Goal: Information Seeking & Learning: Learn about a topic

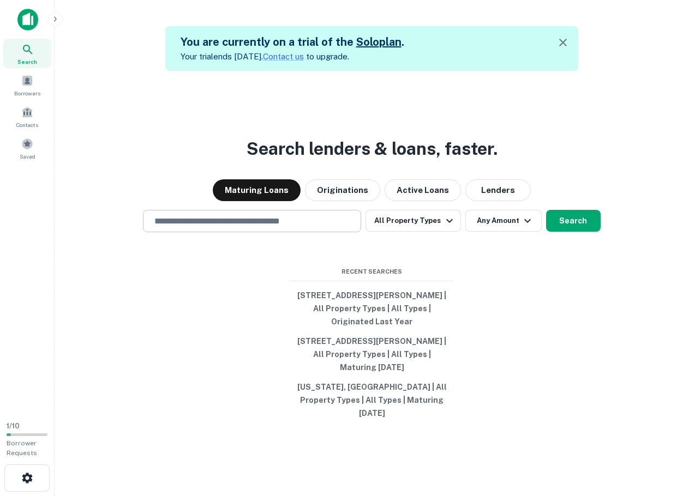
click at [285, 227] on input "text" at bounding box center [252, 221] width 208 height 13
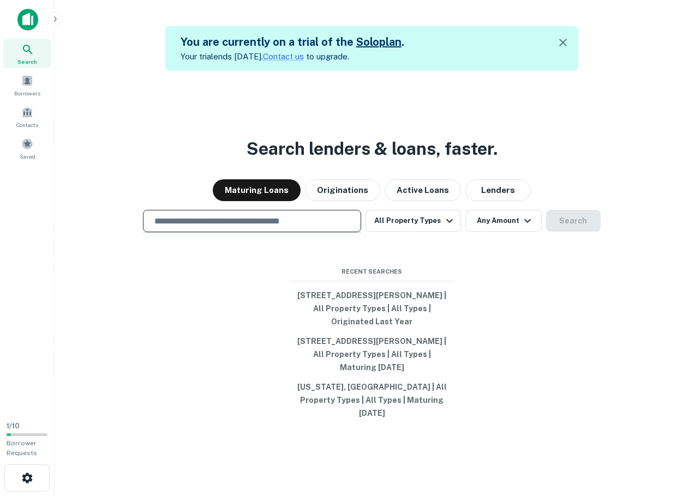
paste input "**********"
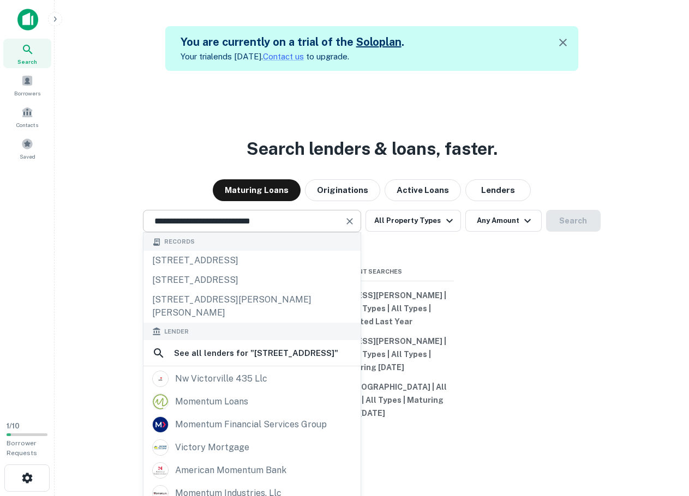
click at [272, 227] on input "**********" at bounding box center [244, 221] width 192 height 13
paste input "**********"
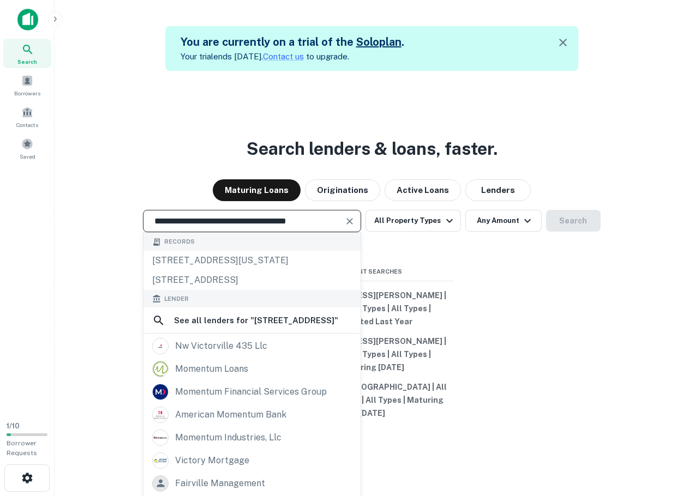
type input "**********"
click at [573, 196] on div "Maturing Loans Originations Active Loans Lenders" at bounding box center [371, 190] width 617 height 22
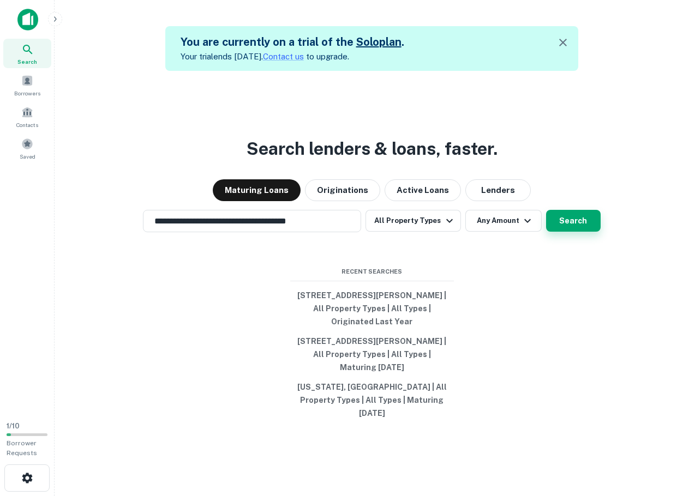
click at [593, 227] on button "Search" at bounding box center [573, 221] width 55 height 22
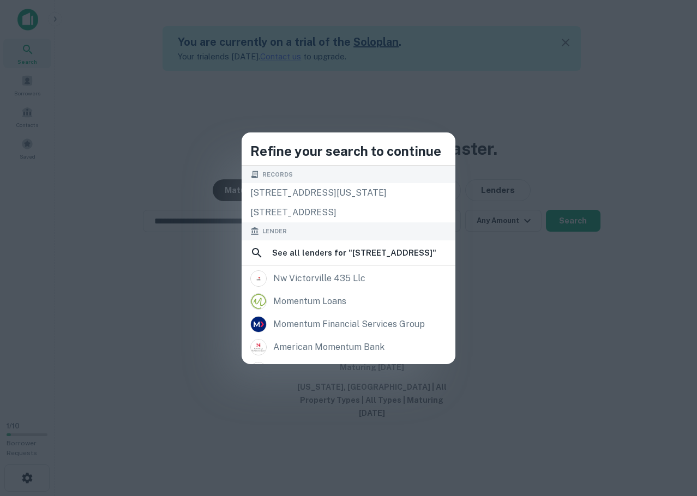
click at [106, 200] on div "Refine your search to continue Records 12179 california st, yucaipa, ca, 92399 …" at bounding box center [348, 248] width 697 height 496
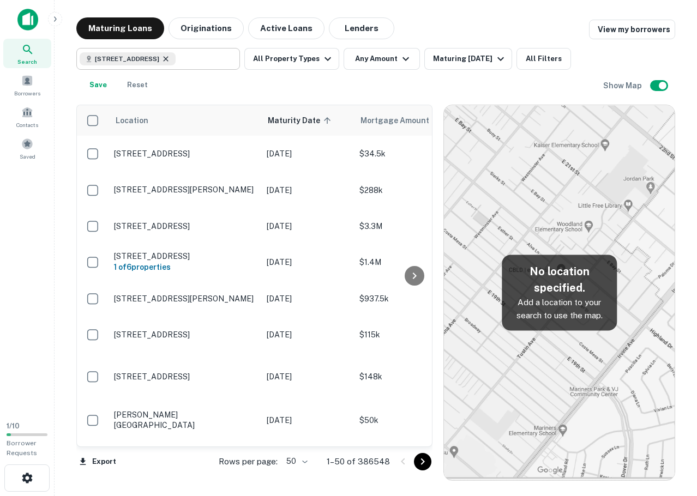
click at [170, 58] on icon at bounding box center [165, 59] width 9 height 9
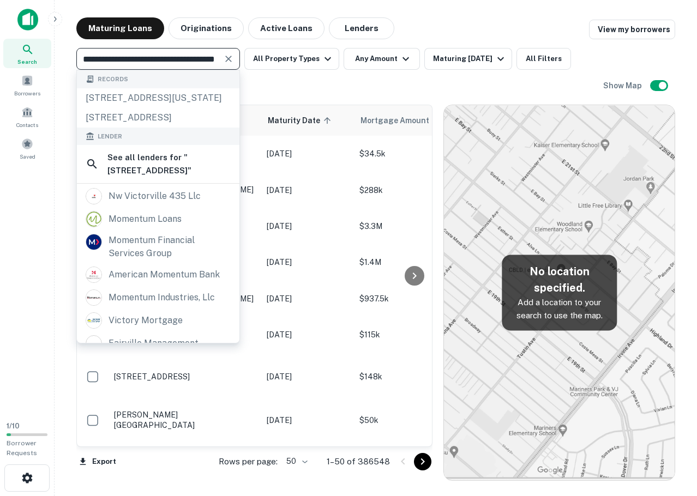
click at [184, 58] on input "**********" at bounding box center [149, 58] width 139 height 15
paste input "text"
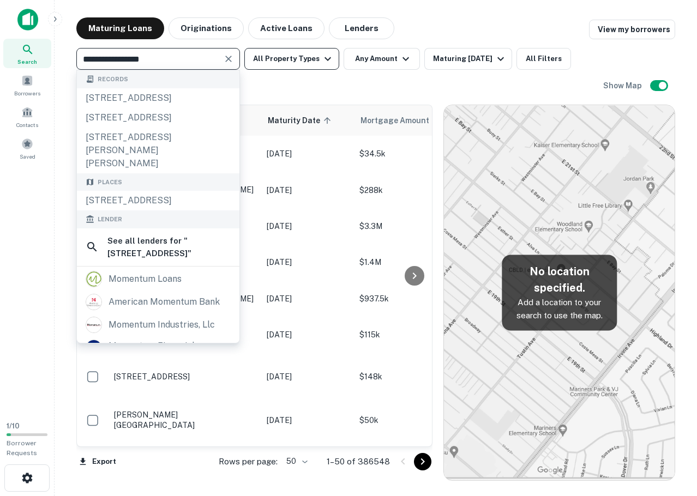
type input "**********"
click at [261, 65] on button "All Property Types" at bounding box center [291, 59] width 95 height 22
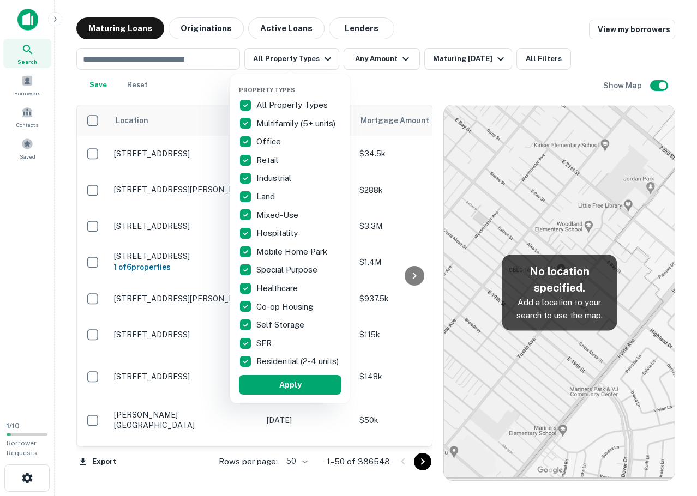
click at [261, 104] on p "All Property Types" at bounding box center [293, 105] width 74 height 13
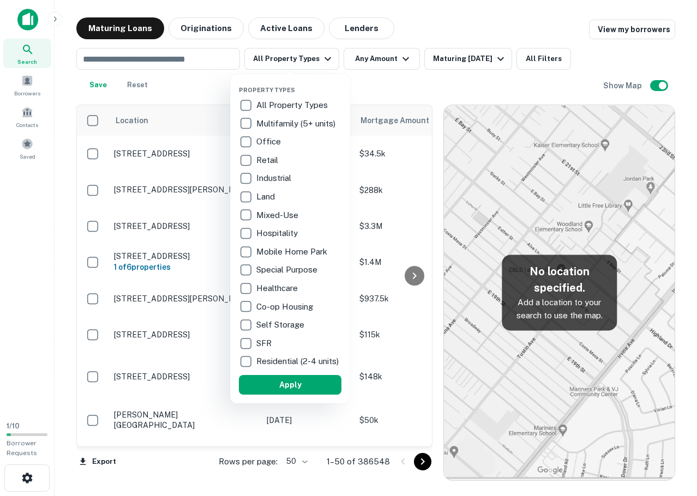
click at [259, 179] on p "Industrial" at bounding box center [274, 178] width 37 height 13
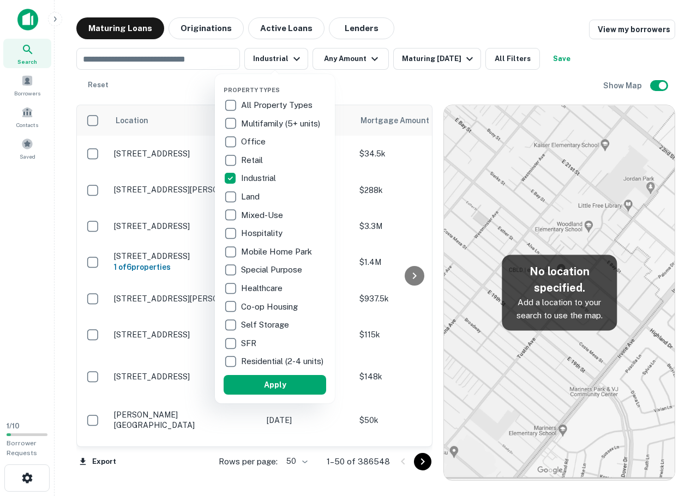
click at [152, 78] on div at bounding box center [348, 248] width 697 height 496
click at [155, 58] on div at bounding box center [348, 248] width 697 height 496
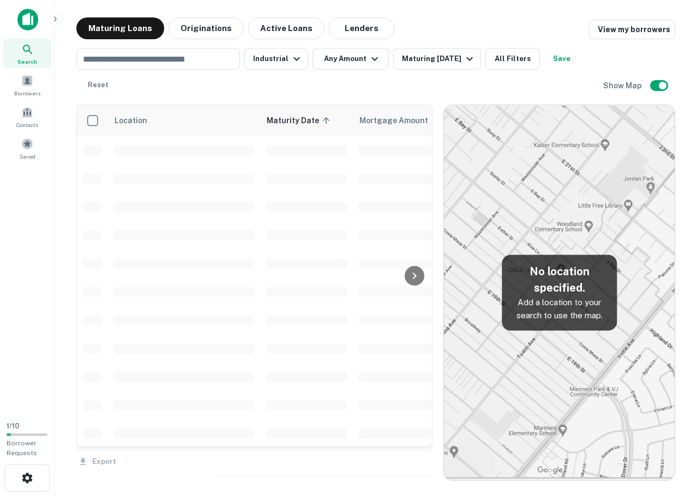
click at [141, 60] on div at bounding box center [348, 248] width 697 height 496
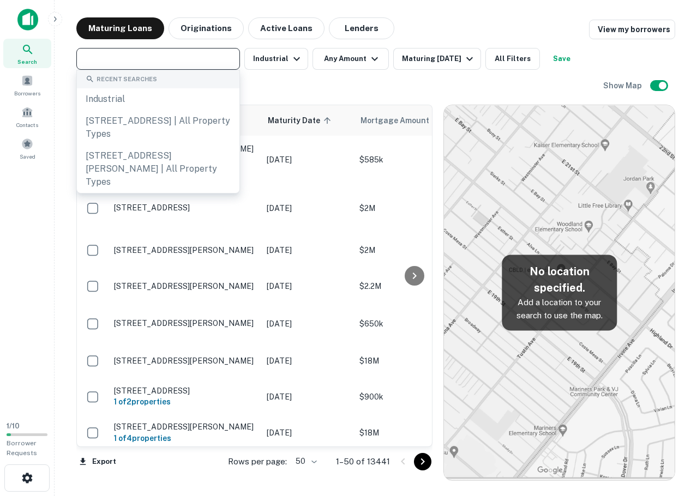
click at [147, 59] on input "text" at bounding box center [157, 58] width 155 height 15
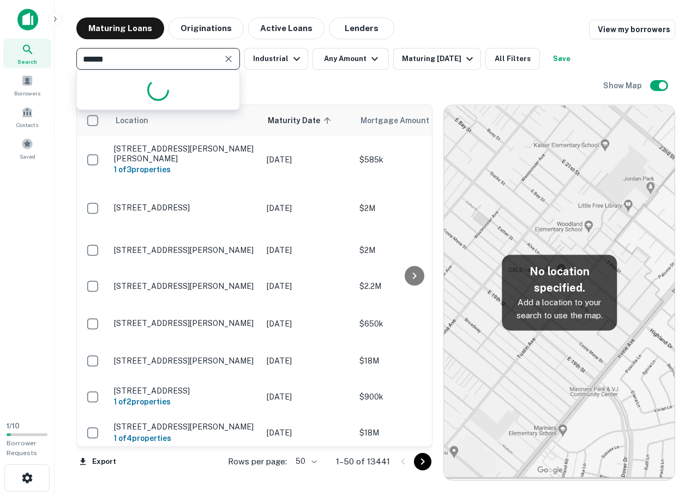
type input "*******"
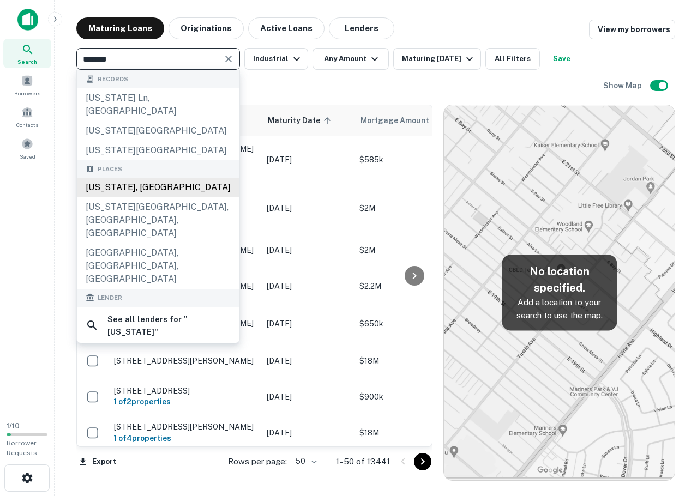
click at [155, 178] on div "Arizona, USA" at bounding box center [158, 188] width 162 height 20
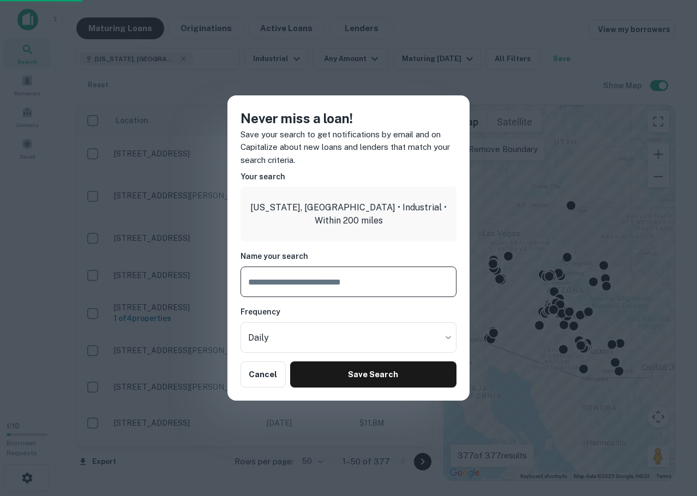
click at [312, 281] on input "text" at bounding box center [348, 282] width 216 height 31
type input "******"
click at [327, 348] on body "Search Borrowers Contacts Saved 1 / 10 Borrower Requests Maturing Loans Origina…" at bounding box center [348, 248] width 697 height 496
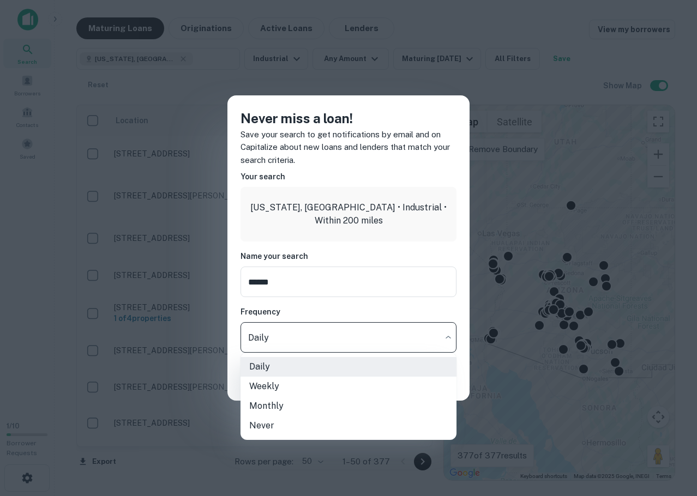
click at [351, 305] on div at bounding box center [348, 248] width 697 height 496
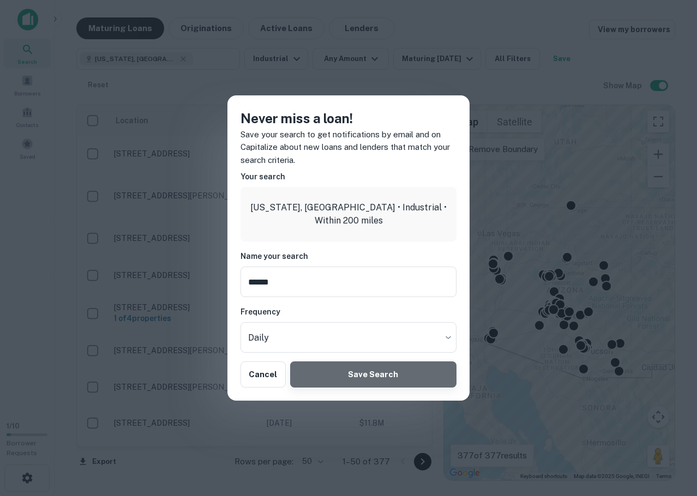
click at [351, 376] on button "Save Search" at bounding box center [373, 374] width 166 height 26
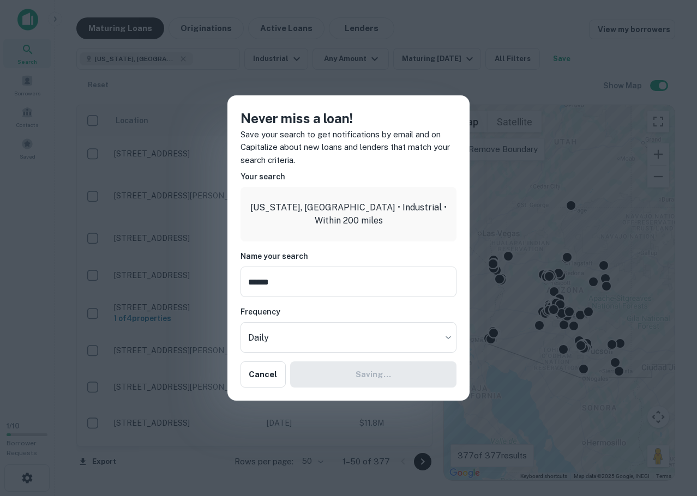
type input "**********"
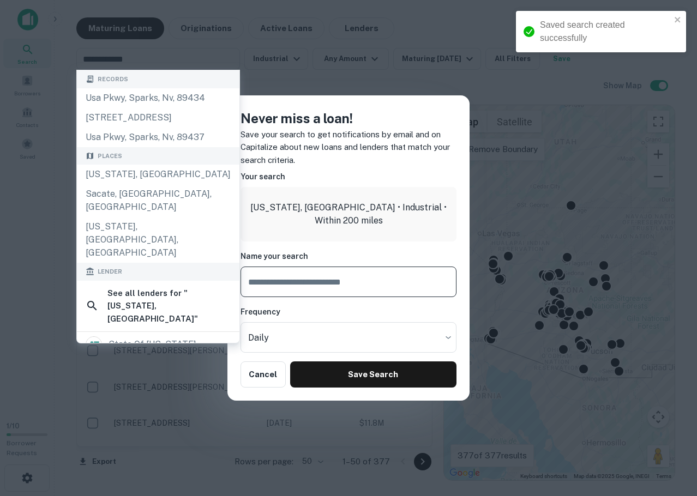
click at [486, 98] on div "Never miss a loan! Save your search to get notifications by email and on Capita…" at bounding box center [348, 248] width 697 height 496
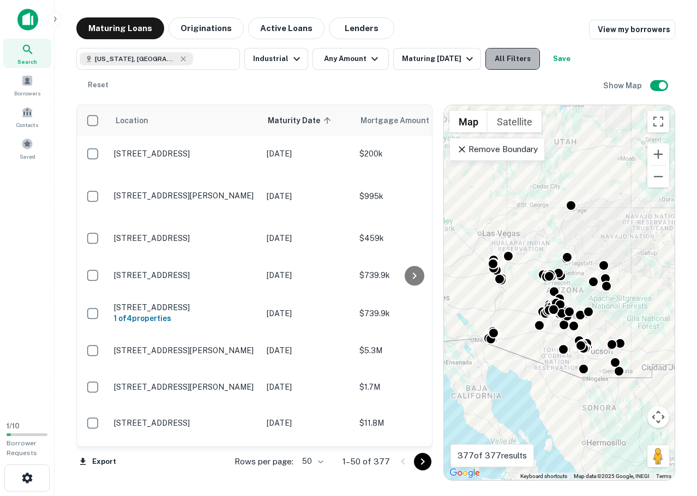
click at [540, 57] on button "All Filters" at bounding box center [512, 59] width 55 height 22
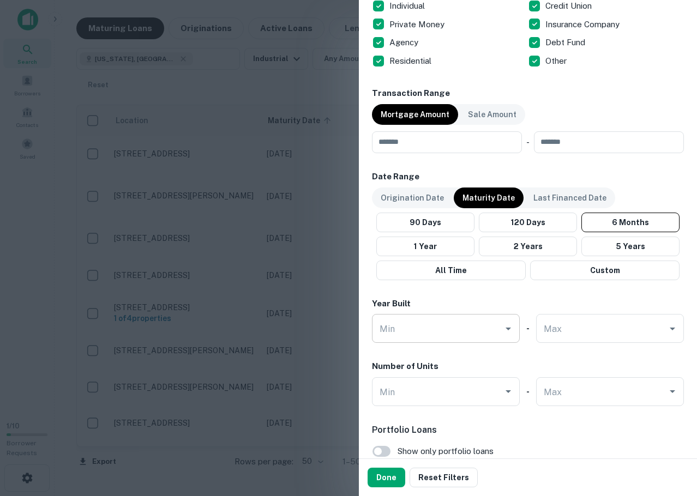
scroll to position [457, 0]
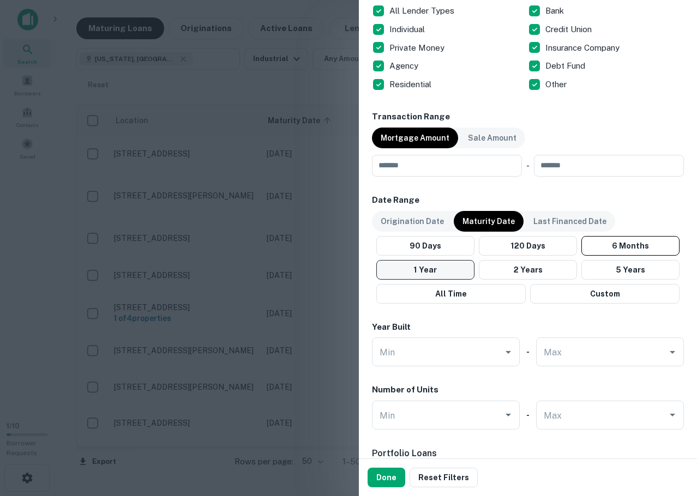
click at [433, 263] on button "1 Year" at bounding box center [425, 270] width 98 height 20
click at [617, 242] on button "6 Months" at bounding box center [630, 246] width 98 height 20
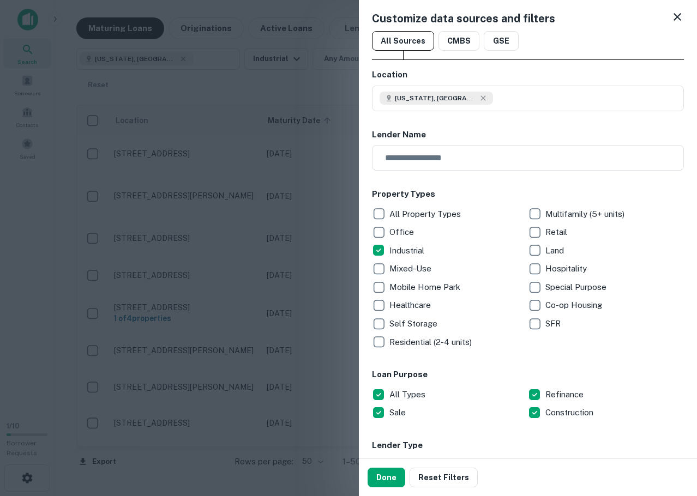
scroll to position [0, 0]
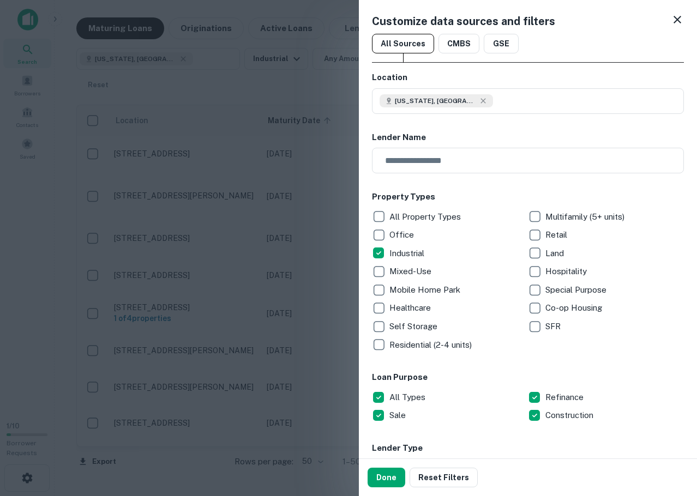
click at [673, 22] on icon at bounding box center [677, 20] width 8 height 8
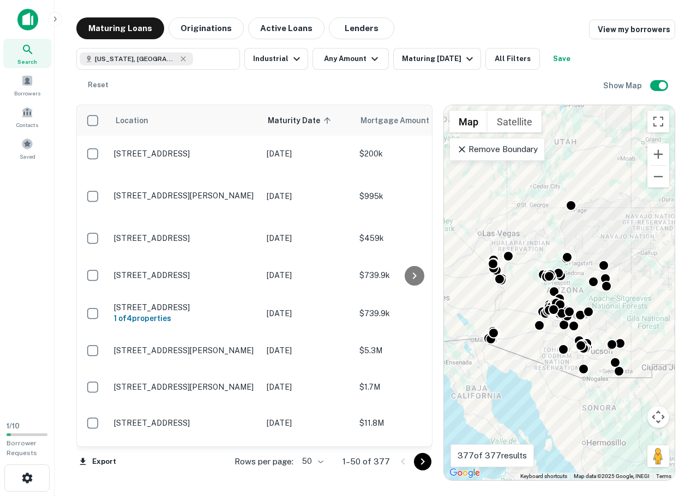
click at [316, 457] on body "Search Borrowers Contacts Saved 1 / 10 Borrower Requests Maturing Loans Origina…" at bounding box center [348, 248] width 697 height 496
click at [315, 476] on li "100" at bounding box center [315, 473] width 32 height 20
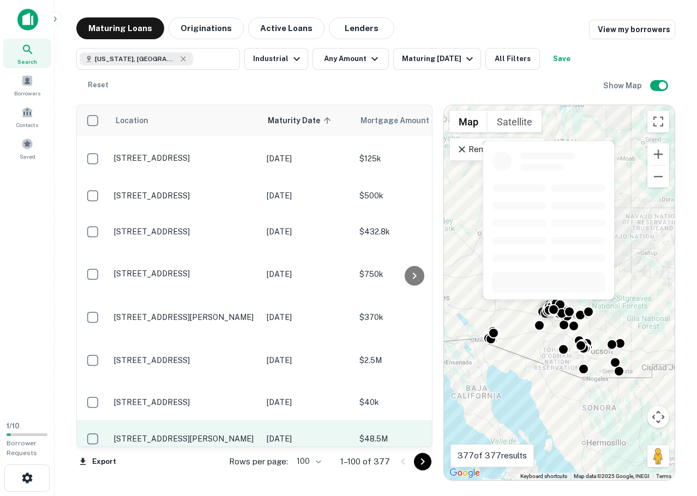
scroll to position [3573, 0]
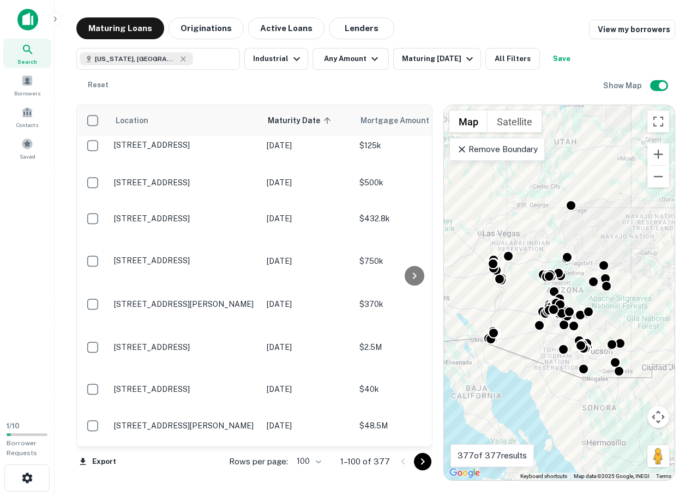
click at [418, 460] on icon "Go to next page" at bounding box center [422, 461] width 13 height 13
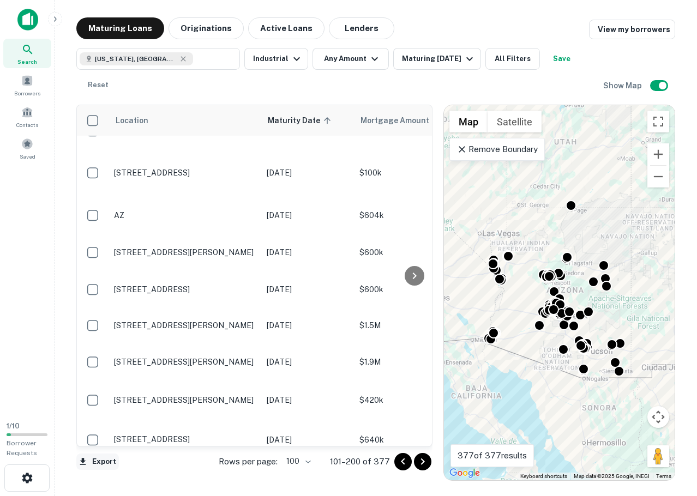
scroll to position [3511, 0]
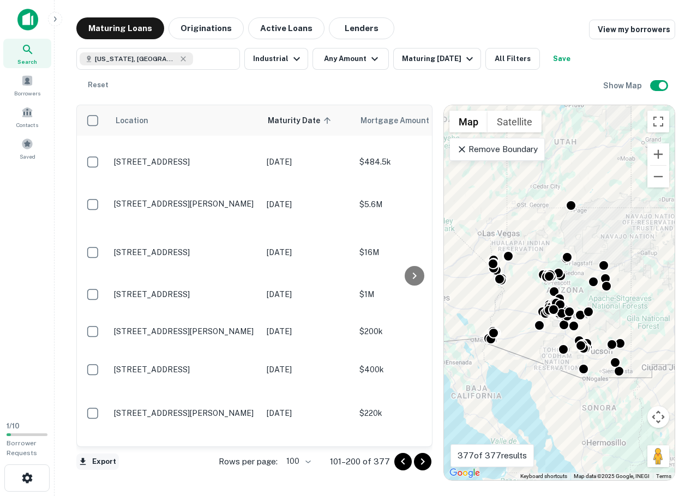
click at [97, 465] on button "Export" at bounding box center [97, 462] width 43 height 16
click at [125, 469] on li "Export as Excel (.xlsx)" at bounding box center [137, 473] width 123 height 20
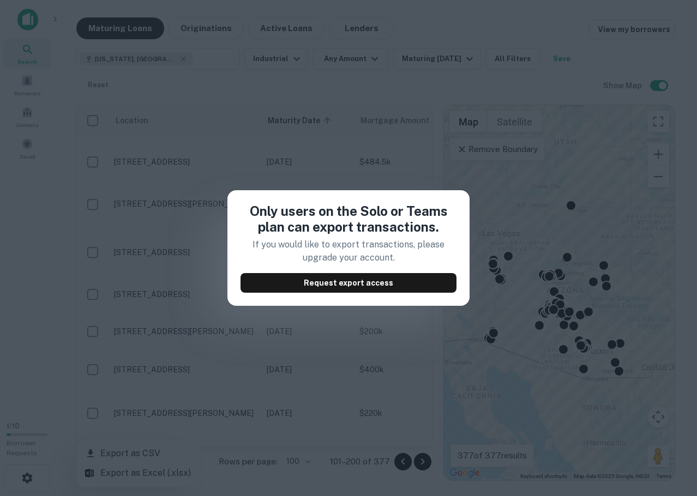
click at [478, 159] on div "Only users on the Solo or Teams plan can export transactions. If you would like…" at bounding box center [348, 248] width 697 height 496
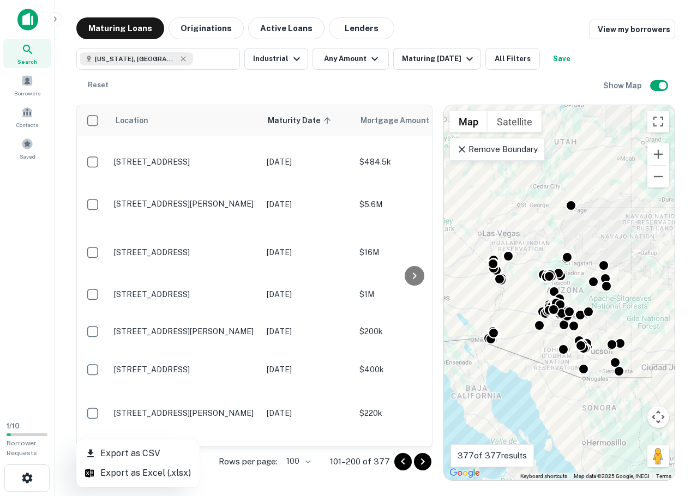
drag, startPoint x: 239, startPoint y: 95, endPoint x: 282, endPoint y: 167, distance: 83.9
click at [239, 95] on div at bounding box center [348, 248] width 697 height 496
click at [419, 464] on icon "Go to next page" at bounding box center [422, 461] width 13 height 13
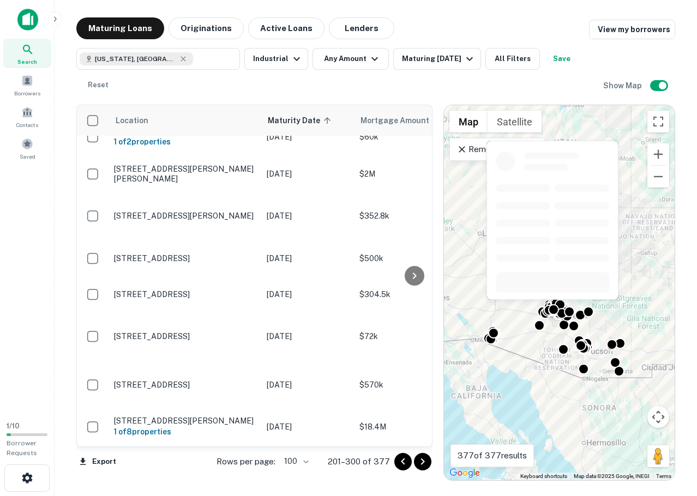
scroll to position [3555, 0]
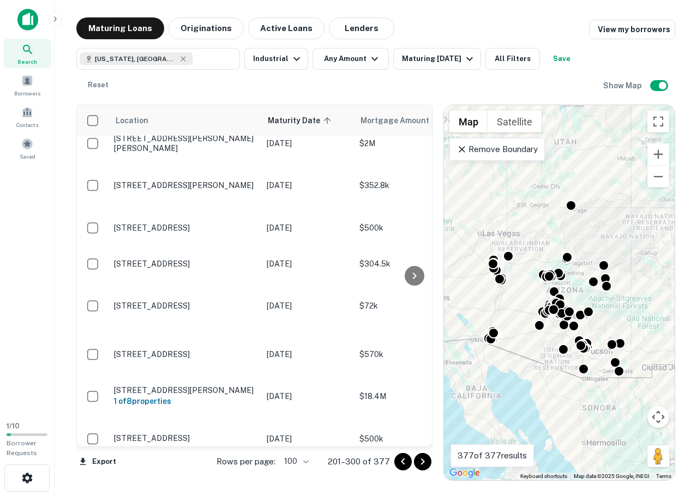
click at [418, 464] on icon "Go to next page" at bounding box center [422, 461] width 13 height 13
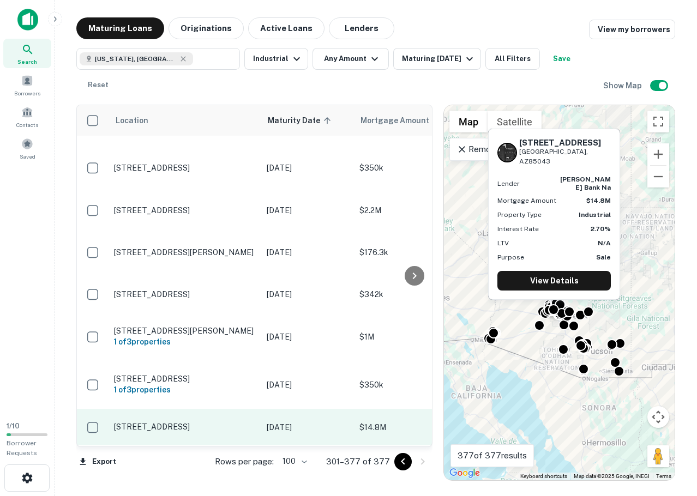
scroll to position [2674, 0]
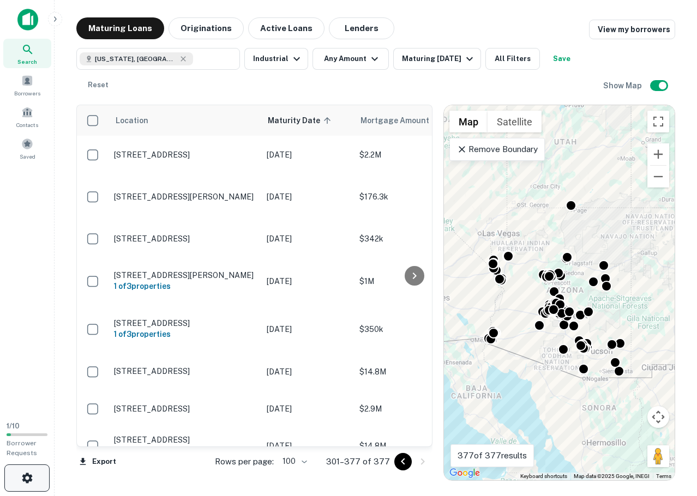
click at [27, 480] on icon "button" at bounding box center [27, 478] width 13 height 13
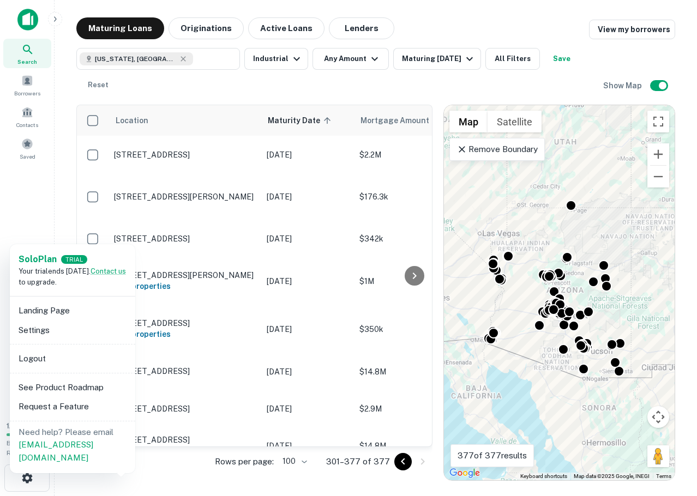
click at [70, 406] on li "Request a Feature" at bounding box center [72, 407] width 117 height 20
click at [140, 57] on div at bounding box center [348, 248] width 697 height 496
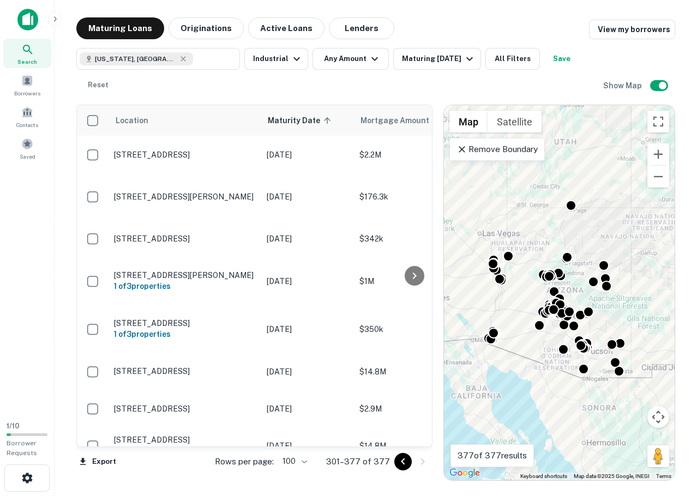
click at [146, 63] on div "Arizona, USA" at bounding box center [136, 58] width 113 height 13
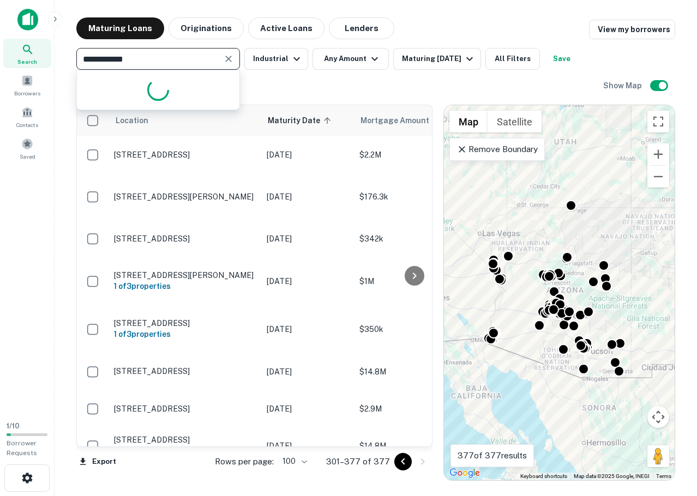
click at [141, 61] on input "**********" at bounding box center [149, 58] width 139 height 15
type input "*****"
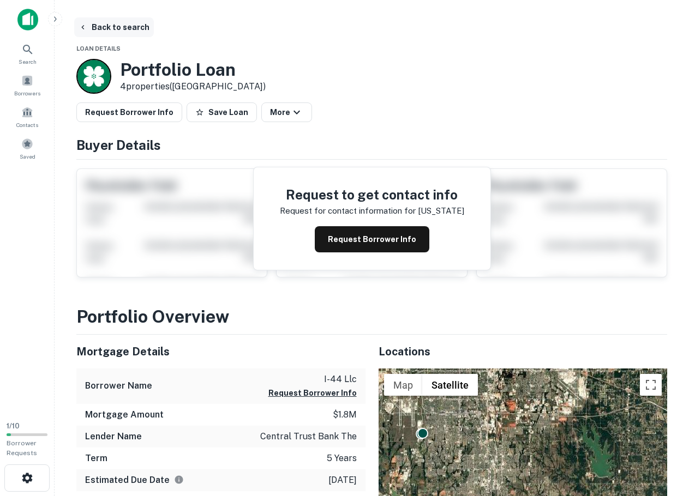
click at [98, 27] on button "Back to search" at bounding box center [114, 27] width 80 height 20
click at [26, 23] on img at bounding box center [27, 20] width 21 height 22
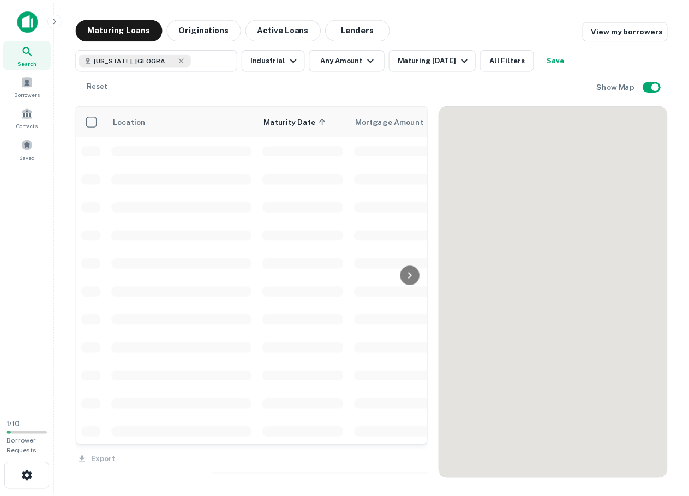
scroll to position [2533, 0]
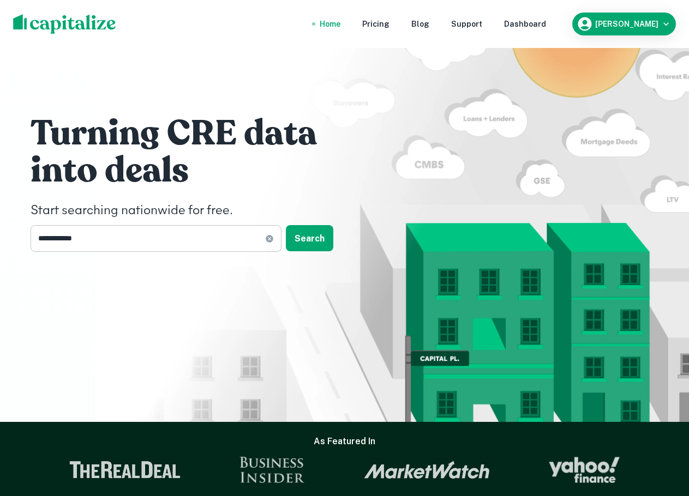
click at [167, 238] on input "**********" at bounding box center [148, 238] width 234 height 27
type input "********"
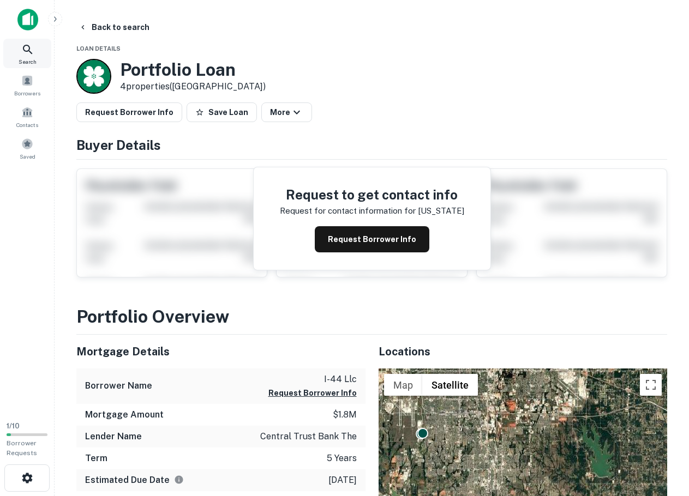
click at [32, 53] on icon at bounding box center [27, 49] width 9 height 9
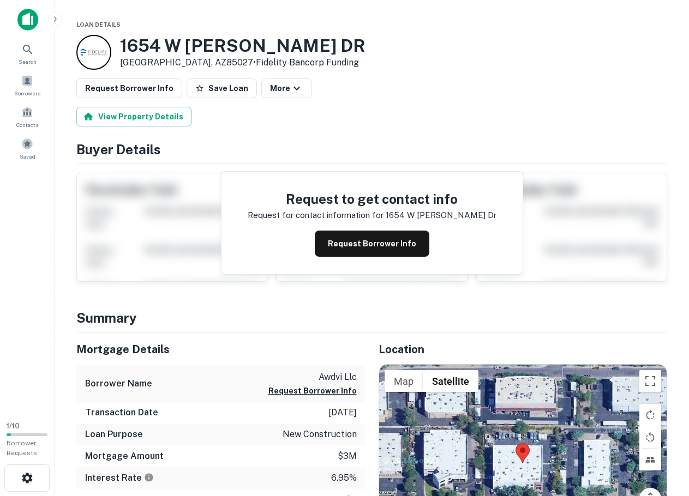
scroll to position [182, 0]
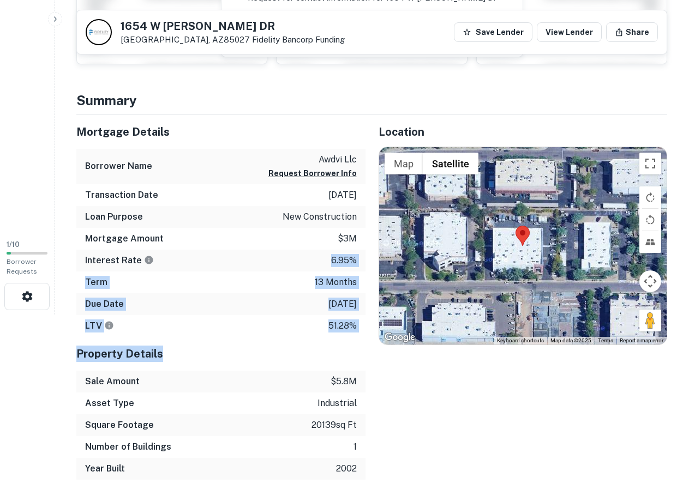
drag, startPoint x: 239, startPoint y: 276, endPoint x: 330, endPoint y: 352, distance: 118.0
click at [330, 352] on div "Mortgage Details Borrower Name awdvi llc Request Borrower Info Transaction Date…" at bounding box center [220, 297] width 289 height 365
click at [330, 352] on h5 "Property Details" at bounding box center [220, 354] width 289 height 16
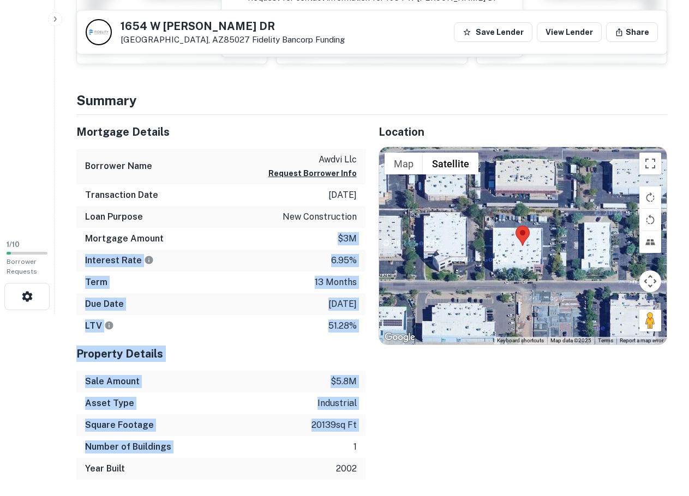
drag, startPoint x: 351, startPoint y: 453, endPoint x: 285, endPoint y: 231, distance: 231.5
click at [285, 231] on div "Mortgage Details Borrower Name awdvi llc Request Borrower Info Transaction Date…" at bounding box center [220, 297] width 289 height 365
click at [285, 231] on div "Mortgage Amount $3m" at bounding box center [220, 239] width 289 height 22
click at [348, 425] on div "Mortgage Details Borrower Name awdvi llc Request Borrower Info Transaction Date…" at bounding box center [220, 297] width 289 height 365
click at [348, 425] on p "20139 sq ft" at bounding box center [333, 425] width 45 height 13
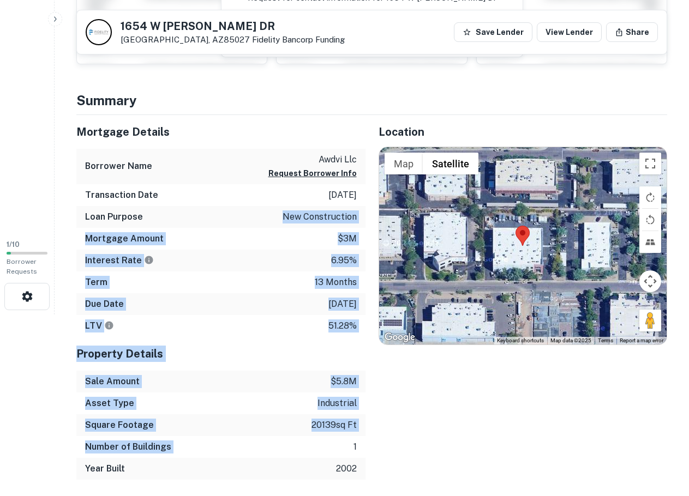
drag, startPoint x: 351, startPoint y: 437, endPoint x: 271, endPoint y: 213, distance: 237.5
click at [271, 213] on div "Mortgage Details Borrower Name awdvi llc Request Borrower Info Transaction Date…" at bounding box center [220, 297] width 289 height 365
click at [271, 213] on div "Loan Purpose new construction" at bounding box center [220, 217] width 289 height 22
drag, startPoint x: 332, startPoint y: 413, endPoint x: 337, endPoint y: 431, distance: 18.6
click at [337, 431] on div "Mortgage Details Borrower Name awdvi llc Request Borrower Info Transaction Date…" at bounding box center [220, 297] width 289 height 365
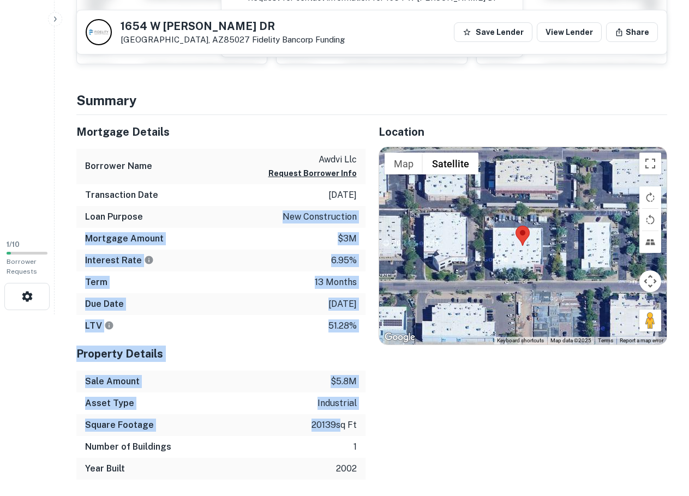
click at [337, 431] on p "20139 sq ft" at bounding box center [333, 425] width 45 height 13
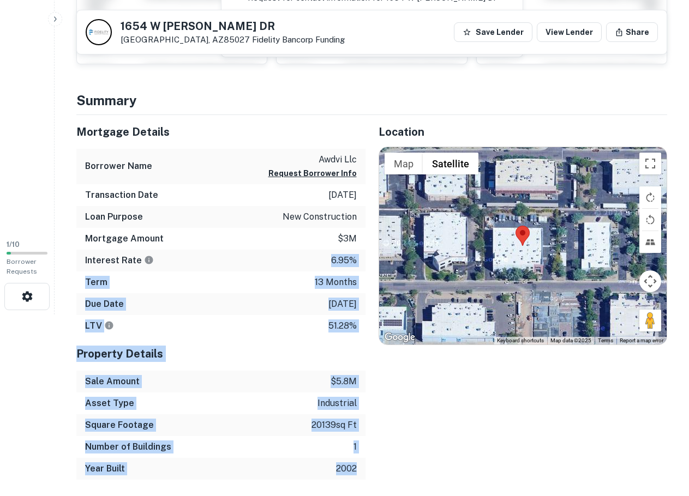
drag, startPoint x: 364, startPoint y: 479, endPoint x: 291, endPoint y: 263, distance: 228.6
click at [291, 263] on div "Mortgage Details Borrower Name awdvi llc Request Borrower Info Transaction Date…" at bounding box center [220, 297] width 289 height 365
click at [290, 264] on div "Interest Rate 6.95%" at bounding box center [220, 261] width 289 height 22
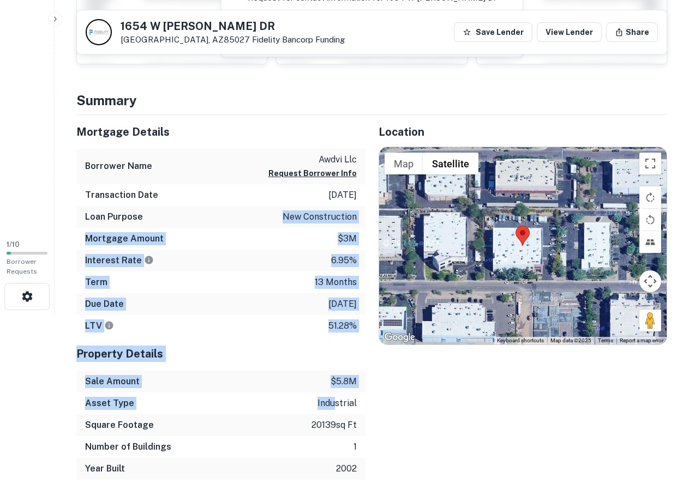
drag, startPoint x: 291, startPoint y: 266, endPoint x: 334, endPoint y: 410, distance: 150.1
click at [334, 410] on div "Mortgage Details Borrower Name awdvi llc Request Borrower Info Transaction Date…" at bounding box center [220, 297] width 289 height 365
click at [334, 410] on div "Asset Type industrial" at bounding box center [220, 404] width 289 height 22
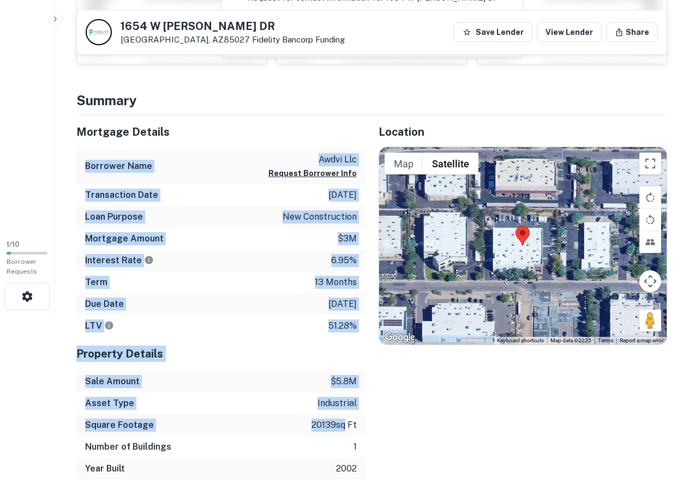
drag, startPoint x: 254, startPoint y: 190, endPoint x: 249, endPoint y: 142, distance: 48.3
click at [249, 142] on div "Mortgage Details Borrower Name awdvi llc Request Borrower Info Transaction Date…" at bounding box center [220, 297] width 289 height 365
click at [249, 142] on div "Mortgage Details" at bounding box center [220, 132] width 289 height 34
drag, startPoint x: 319, startPoint y: 411, endPoint x: 321, endPoint y: 420, distance: 8.9
click at [321, 420] on div "Mortgage Details Borrower Name awdvi llc Request Borrower Info Transaction Date…" at bounding box center [220, 297] width 289 height 365
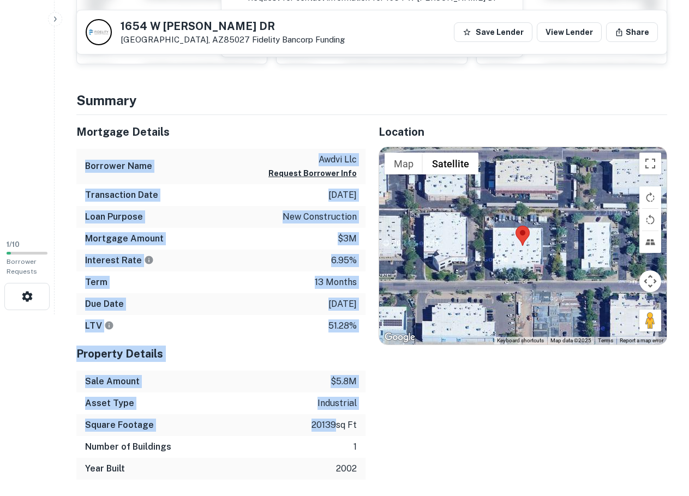
click at [321, 420] on p "20139 sq ft" at bounding box center [333, 425] width 45 height 13
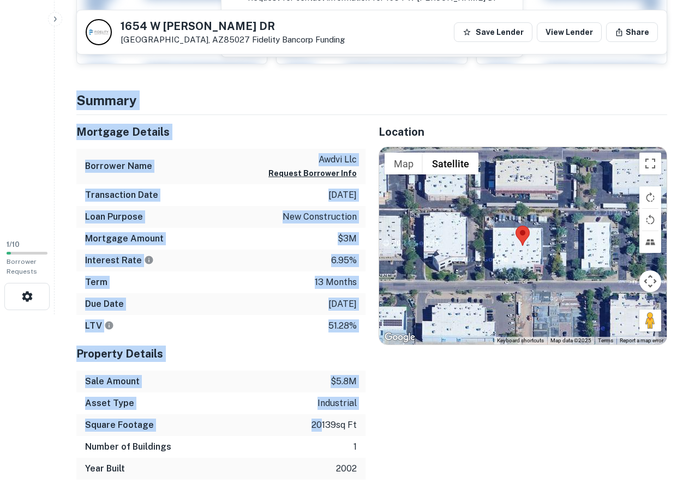
drag, startPoint x: 320, startPoint y: 420, endPoint x: 237, endPoint y: 63, distance: 366.5
click at [232, 126] on h5 "Mortgage Details" at bounding box center [220, 132] width 289 height 16
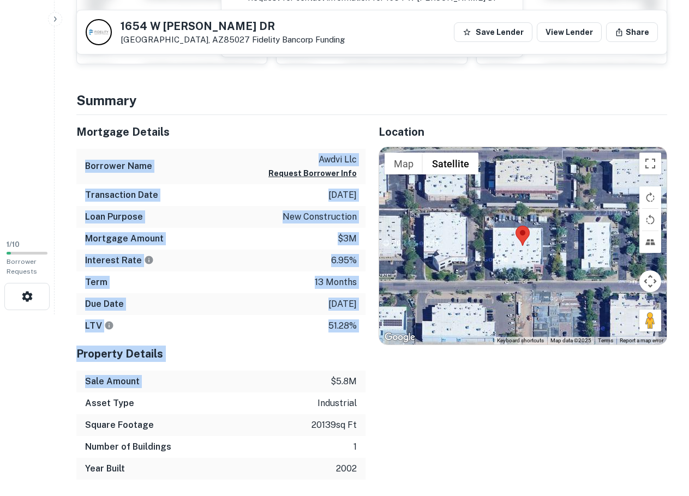
click at [289, 381] on div "Mortgage Details Borrower Name awdvi llc Request Borrower Info Transaction Date…" at bounding box center [220, 297] width 289 height 365
click at [289, 381] on div "Sale Amount $5.8m" at bounding box center [220, 382] width 289 height 22
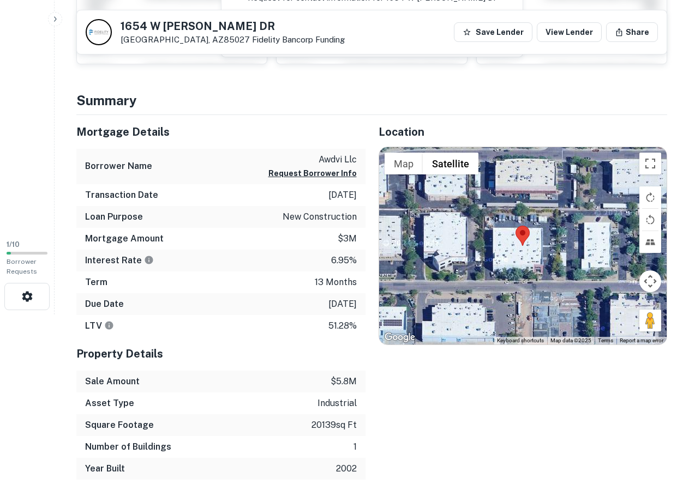
drag, startPoint x: 289, startPoint y: 381, endPoint x: 227, endPoint y: 379, distance: 62.2
click at [227, 379] on div "Sale Amount $5.8m" at bounding box center [220, 382] width 289 height 22
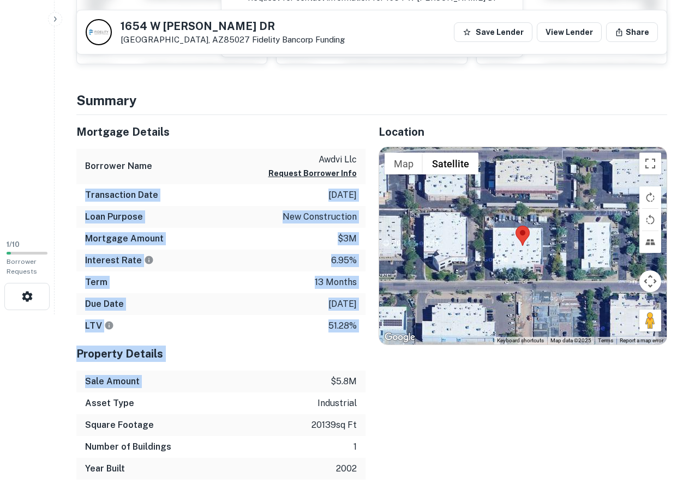
drag, startPoint x: 227, startPoint y: 379, endPoint x: 223, endPoint y: 161, distance: 218.7
click at [223, 168] on div "Mortgage Details Borrower Name awdvi llc Request Borrower Info Transaction Date…" at bounding box center [220, 297] width 289 height 365
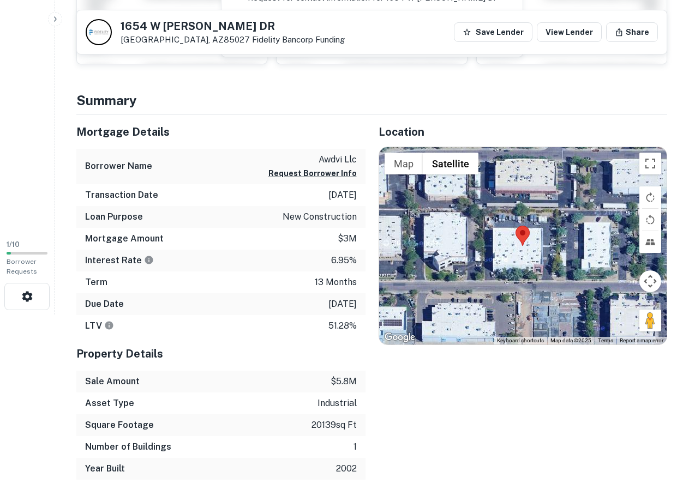
click at [223, 161] on div "Borrower Name awdvi llc Request Borrower Info" at bounding box center [220, 166] width 289 height 35
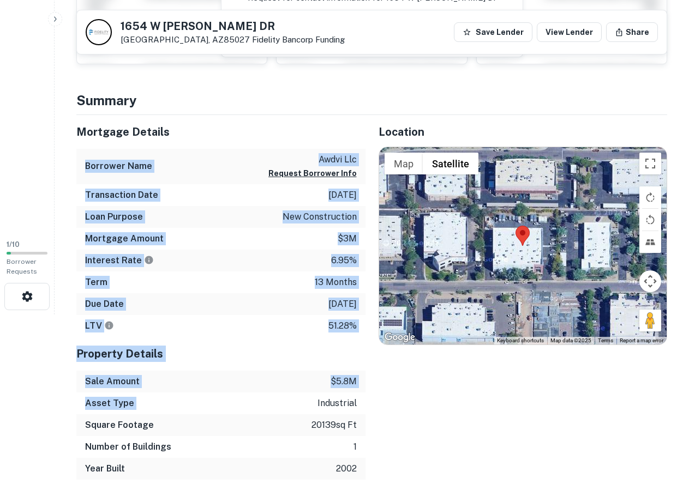
drag, startPoint x: 216, startPoint y: 138, endPoint x: 279, endPoint y: 407, distance: 276.5
click at [279, 407] on div "Mortgage Details Borrower Name awdvi llc Request Borrower Info Transaction Date…" at bounding box center [220, 297] width 289 height 365
click at [279, 407] on div "Asset Type industrial" at bounding box center [220, 404] width 289 height 22
drag, startPoint x: 210, startPoint y: 159, endPoint x: 293, endPoint y: 423, distance: 276.1
click at [293, 423] on div "Mortgage Details Borrower Name awdvi llc Request Borrower Info Transaction Date…" at bounding box center [220, 297] width 289 height 365
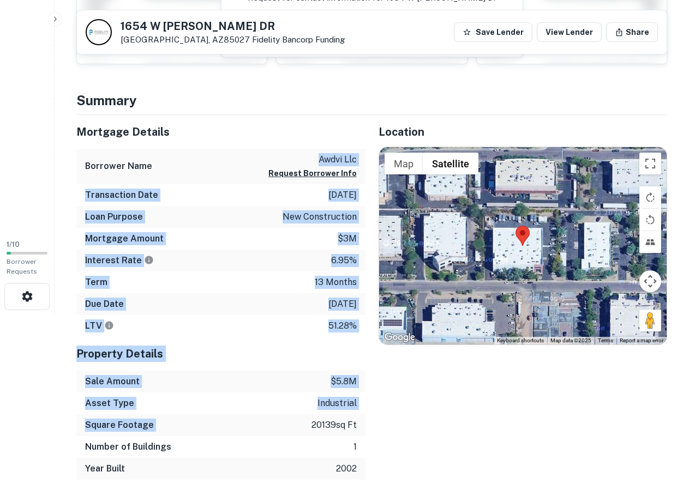
click at [293, 423] on div "Square Footage 20139 sq ft" at bounding box center [220, 425] width 289 height 22
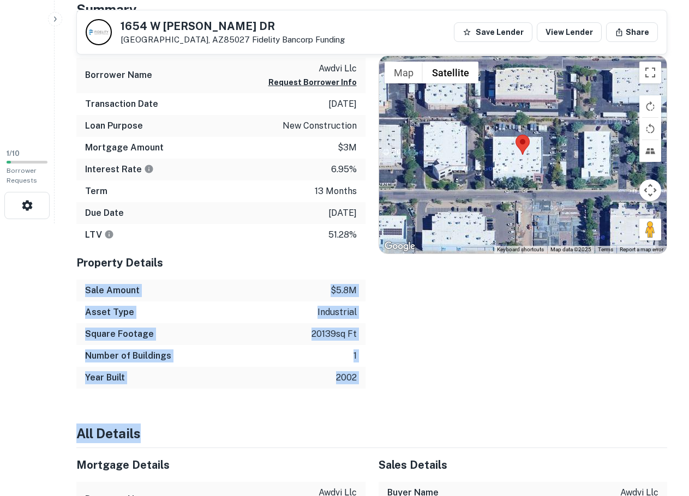
drag, startPoint x: 274, startPoint y: 336, endPoint x: 288, endPoint y: 418, distance: 83.5
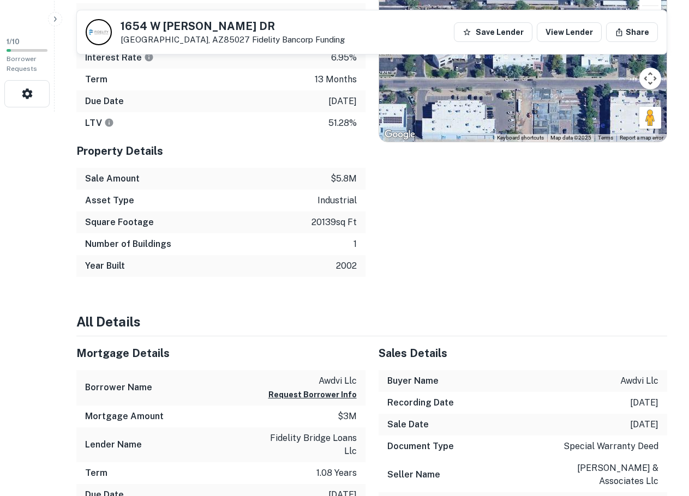
scroll to position [454, 0]
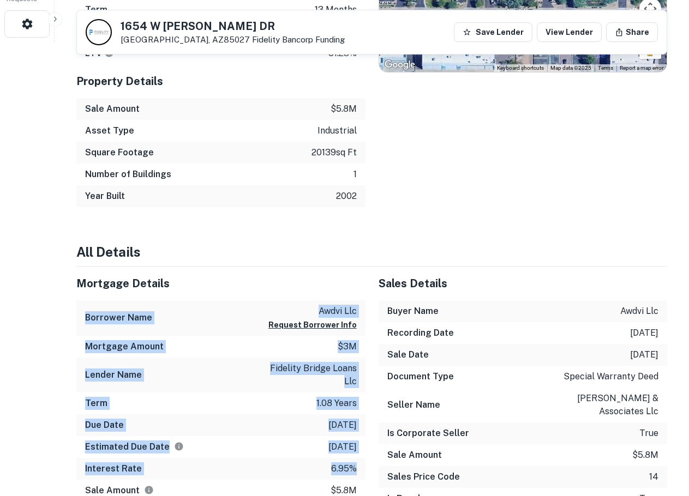
drag, startPoint x: 249, startPoint y: 272, endPoint x: 364, endPoint y: 461, distance: 221.7
click at [364, 461] on div "Mortgage Details Borrower Name awdvi llc Request Borrower Info Mortgage Amount …" at bounding box center [220, 384] width 289 height 235
click at [364, 461] on div "Interest Rate 6.95%" at bounding box center [220, 469] width 289 height 22
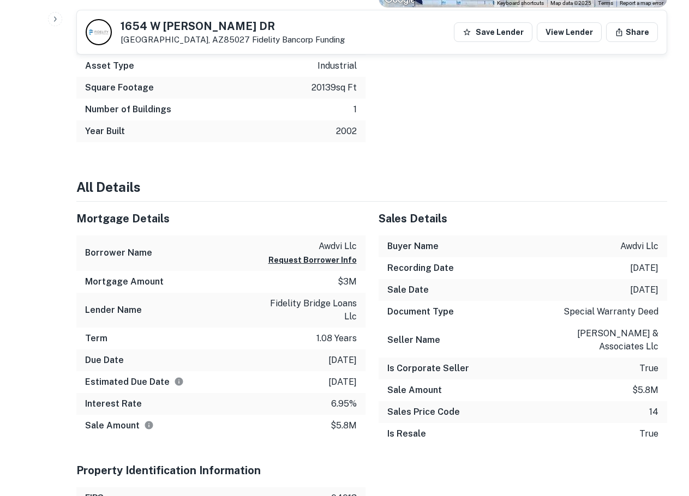
scroll to position [545, 0]
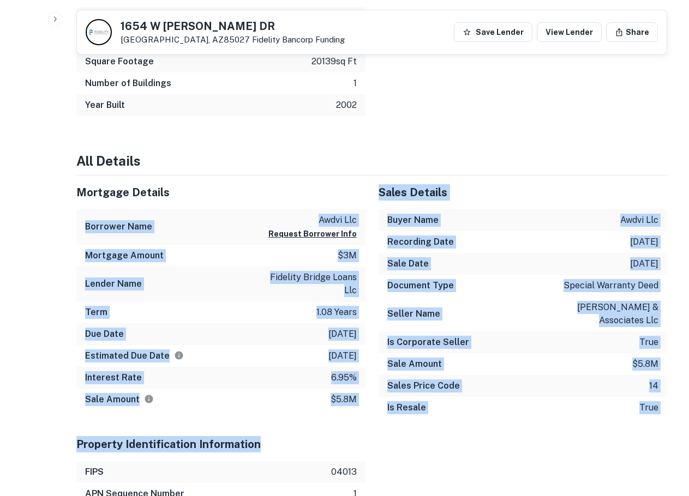
drag, startPoint x: 360, startPoint y: 451, endPoint x: 267, endPoint y: 189, distance: 277.6
click at [267, 189] on h5 "Mortgage Details" at bounding box center [220, 192] width 289 height 16
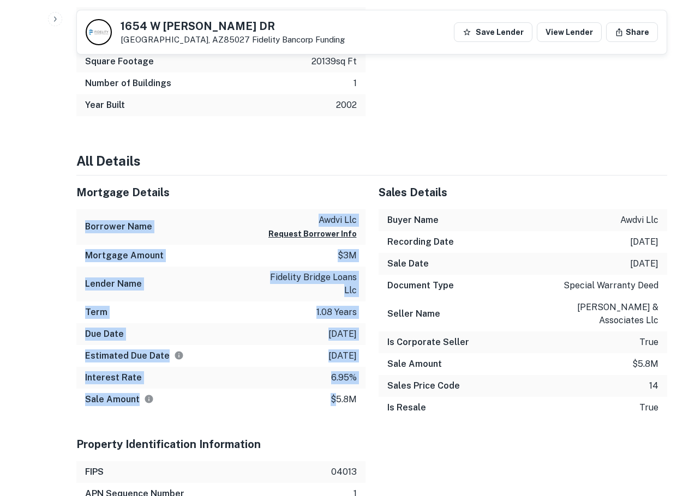
drag, startPoint x: 331, startPoint y: 395, endPoint x: 336, endPoint y: 421, distance: 26.2
click at [336, 421] on div "Mortgage Details Borrower Name awdvi llc Request Borrower Info Mortgage Amount …" at bounding box center [214, 302] width 302 height 252
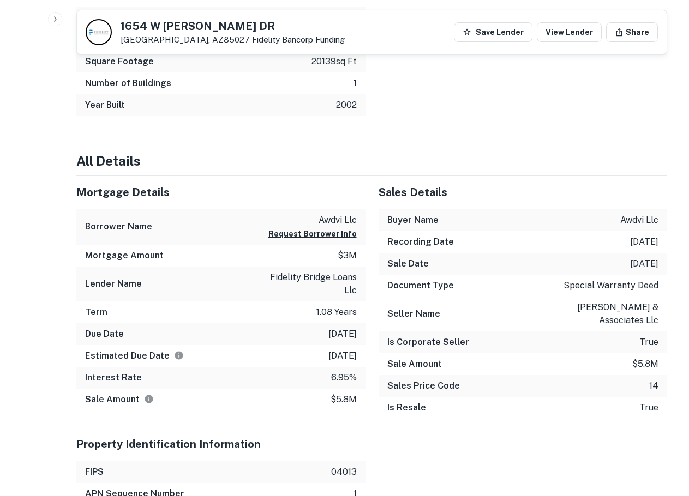
click at [376, 422] on div "Sales Details Buyer Name awdvi llc Recording Date 8/15/2024 Sale Date 8/15/2024…" at bounding box center [516, 302] width 302 height 252
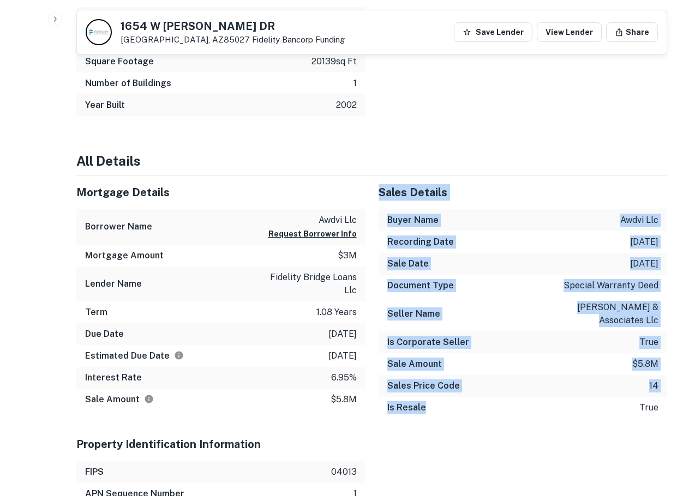
drag, startPoint x: 398, startPoint y: 230, endPoint x: 379, endPoint y: 185, distance: 49.1
click at [379, 185] on h5 "Sales Details" at bounding box center [522, 192] width 289 height 16
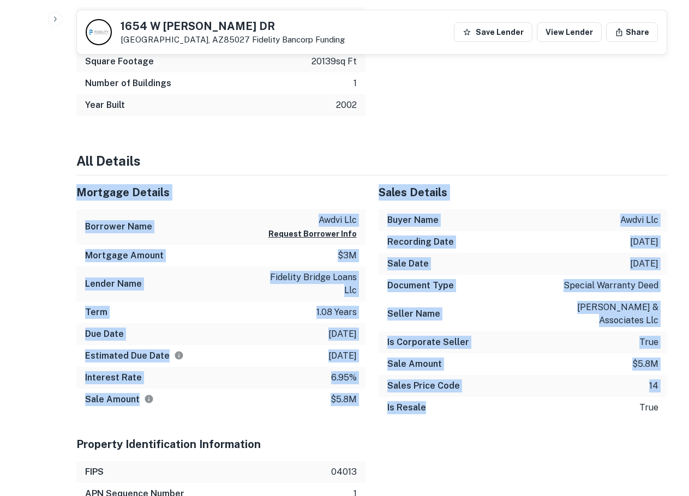
drag, startPoint x: 353, startPoint y: 165, endPoint x: 493, endPoint y: 396, distance: 270.0
click at [493, 397] on div "Is Resale true" at bounding box center [522, 408] width 289 height 22
drag, startPoint x: 478, startPoint y: 419, endPoint x: 402, endPoint y: 165, distance: 264.8
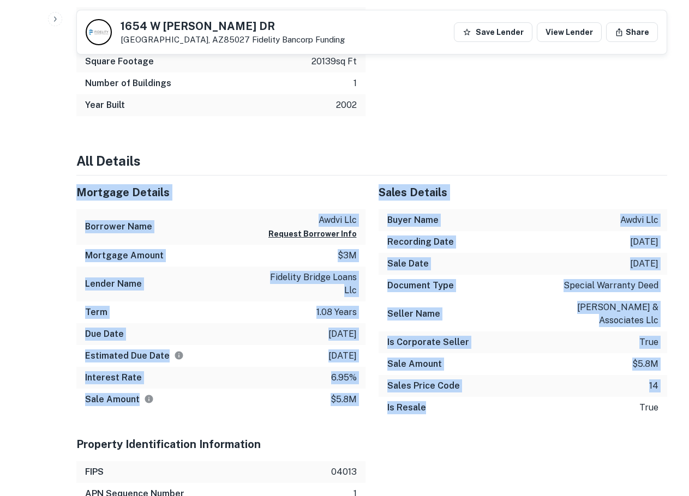
click at [402, 165] on h4 "All Details" at bounding box center [371, 161] width 590 height 20
drag, startPoint x: 402, startPoint y: 166, endPoint x: 565, endPoint y: 489, distance: 361.9
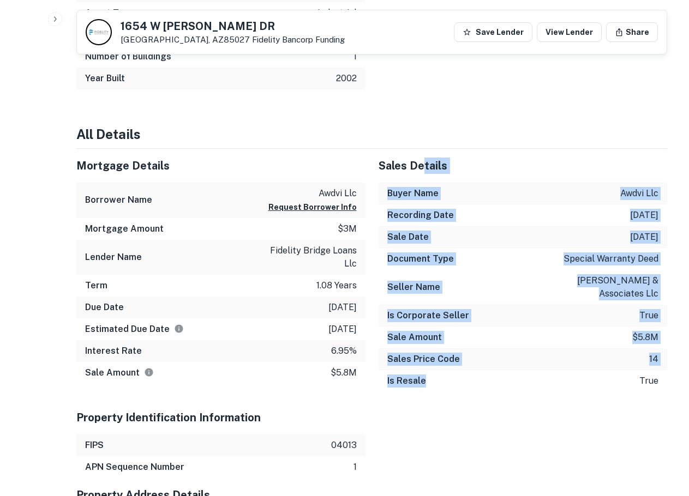
drag, startPoint x: 502, startPoint y: 402, endPoint x: 420, endPoint y: 156, distance: 259.1
click at [420, 156] on div "Sales Details" at bounding box center [522, 166] width 289 height 34
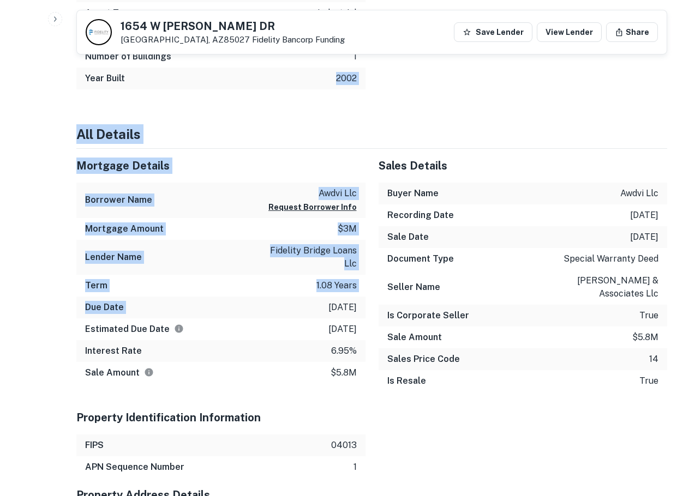
drag, startPoint x: 215, startPoint y: 88, endPoint x: 279, endPoint y: 313, distance: 234.0
click at [279, 313] on div "Due Date 8/31/2025" at bounding box center [220, 308] width 289 height 22
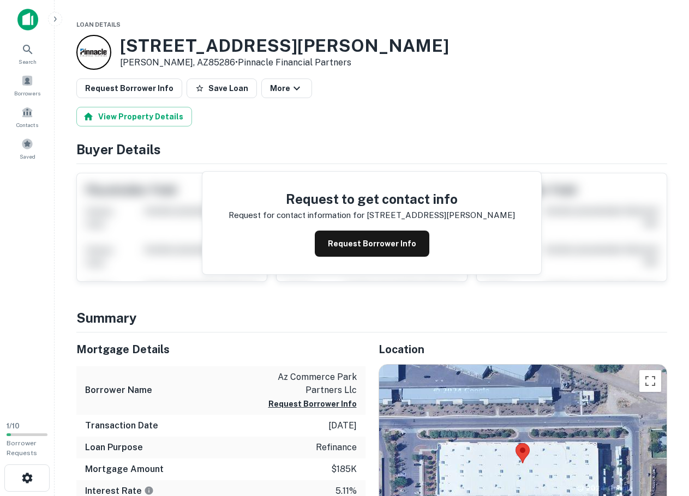
scroll to position [182, 0]
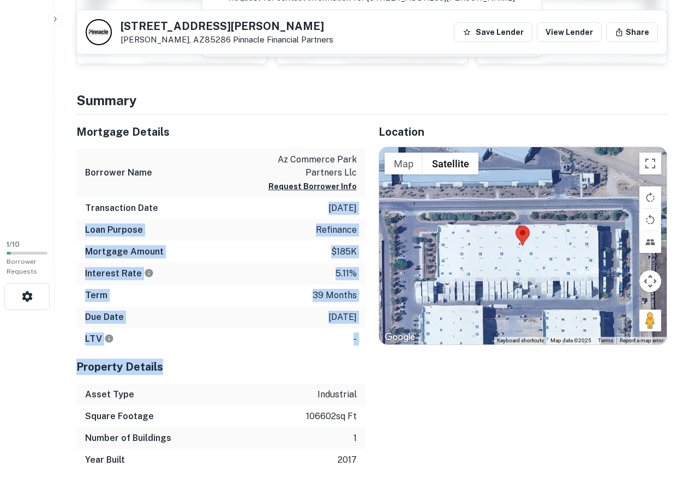
drag, startPoint x: 256, startPoint y: 219, endPoint x: 320, endPoint y: 355, distance: 150.7
click at [320, 355] on div "Mortgage Details Borrower Name az commerce park partners llc Request Borrower I…" at bounding box center [220, 293] width 289 height 356
click at [320, 355] on div "Property Details" at bounding box center [220, 367] width 289 height 34
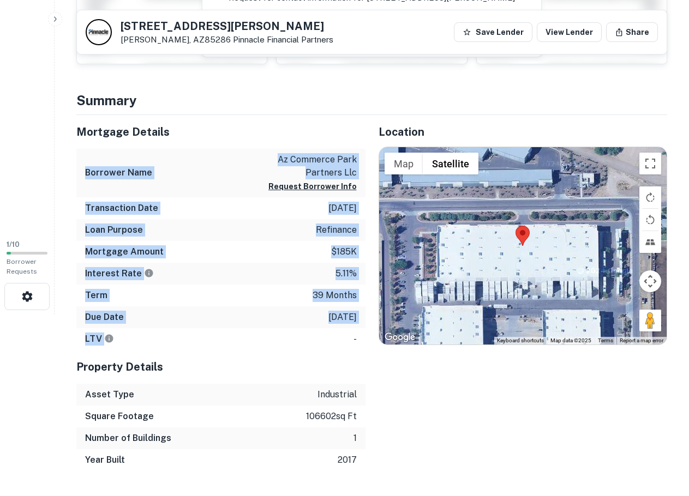
drag, startPoint x: 293, startPoint y: 306, endPoint x: 250, endPoint y: 134, distance: 178.1
click at [250, 134] on div "Mortgage Details Borrower Name az commerce park partners llc Request Borrower I…" at bounding box center [220, 232] width 289 height 235
click at [250, 134] on h5 "Mortgage Details" at bounding box center [220, 132] width 289 height 16
drag, startPoint x: 253, startPoint y: 211, endPoint x: 285, endPoint y: 359, distance: 151.1
click at [285, 359] on div "Mortgage Details Borrower Name az commerce park partners llc Request Borrower I…" at bounding box center [220, 293] width 289 height 356
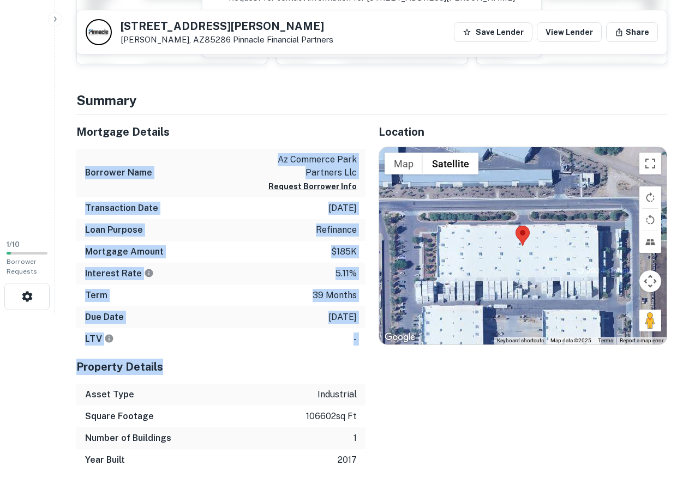
click at [285, 359] on h5 "Property Details" at bounding box center [220, 367] width 289 height 16
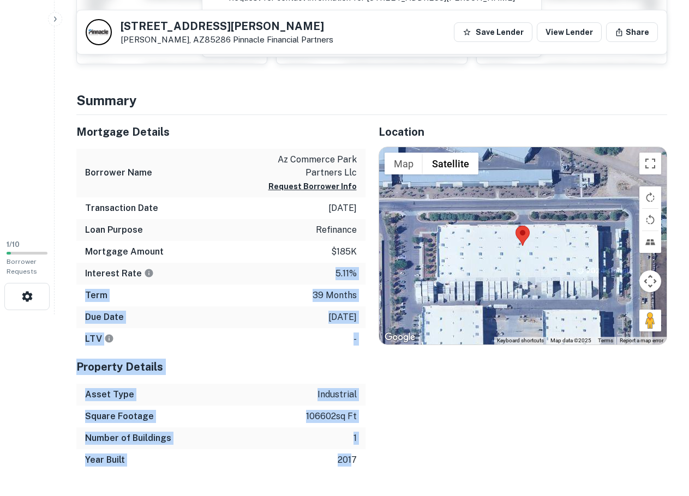
drag, startPoint x: 286, startPoint y: 294, endPoint x: 353, endPoint y: 463, distance: 181.8
click at [353, 463] on div "Mortgage Details Borrower Name az commerce park partners llc Request Borrower I…" at bounding box center [220, 293] width 289 height 356
click at [353, 463] on p "2017" at bounding box center [346, 460] width 19 height 13
drag, startPoint x: 299, startPoint y: 273, endPoint x: 296, endPoint y: 266, distance: 7.6
click at [297, 268] on div "Mortgage Details Borrower Name az commerce park partners llc Request Borrower I…" at bounding box center [220, 293] width 289 height 356
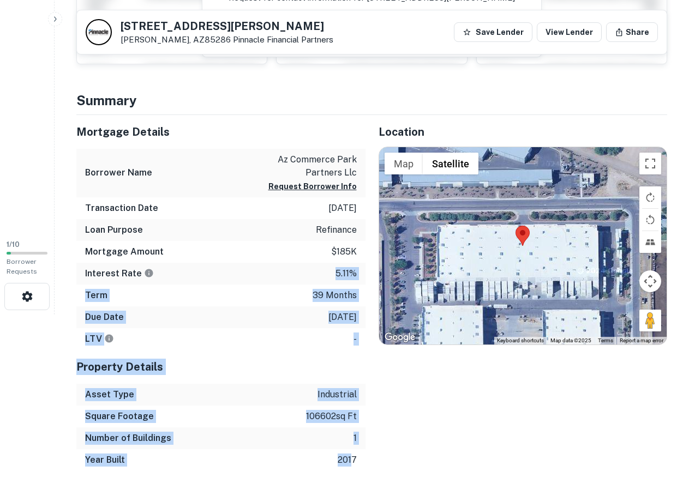
click at [296, 266] on div "Interest Rate 5.11%" at bounding box center [220, 274] width 289 height 22
drag, startPoint x: 293, startPoint y: 286, endPoint x: 297, endPoint y: 453, distance: 166.9
click at [297, 453] on div "Mortgage Details Borrower Name az commerce park partners llc Request Borrower I…" at bounding box center [220, 293] width 289 height 356
click at [297, 453] on div "Year Built 2017" at bounding box center [220, 460] width 289 height 22
drag, startPoint x: 263, startPoint y: 255, endPoint x: 254, endPoint y: 230, distance: 26.7
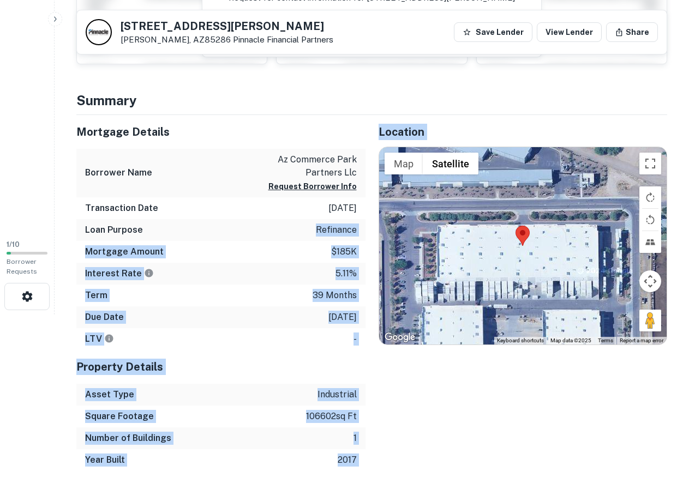
click at [254, 230] on div "Loan Purpose refinance" at bounding box center [220, 230] width 289 height 22
drag, startPoint x: 289, startPoint y: 367, endPoint x: 318, endPoint y: 466, distance: 102.8
click at [318, 466] on div "Mortgage Details Borrower Name az commerce park partners llc Request Borrower I…" at bounding box center [220, 293] width 289 height 356
click at [318, 466] on div "Year Built 2017" at bounding box center [220, 460] width 289 height 22
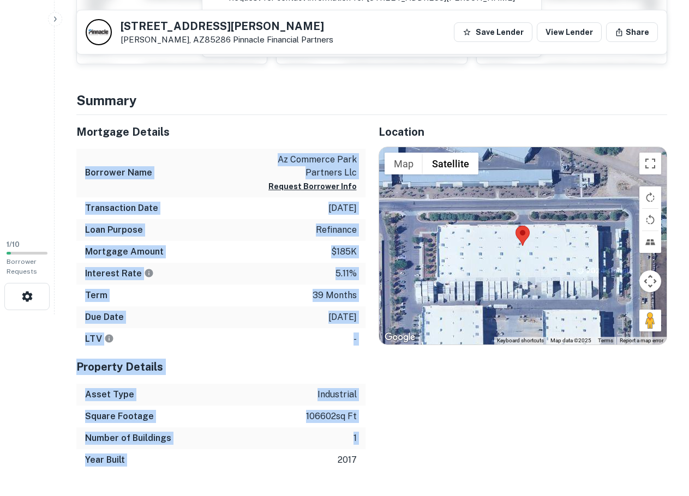
drag, startPoint x: 243, startPoint y: 268, endPoint x: 198, endPoint y: 139, distance: 136.9
click at [198, 139] on div "Mortgage Details Borrower Name az commerce park partners llc Request Borrower I…" at bounding box center [220, 293] width 289 height 356
click at [198, 139] on h5 "Mortgage Details" at bounding box center [220, 132] width 289 height 16
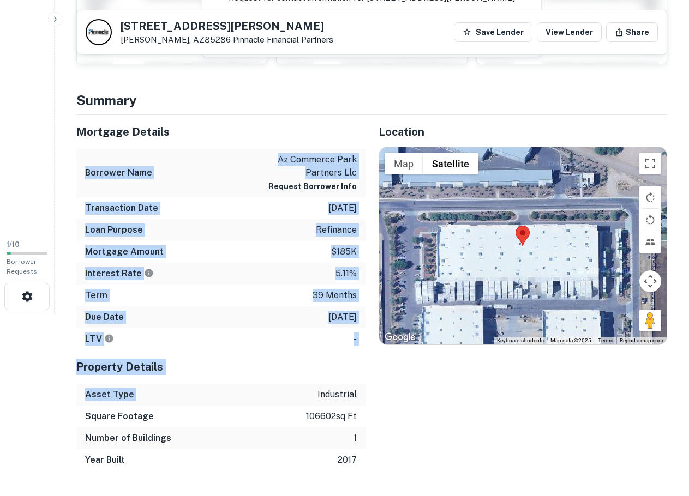
click at [261, 402] on div "Mortgage Details Borrower Name az commerce park partners llc Request Borrower I…" at bounding box center [220, 293] width 289 height 356
click at [261, 402] on div "Asset Type industrial" at bounding box center [220, 395] width 289 height 22
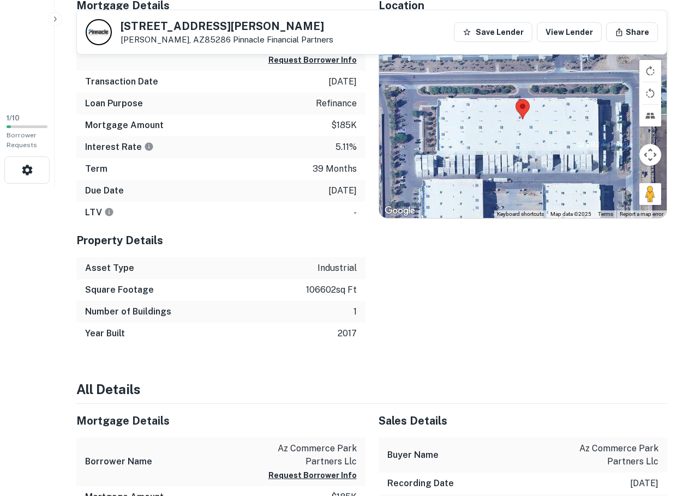
scroll to position [454, 0]
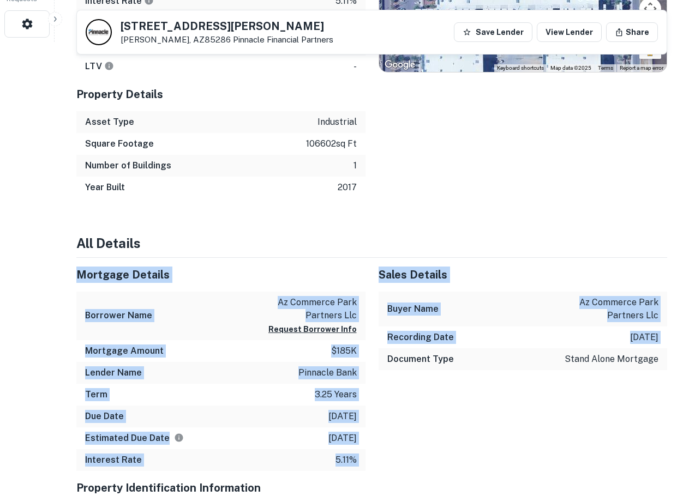
drag, startPoint x: 320, startPoint y: 220, endPoint x: 365, endPoint y: 450, distance: 235.0
click at [364, 451] on div "Interest Rate 5.11%" at bounding box center [220, 460] width 289 height 22
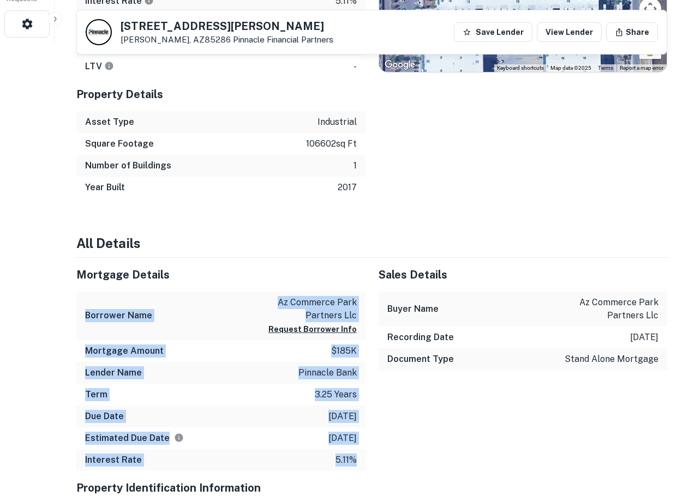
drag, startPoint x: 319, startPoint y: 344, endPoint x: 303, endPoint y: 260, distance: 85.4
click at [304, 263] on div "Mortgage Details Borrower Name az commerce park partners llc Request Borrower I…" at bounding box center [220, 364] width 289 height 213
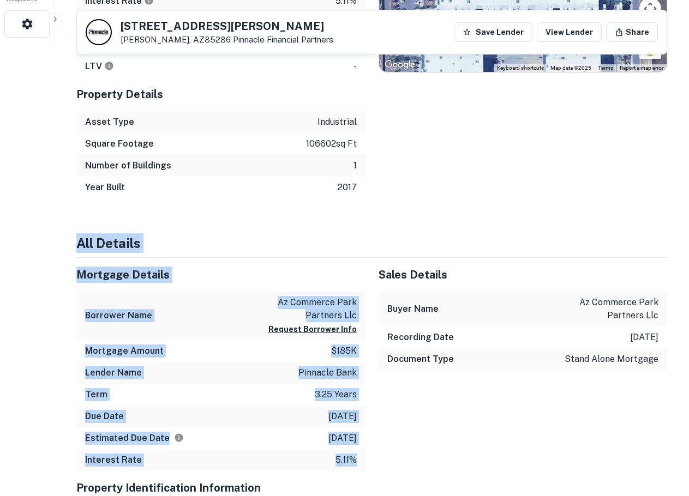
drag, startPoint x: 332, startPoint y: 359, endPoint x: 359, endPoint y: 450, distance: 95.6
click at [359, 451] on div "Interest Rate 5.11%" at bounding box center [220, 460] width 289 height 22
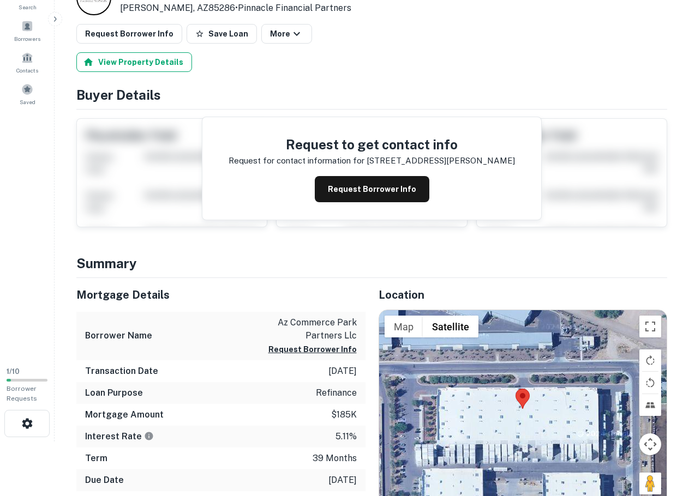
scroll to position [0, 0]
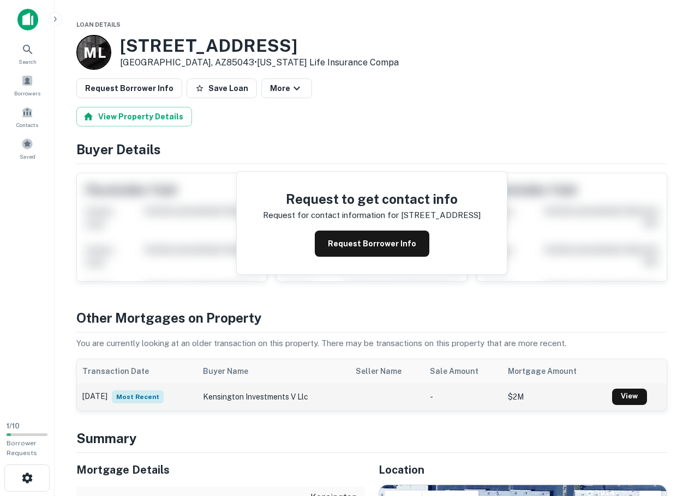
scroll to position [273, 0]
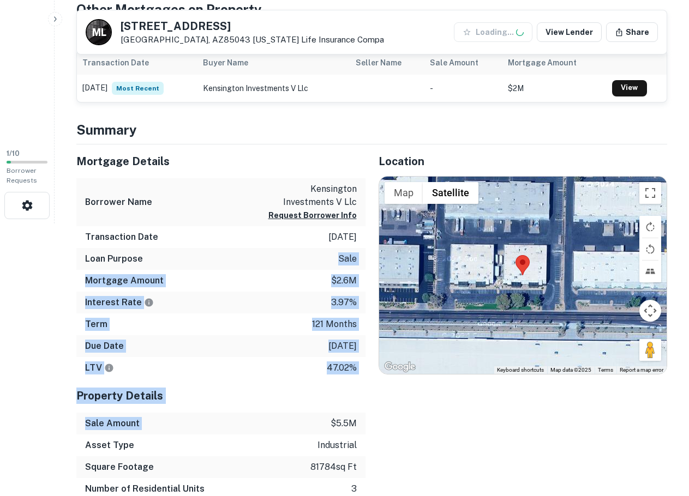
click at [298, 417] on div "Mortgage Details Borrower Name kensington investments v llc Request Borrower In…" at bounding box center [220, 354] width 289 height 421
click at [298, 417] on div "Sale Amount $5.5m" at bounding box center [220, 424] width 289 height 22
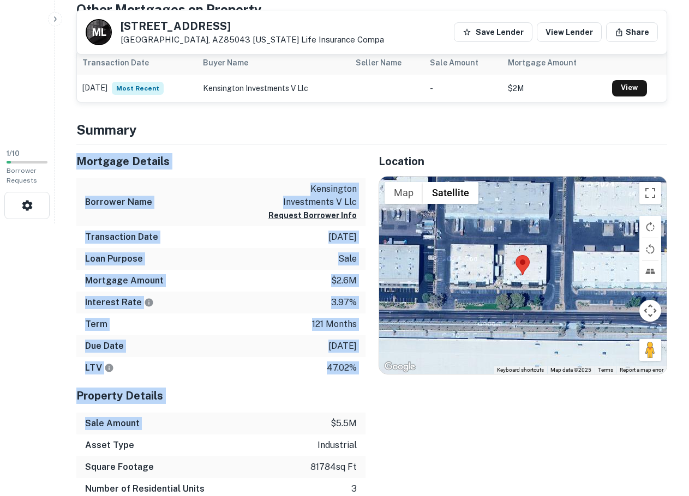
drag, startPoint x: 310, startPoint y: 316, endPoint x: 315, endPoint y: 432, distance: 116.3
click at [315, 431] on div "Sale Amount $5.5m" at bounding box center [220, 424] width 289 height 22
drag, startPoint x: 295, startPoint y: 414, endPoint x: 242, endPoint y: 149, distance: 270.2
click at [242, 149] on div "Mortgage Details Borrower Name kensington investments v llc Request Borrower In…" at bounding box center [220, 354] width 289 height 421
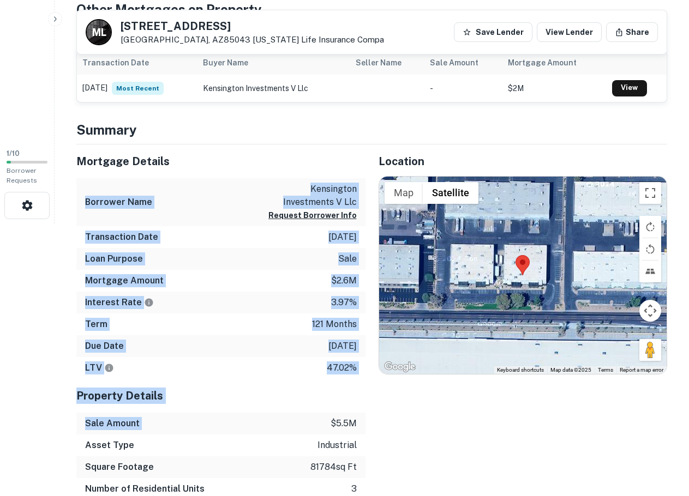
click at [240, 150] on div "Mortgage Details" at bounding box center [220, 161] width 289 height 34
drag, startPoint x: 262, startPoint y: 333, endPoint x: 266, endPoint y: 376, distance: 43.3
click at [266, 376] on div "Mortgage Details Borrower Name kensington investments v llc Request Borrower In…" at bounding box center [220, 261] width 289 height 235
drag, startPoint x: 266, startPoint y: 376, endPoint x: 269, endPoint y: 369, distance: 7.3
click at [266, 376] on div "LTV 47.02%" at bounding box center [220, 368] width 289 height 22
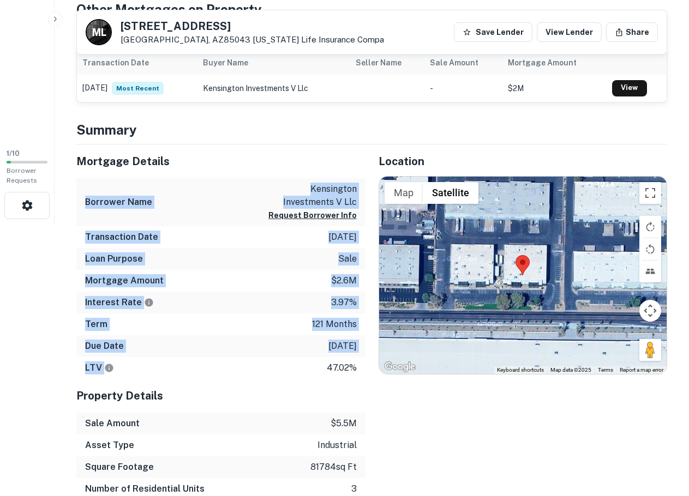
drag, startPoint x: 269, startPoint y: 366, endPoint x: 208, endPoint y: 374, distance: 62.2
click at [208, 374] on div "LTV 47.02%" at bounding box center [220, 368] width 289 height 22
drag, startPoint x: 271, startPoint y: 225, endPoint x: 266, endPoint y: 172, distance: 53.1
click at [266, 172] on div "Mortgage Details Borrower Name kensington investments v llc Request Borrower In…" at bounding box center [220, 354] width 289 height 421
click at [266, 172] on div "Mortgage Details" at bounding box center [220, 161] width 289 height 34
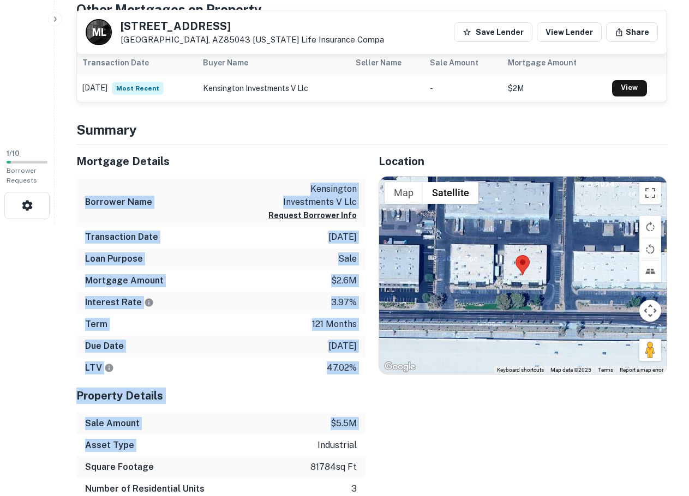
drag, startPoint x: 264, startPoint y: 184, endPoint x: 298, endPoint y: 450, distance: 268.1
click at [298, 451] on div "Mortgage Details Borrower Name kensington investments v llc Request Borrower In…" at bounding box center [220, 354] width 289 height 421
click at [298, 450] on div "Asset Type industrial" at bounding box center [220, 446] width 289 height 22
drag, startPoint x: 257, startPoint y: 280, endPoint x: 230, endPoint y: 141, distance: 141.7
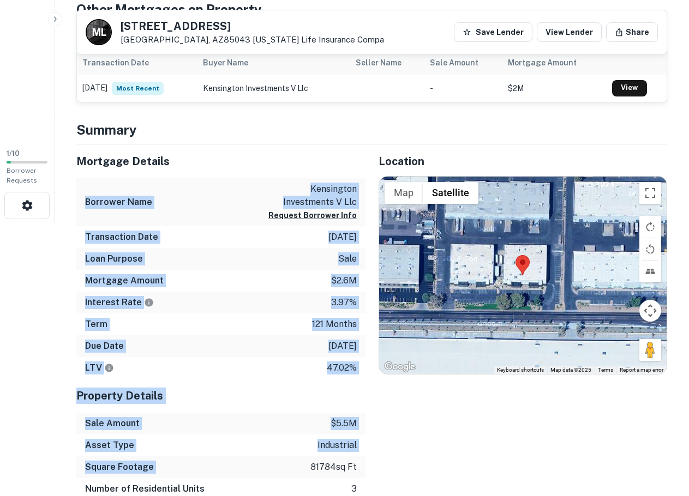
drag, startPoint x: 234, startPoint y: 457, endPoint x: 234, endPoint y: 472, distance: 15.3
click at [234, 472] on div "Mortgage Details Borrower Name kensington investments v llc Request Borrower In…" at bounding box center [220, 354] width 289 height 421
drag, startPoint x: 234, startPoint y: 472, endPoint x: 234, endPoint y: 455, distance: 16.9
click at [234, 471] on div "Square Footage 81784 sq ft" at bounding box center [220, 467] width 289 height 22
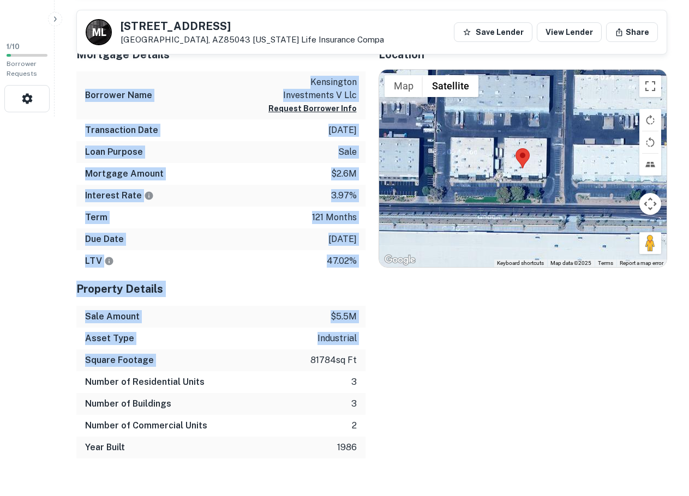
scroll to position [454, 0]
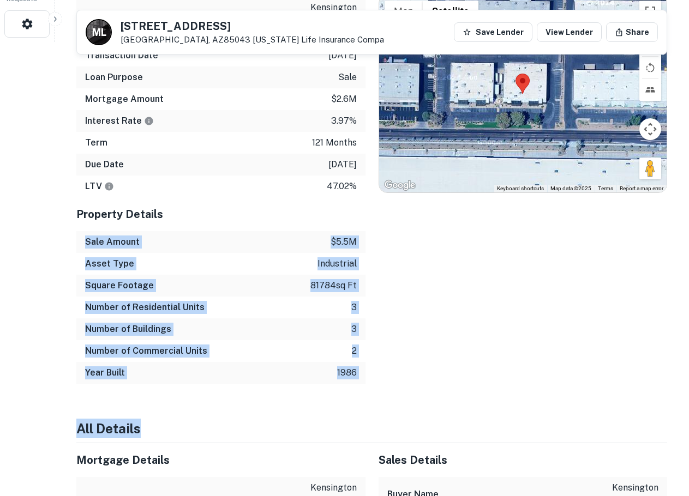
drag, startPoint x: 268, startPoint y: 253, endPoint x: 265, endPoint y: 217, distance: 36.1
click at [265, 217] on h5 "Property Details" at bounding box center [220, 214] width 289 height 16
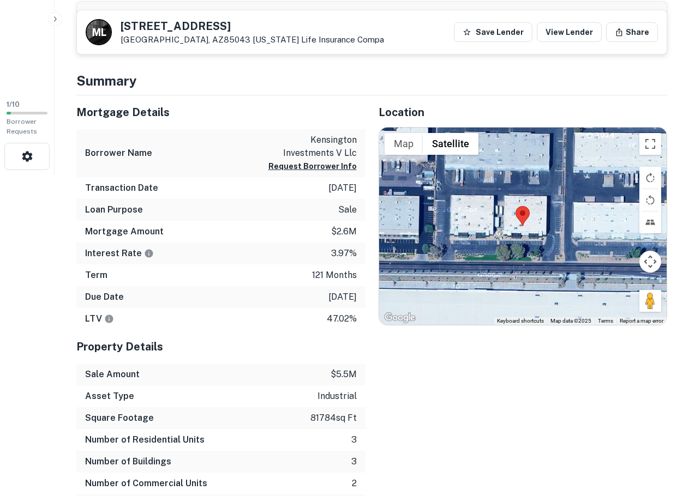
scroll to position [273, 0]
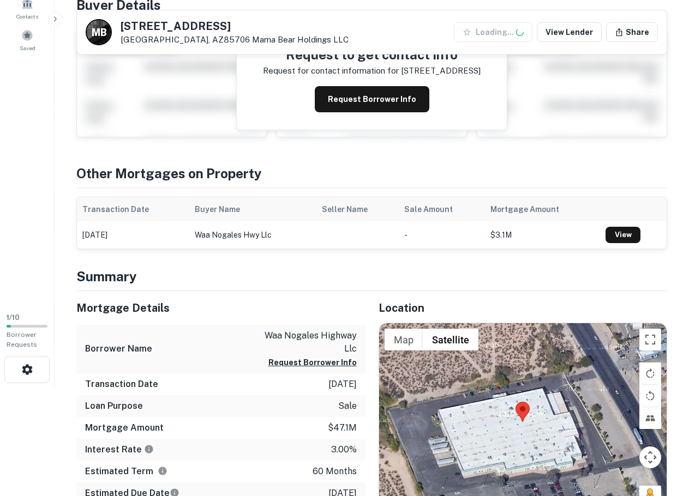
scroll to position [182, 0]
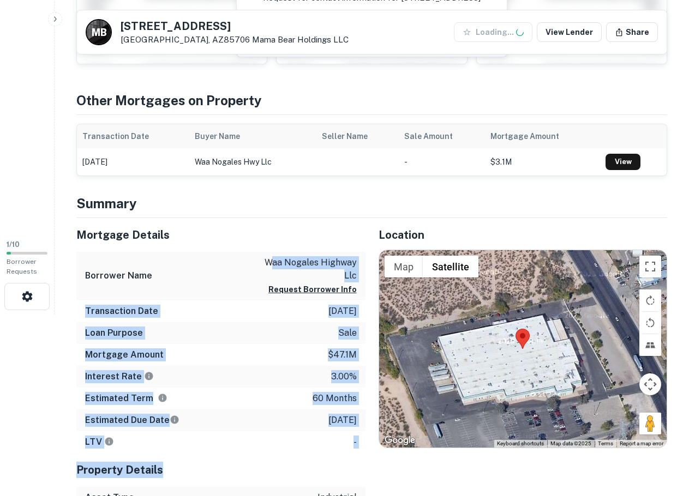
drag, startPoint x: 275, startPoint y: 267, endPoint x: 290, endPoint y: 470, distance: 203.4
click at [290, 470] on div "Mortgage Details Borrower Name waa nogales highway llc Request Borrower Info Tr…" at bounding box center [220, 396] width 289 height 356
click at [291, 464] on h5 "Property Details" at bounding box center [220, 470] width 289 height 16
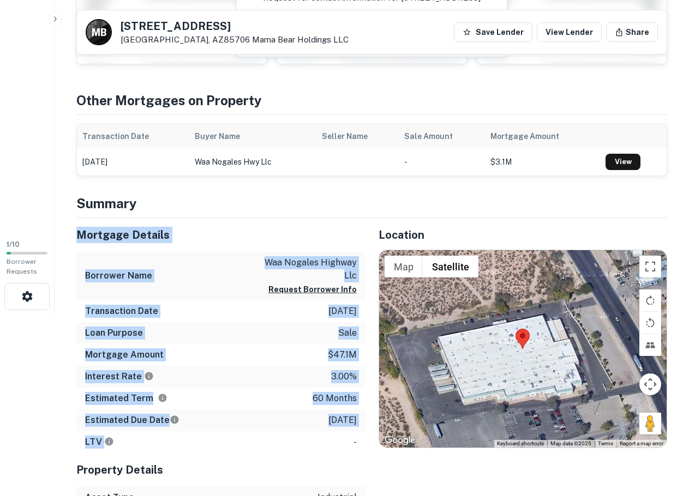
drag, startPoint x: 283, startPoint y: 300, endPoint x: 273, endPoint y: 194, distance: 106.2
click at [273, 194] on h4 "Summary" at bounding box center [371, 204] width 590 height 20
drag, startPoint x: 273, startPoint y: 194, endPoint x: 274, endPoint y: 454, distance: 259.5
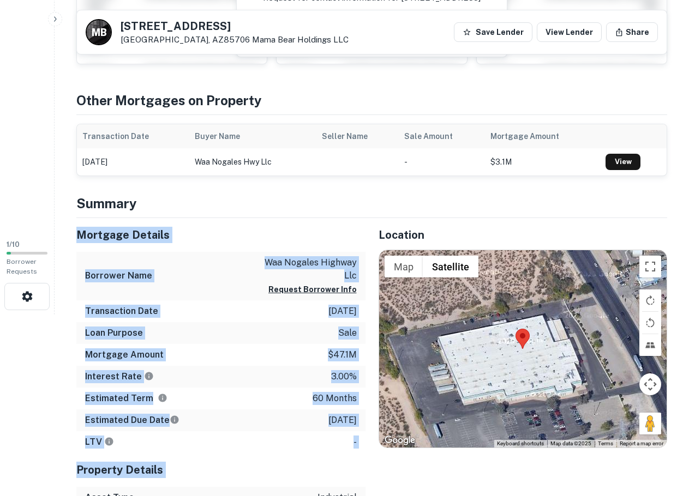
click at [274, 453] on div "Property Details" at bounding box center [220, 470] width 289 height 34
drag, startPoint x: 282, startPoint y: 261, endPoint x: 282, endPoint y: 179, distance: 81.2
click at [269, 236] on h5 "Mortgage Details" at bounding box center [220, 235] width 289 height 16
drag, startPoint x: 280, startPoint y: 427, endPoint x: 276, endPoint y: 459, distance: 31.2
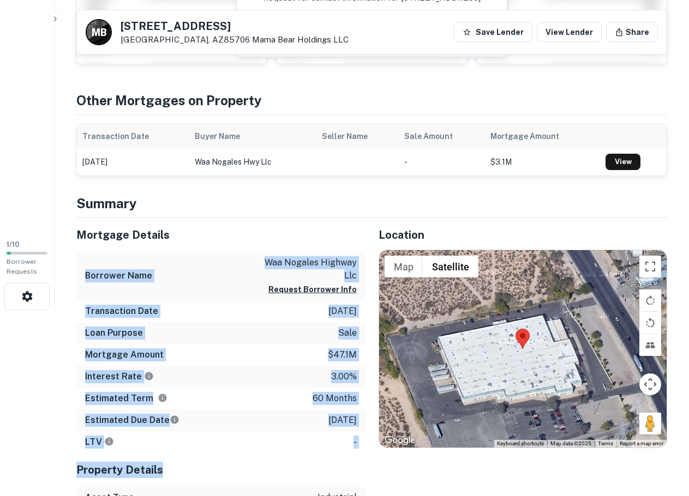
click at [279, 468] on div "Mortgage Details Borrower Name waa nogales highway llc Request Borrower Info Tr…" at bounding box center [220, 396] width 289 height 356
click at [276, 454] on div "Property Details" at bounding box center [220, 470] width 289 height 34
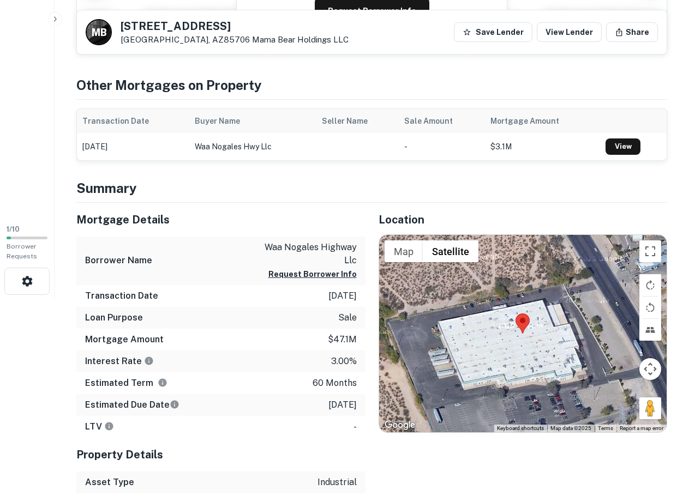
scroll to position [454, 0]
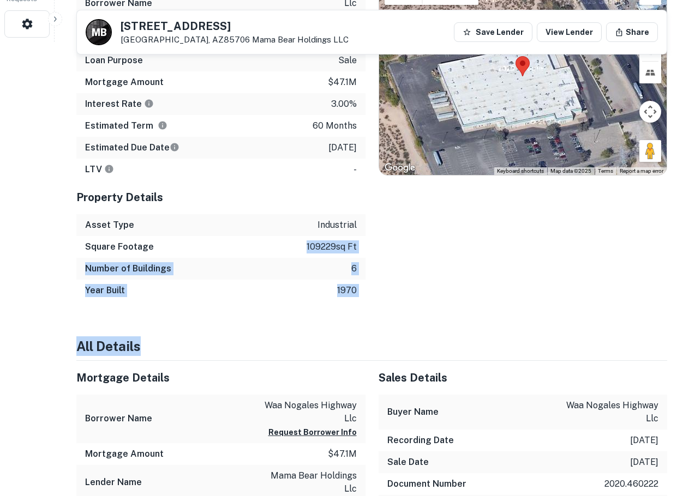
drag, startPoint x: 285, startPoint y: 248, endPoint x: 286, endPoint y: 303, distance: 55.1
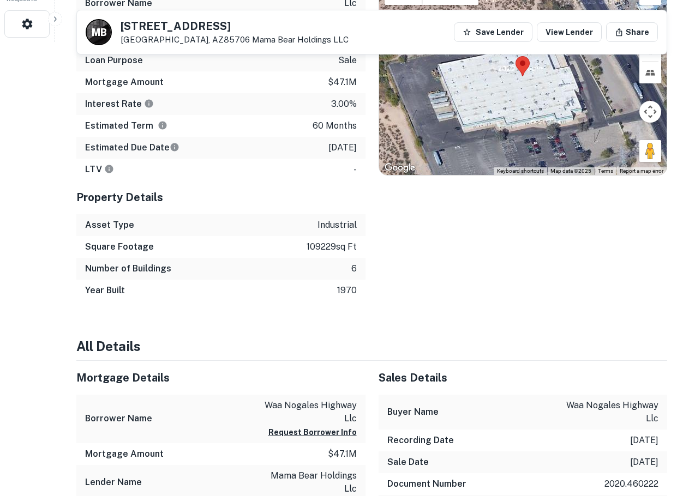
drag, startPoint x: 286, startPoint y: 303, endPoint x: 215, endPoint y: 282, distance: 74.2
click at [215, 282] on div "Year Built 1970" at bounding box center [220, 291] width 289 height 22
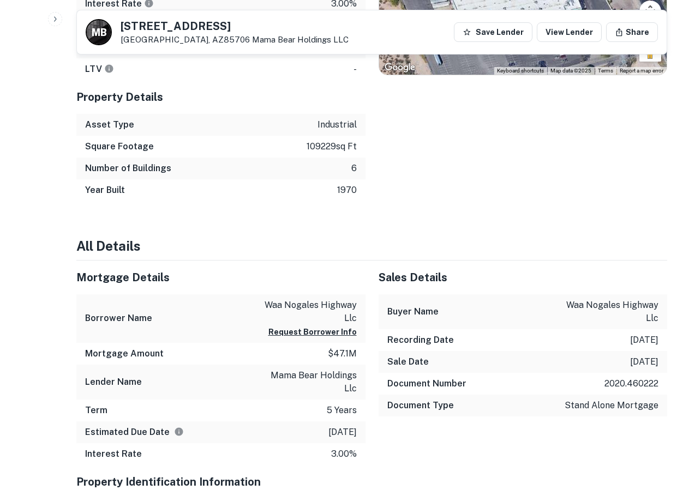
scroll to position [636, 0]
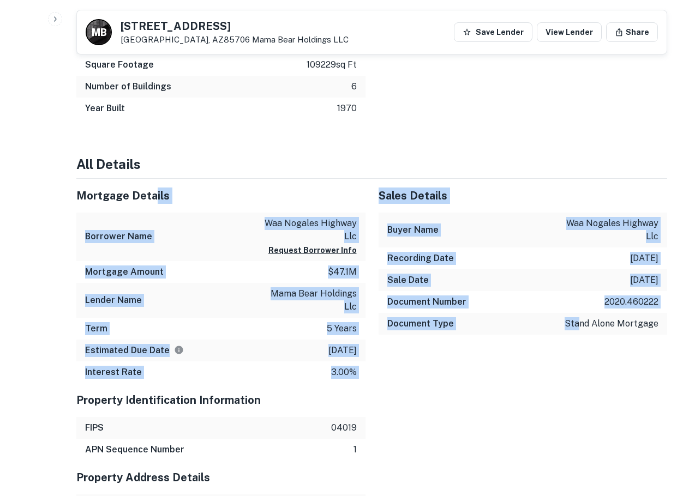
drag, startPoint x: 154, startPoint y: 198, endPoint x: 582, endPoint y: 450, distance: 496.2
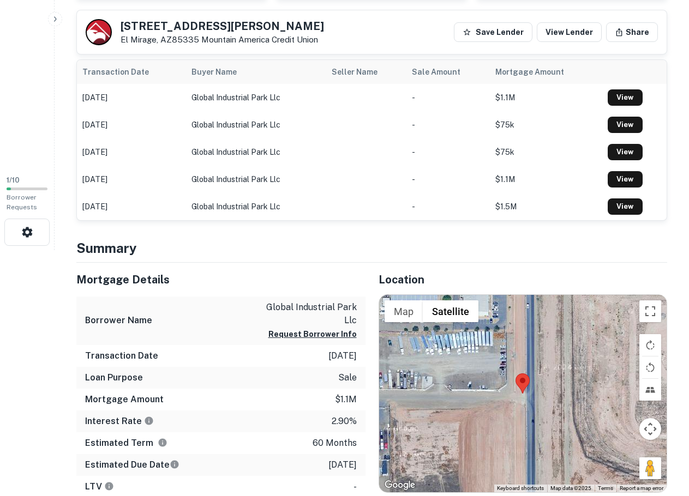
scroll to position [273, 0]
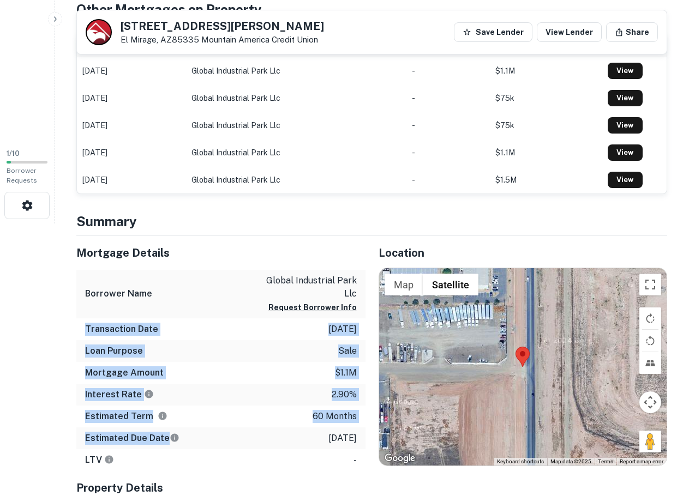
drag, startPoint x: 274, startPoint y: 365, endPoint x: 286, endPoint y: 431, distance: 66.6
click at [286, 431] on div "Mortgage Details Borrower Name global industrial park llc Request Borrower Info…" at bounding box center [220, 353] width 289 height 235
click at [286, 431] on div "Estimated Due Date [DATE]" at bounding box center [220, 438] width 289 height 22
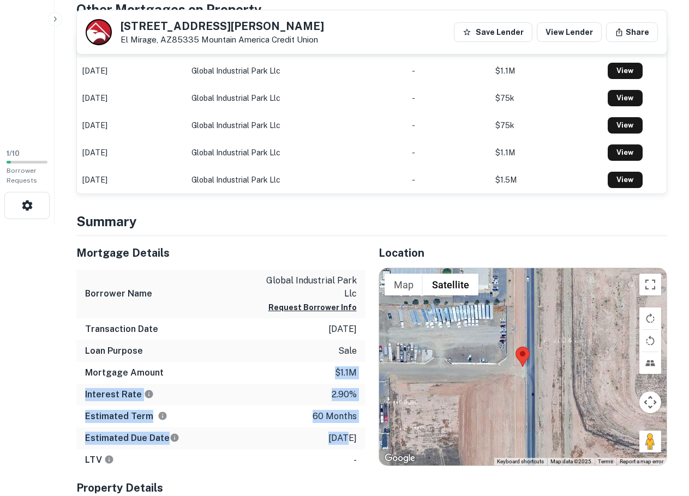
drag, startPoint x: 281, startPoint y: 379, endPoint x: 330, endPoint y: 443, distance: 80.5
click at [330, 444] on div "Mortgage Details Borrower Name global industrial park llc Request Borrower Info…" at bounding box center [220, 353] width 289 height 235
click at [330, 443] on p "9/23/2025" at bounding box center [342, 438] width 28 height 13
click at [297, 352] on div "Mortgage Details Borrower Name global industrial park llc Request Borrower Info…" at bounding box center [220, 353] width 289 height 235
click at [297, 352] on div "Loan Purpose sale" at bounding box center [220, 351] width 289 height 22
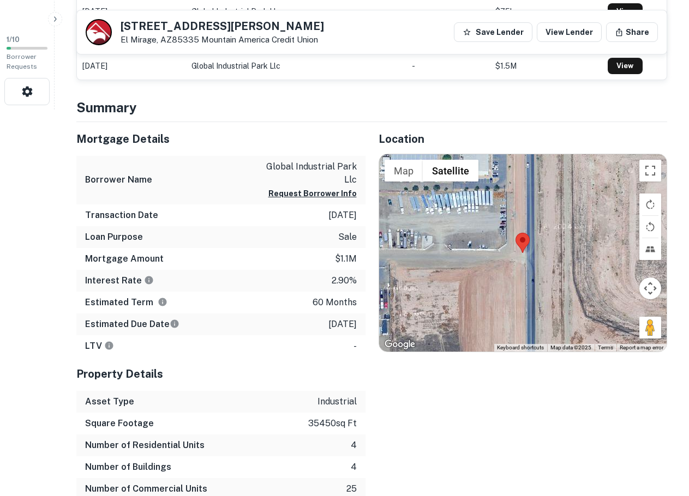
scroll to position [545, 0]
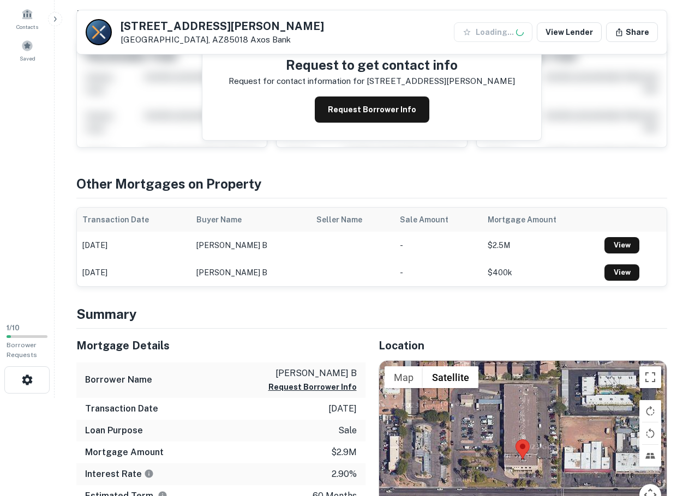
scroll to position [182, 0]
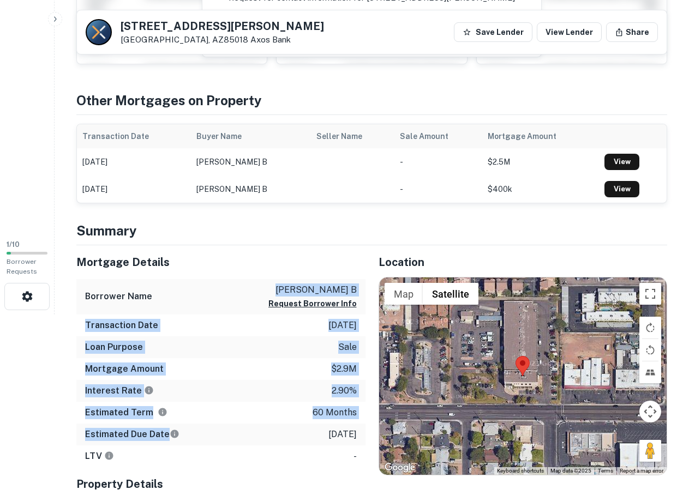
click at [260, 432] on div "Mortgage Details Borrower Name [PERSON_NAME] b Request Borrower Info Transactio…" at bounding box center [220, 356] width 289 height 222
click at [260, 432] on div "Estimated Due Date [DATE]" at bounding box center [220, 435] width 289 height 22
drag, startPoint x: 249, startPoint y: 285, endPoint x: 246, endPoint y: 276, distance: 8.6
click at [246, 276] on div "Mortgage Details Borrower Name [PERSON_NAME] b Request Borrower Info Transactio…" at bounding box center [220, 356] width 289 height 222
click at [246, 276] on div "Mortgage Details" at bounding box center [220, 262] width 289 height 34
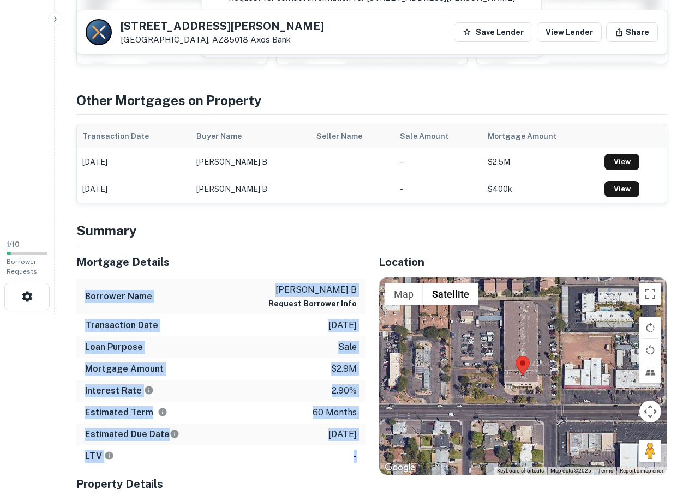
drag, startPoint x: 246, startPoint y: 276, endPoint x: 279, endPoint y: 456, distance: 182.2
click at [279, 456] on div "Mortgage Details Borrower Name litt cita b Request Borrower Info Transaction Da…" at bounding box center [220, 356] width 289 height 222
click at [279, 456] on div "LTV -" at bounding box center [220, 456] width 289 height 22
drag, startPoint x: 232, startPoint y: 282, endPoint x: 225, endPoint y: 251, distance: 32.5
click at [225, 251] on div "Mortgage Details Borrower Name litt cita b Request Borrower Info Transaction Da…" at bounding box center [220, 356] width 289 height 222
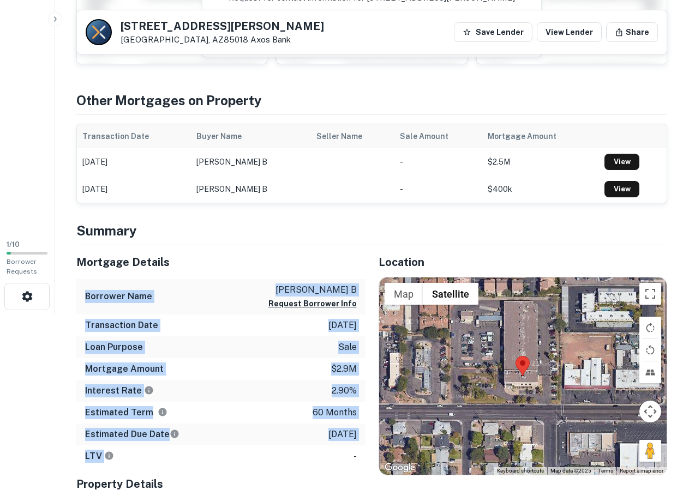
click at [225, 251] on div "Mortgage Details" at bounding box center [220, 262] width 289 height 34
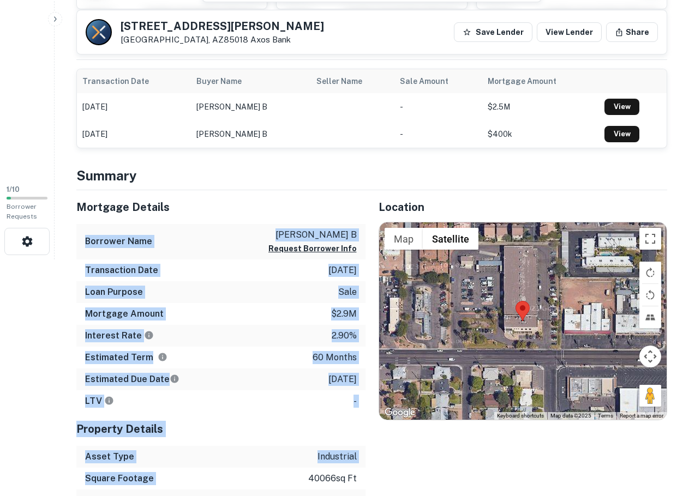
drag, startPoint x: 267, startPoint y: 490, endPoint x: 268, endPoint y: 497, distance: 7.7
click at [268, 260] on html "Search Borrowers Contacts Saved 1 / 10 Borrower Requests 3340 E Thomas Rd Phoen…" at bounding box center [344, 11] width 689 height 496
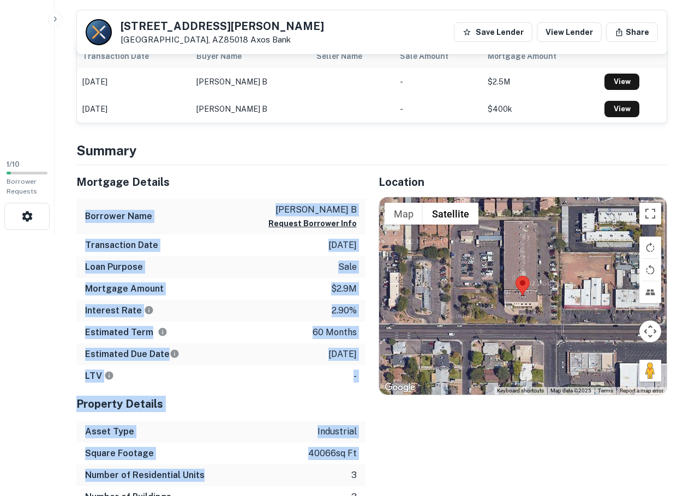
click at [264, 426] on div "Asset Type industrial" at bounding box center [220, 432] width 289 height 22
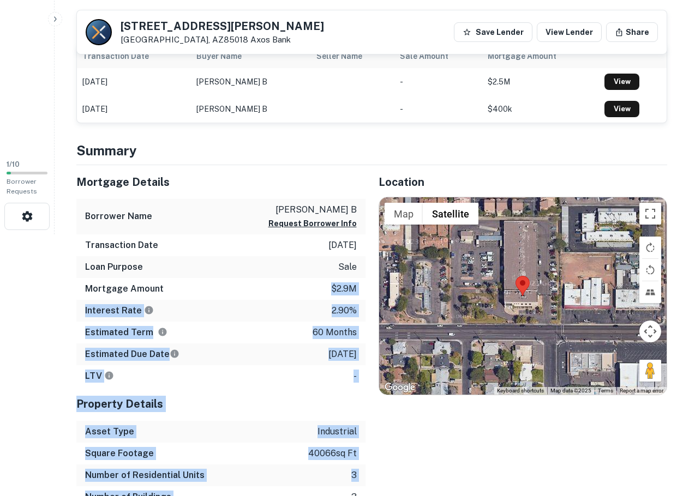
scroll to position [325, 0]
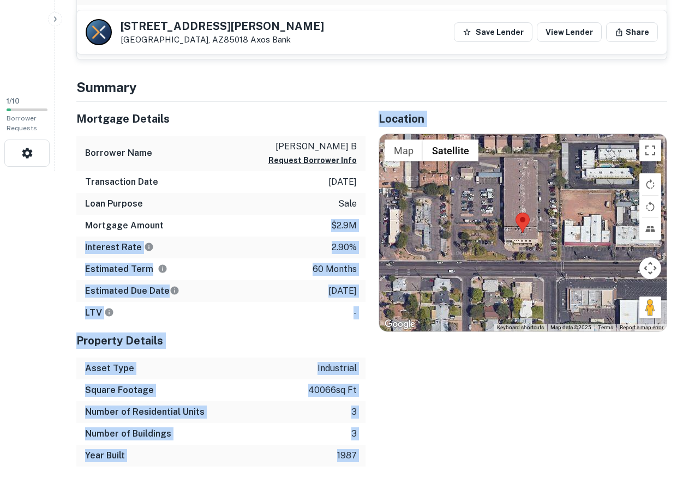
drag, startPoint x: 252, startPoint y: 296, endPoint x: 289, endPoint y: 495, distance: 203.0
drag, startPoint x: 280, startPoint y: 449, endPoint x: 268, endPoint y: 243, distance: 206.4
click at [269, 245] on div "Mortgage Details Borrower Name litt cita b Request Borrower Info Transaction Da…" at bounding box center [220, 284] width 289 height 365
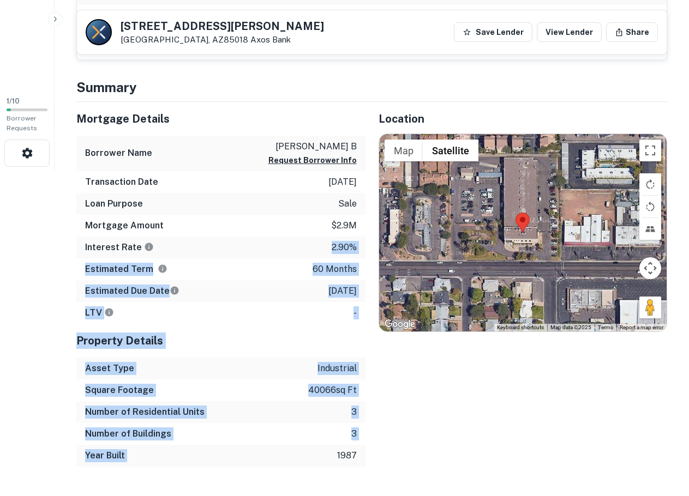
click at [268, 243] on div "Interest Rate 2.90%" at bounding box center [220, 248] width 289 height 22
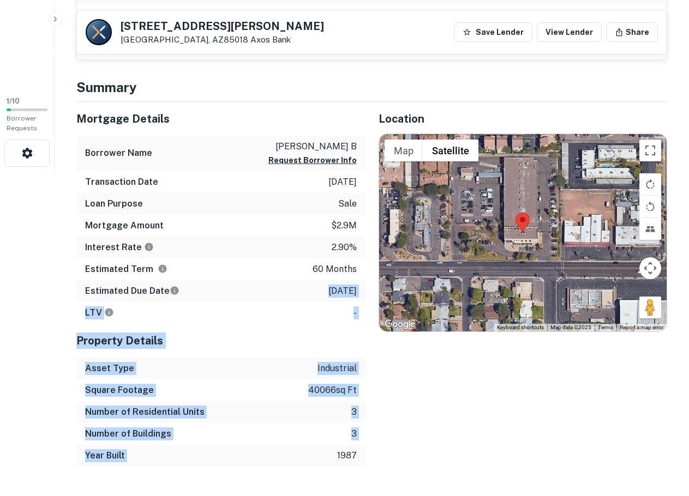
drag, startPoint x: 248, startPoint y: 393, endPoint x: 256, endPoint y: 461, distance: 68.0
click at [256, 461] on div "Mortgage Details Borrower Name litt cita b Request Borrower Info Transaction Da…" at bounding box center [220, 284] width 289 height 365
click at [256, 461] on div "Year Built 1987" at bounding box center [220, 456] width 289 height 22
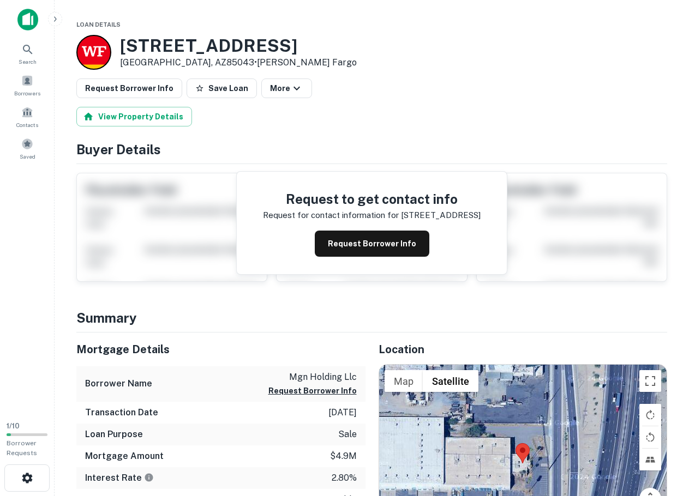
click at [174, 46] on h3 "[STREET_ADDRESS]" at bounding box center [238, 45] width 237 height 21
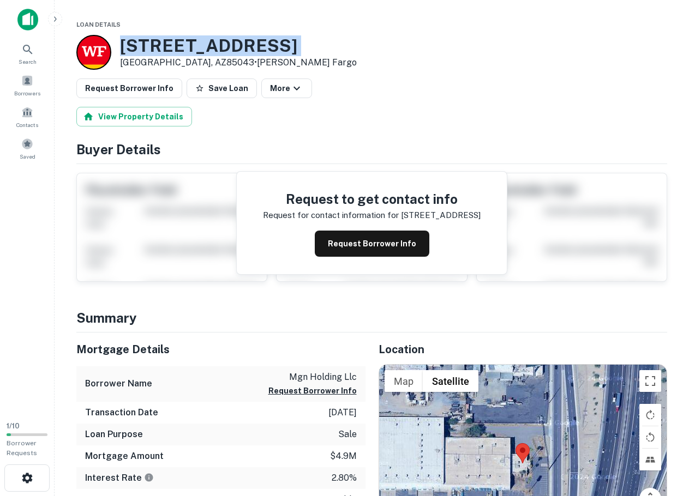
click at [174, 46] on h3 "[STREET_ADDRESS]" at bounding box center [238, 45] width 237 height 21
copy h3 "[STREET_ADDRESS]"
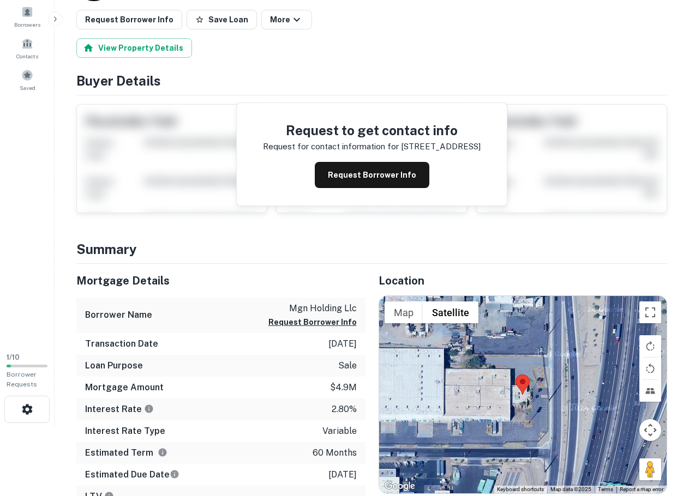
scroll to position [91, 0]
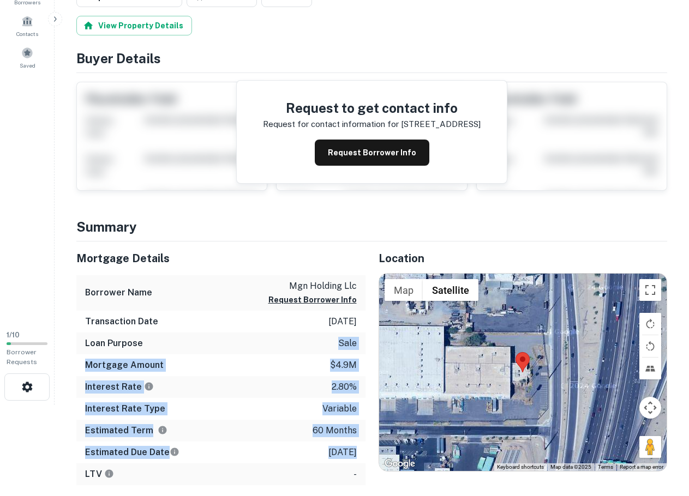
drag, startPoint x: 286, startPoint y: 342, endPoint x: 335, endPoint y: 455, distance: 123.6
click at [335, 455] on div "Mortgage Details Borrower Name mgn holding llc Request Borrower Info Transactio…" at bounding box center [220, 364] width 289 height 244
drag, startPoint x: 337, startPoint y: 455, endPoint x: 345, endPoint y: 454, distance: 7.7
click at [338, 454] on p "11/11/2025" at bounding box center [342, 452] width 28 height 13
drag, startPoint x: 357, startPoint y: 438, endPoint x: 326, endPoint y: 369, distance: 76.1
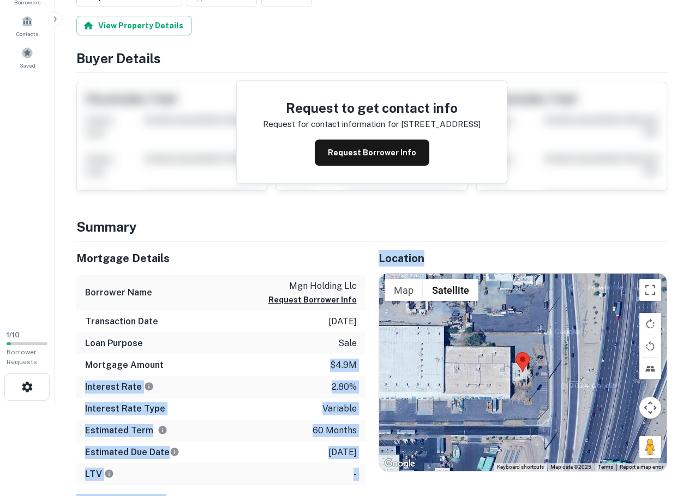
click at [326, 369] on div "Mortgage Details Borrower Name mgn holding llc Request Borrower Info Transactio…" at bounding box center [365, 435] width 604 height 387
click at [326, 369] on div "Mortgage Amount $4.9m" at bounding box center [220, 365] width 289 height 22
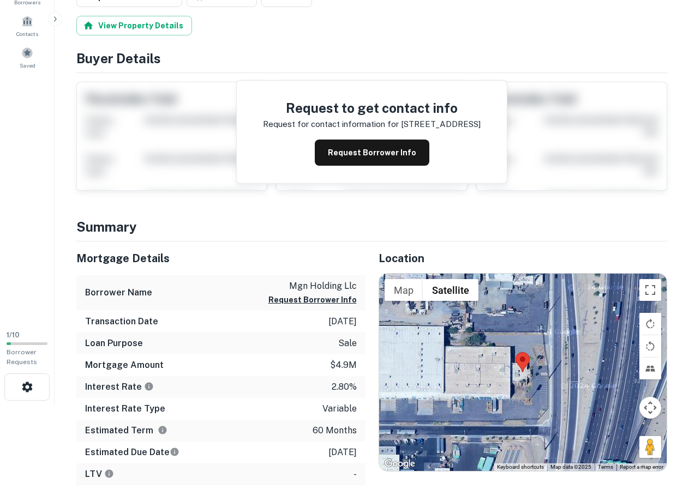
drag, startPoint x: 326, startPoint y: 369, endPoint x: 351, endPoint y: 447, distance: 82.6
click at [351, 447] on div "Mortgage Details Borrower Name mgn holding llc Request Borrower Info Transactio…" at bounding box center [220, 364] width 289 height 244
click at [351, 447] on p "11/11/2025" at bounding box center [342, 452] width 28 height 13
drag, startPoint x: 351, startPoint y: 448, endPoint x: 299, endPoint y: 339, distance: 121.2
click at [299, 339] on div "Mortgage Details Borrower Name mgn holding llc Request Borrower Info Transactio…" at bounding box center [220, 364] width 289 height 244
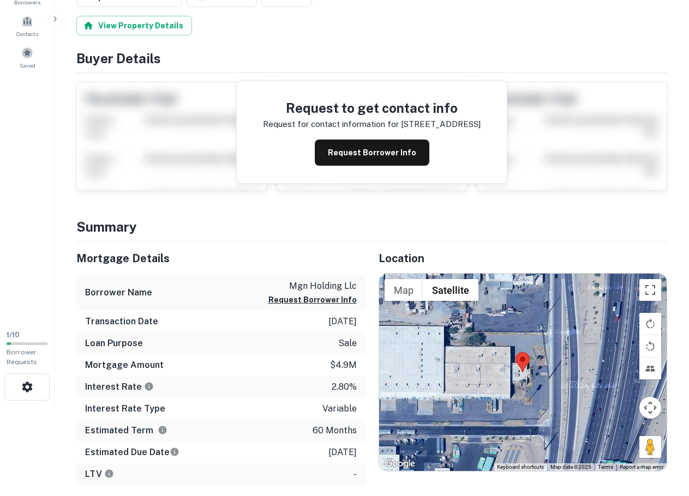
click at [299, 339] on div "Loan Purpose sale" at bounding box center [220, 344] width 289 height 22
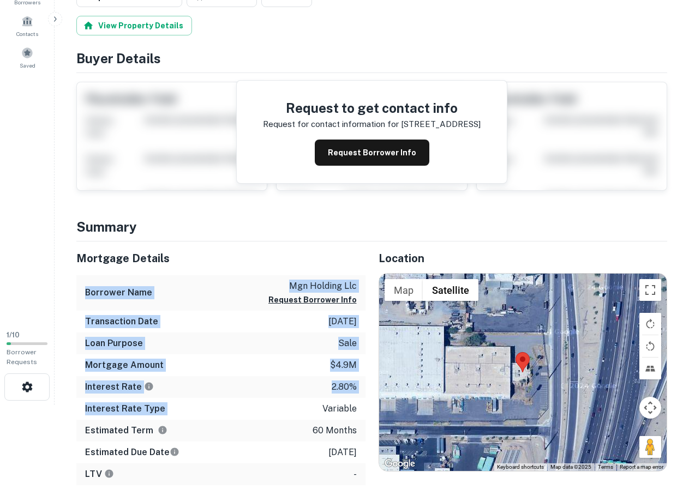
drag, startPoint x: 289, startPoint y: 254, endPoint x: 296, endPoint y: 418, distance: 164.8
click at [296, 418] on div "Mortgage Details Borrower Name mgn holding llc Request Borrower Info Transactio…" at bounding box center [220, 364] width 289 height 244
click at [296, 418] on div "Interest Rate Type variable" at bounding box center [220, 409] width 289 height 22
drag, startPoint x: 310, startPoint y: 456, endPoint x: 237, endPoint y: 250, distance: 219.2
click at [237, 250] on div "Mortgage Details Borrower Name mgn holding llc Request Borrower Info Transactio…" at bounding box center [220, 364] width 289 height 244
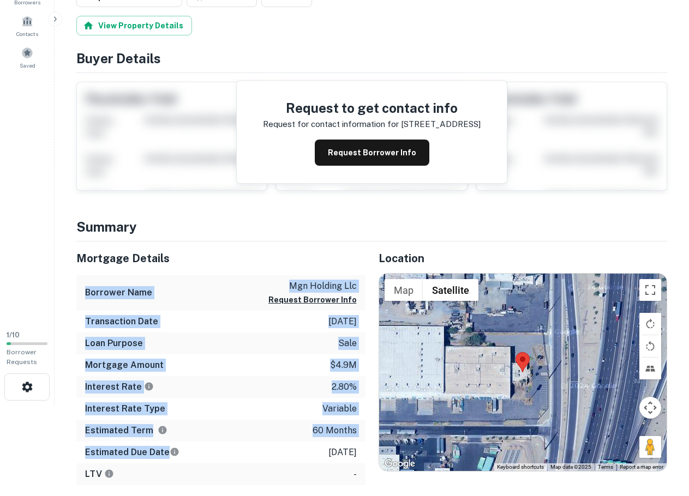
click at [237, 249] on div "Mortgage Details" at bounding box center [220, 259] width 289 height 34
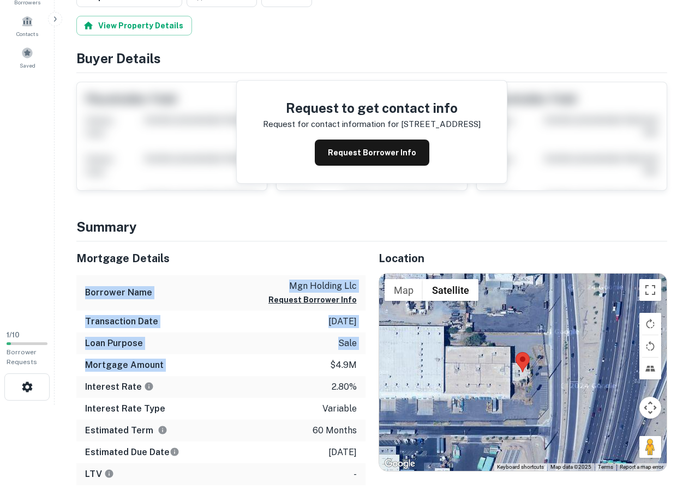
drag, startPoint x: 252, startPoint y: 363, endPoint x: 253, endPoint y: 374, distance: 11.0
click at [253, 374] on div "Mortgage Details Borrower Name mgn holding llc Request Borrower Info Transactio…" at bounding box center [220, 364] width 289 height 244
click at [253, 374] on div "Mortgage Amount $4.9m" at bounding box center [220, 365] width 289 height 22
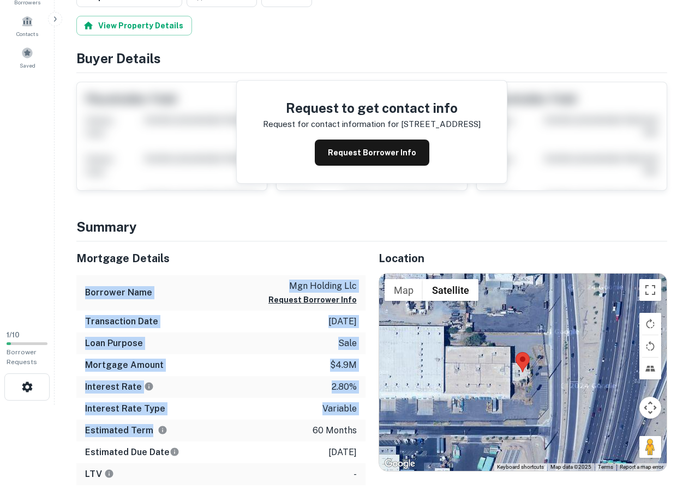
drag, startPoint x: 218, startPoint y: 330, endPoint x: 233, endPoint y: 421, distance: 92.4
click at [233, 421] on div "Mortgage Details Borrower Name mgn holding llc Request Borrower Info Transactio…" at bounding box center [220, 364] width 289 height 244
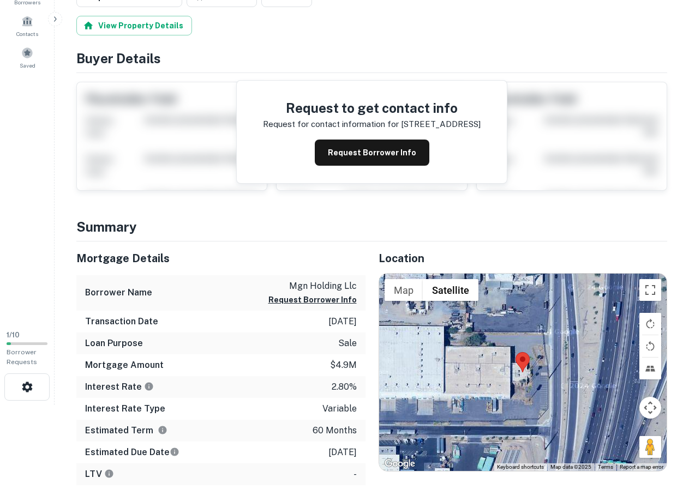
click at [233, 421] on div "Estimated Term 60 months" at bounding box center [220, 431] width 289 height 22
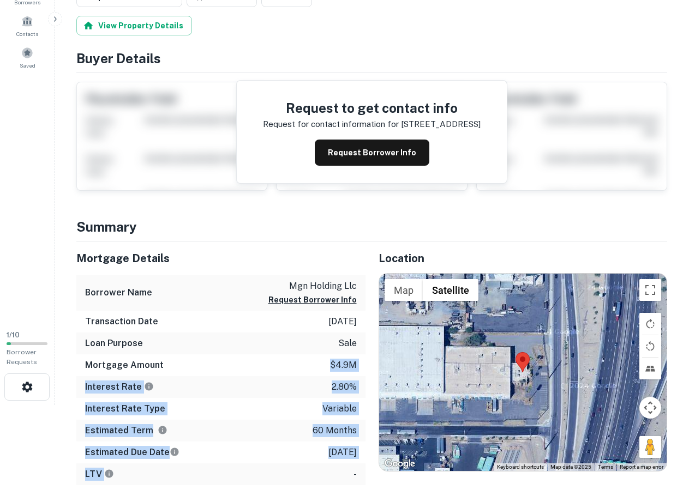
drag, startPoint x: 265, startPoint y: 389, endPoint x: 294, endPoint y: 478, distance: 94.0
click at [294, 478] on div "Mortgage Details Borrower Name mgn holding llc Request Borrower Info Transactio…" at bounding box center [220, 364] width 289 height 244
click at [294, 477] on div "LTV -" at bounding box center [220, 474] width 289 height 22
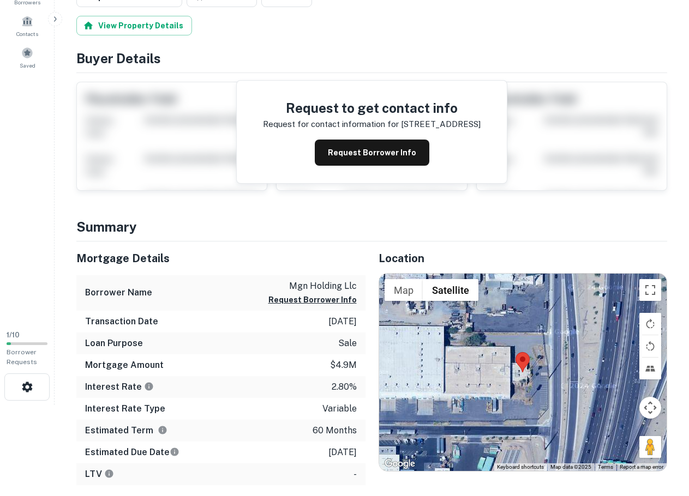
scroll to position [182, 0]
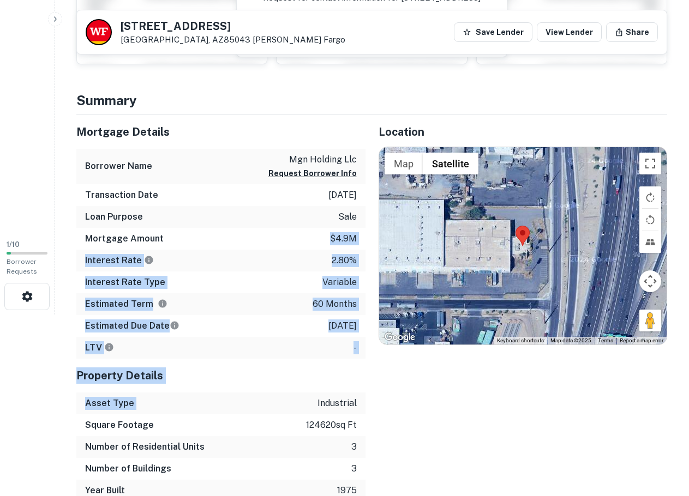
drag, startPoint x: 235, startPoint y: 397, endPoint x: 202, endPoint y: 223, distance: 177.5
click at [202, 223] on div "Mortgage Details Borrower Name mgn holding llc Request Borrower Info Transactio…" at bounding box center [220, 308] width 289 height 387
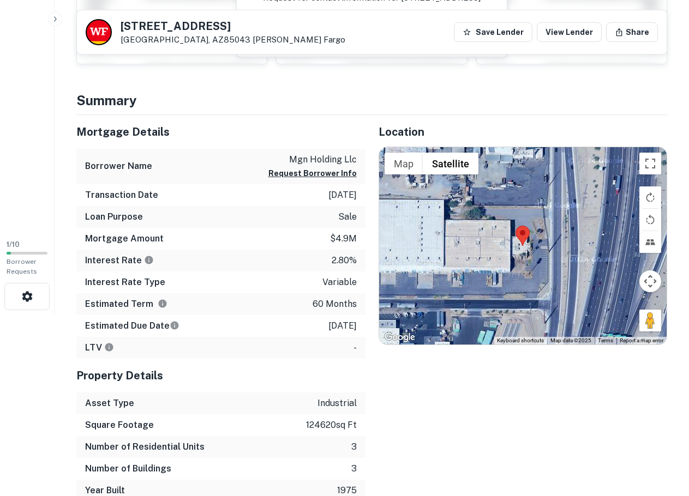
click at [195, 202] on div "Transaction Date 11/11/2020" at bounding box center [220, 195] width 289 height 22
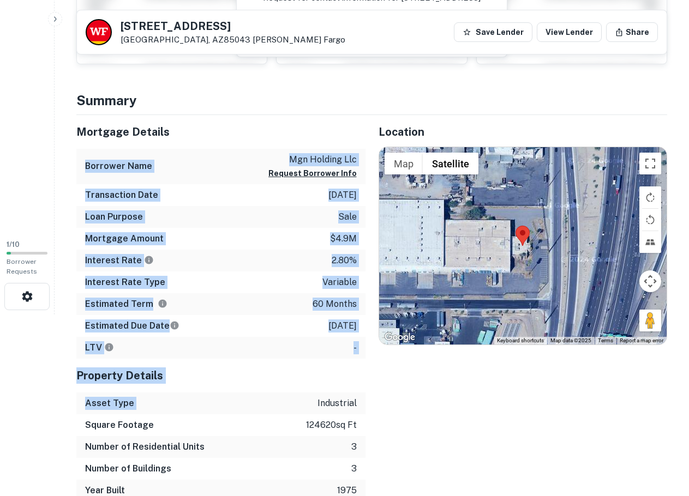
click at [258, 399] on div "Mortgage Details Borrower Name mgn holding llc Request Borrower Info Transactio…" at bounding box center [220, 308] width 289 height 387
click at [258, 399] on div "Asset Type industrial" at bounding box center [220, 404] width 289 height 22
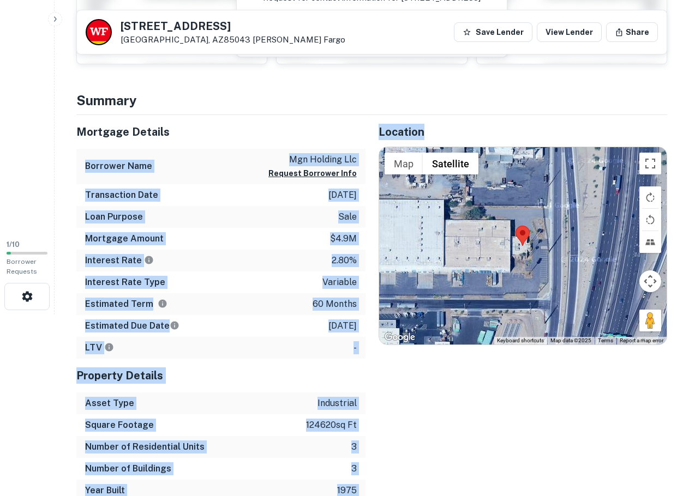
drag, startPoint x: 376, startPoint y: 450, endPoint x: 238, endPoint y: 119, distance: 358.0
click at [238, 119] on div "Mortgage Details Borrower Name mgn holding llc Request Borrower Info Transactio…" at bounding box center [365, 308] width 604 height 387
click at [238, 119] on div "Mortgage Details" at bounding box center [220, 132] width 289 height 34
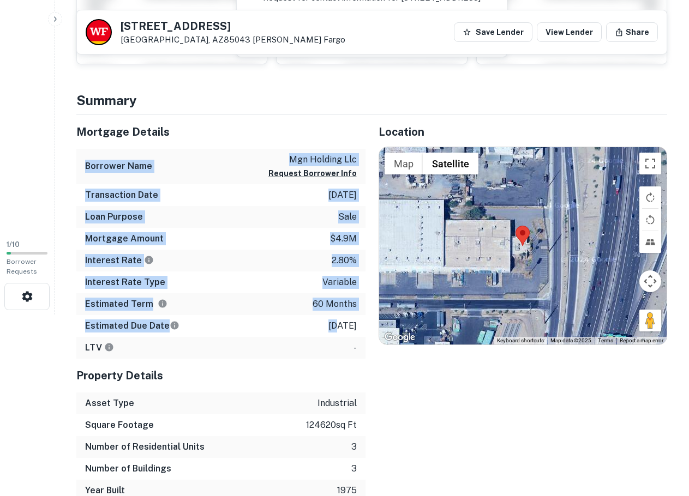
drag, startPoint x: 238, startPoint y: 119, endPoint x: 279, endPoint y: 323, distance: 207.9
click at [279, 323] on div "Mortgage Details Borrower Name mgn holding llc Request Borrower Info Transactio…" at bounding box center [220, 237] width 289 height 244
click at [280, 324] on div "Estimated Due Date 11/11/2025" at bounding box center [220, 326] width 289 height 22
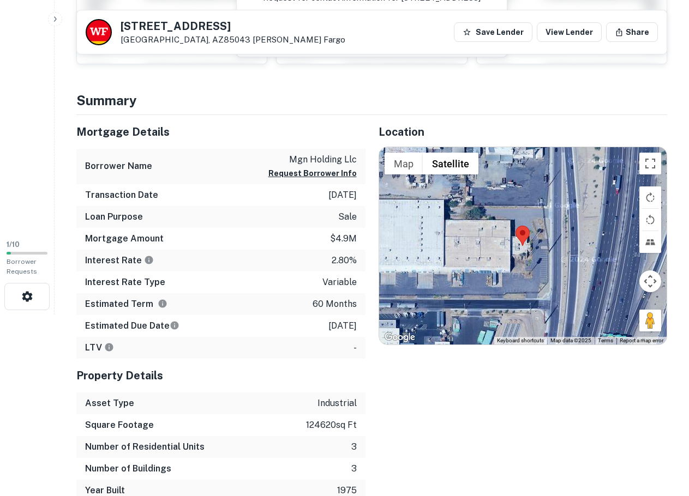
drag, startPoint x: 284, startPoint y: 331, endPoint x: 220, endPoint y: 361, distance: 70.7
click at [202, 351] on div "LTV -" at bounding box center [220, 348] width 289 height 22
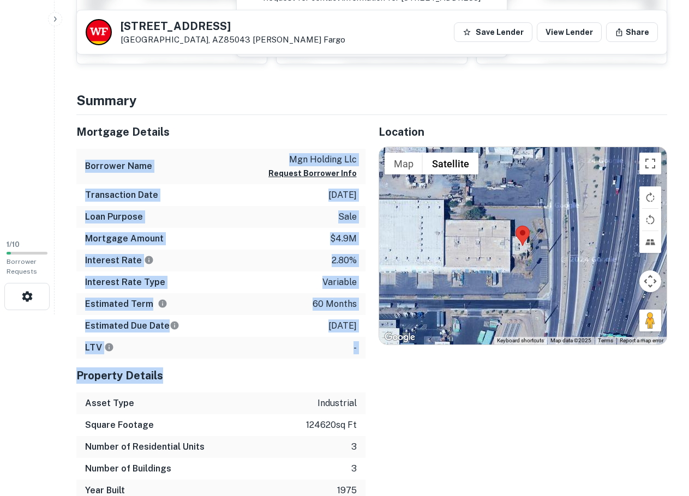
drag, startPoint x: 270, startPoint y: 378, endPoint x: 242, endPoint y: 125, distance: 254.6
click at [242, 126] on div "Mortgage Details Borrower Name mgn holding llc Request Borrower Info Transactio…" at bounding box center [220, 308] width 289 height 387
click at [242, 125] on h5 "Mortgage Details" at bounding box center [220, 132] width 289 height 16
click at [249, 413] on div "Mortgage Details Borrower Name mgn holding llc Request Borrower Info Transactio…" at bounding box center [220, 308] width 289 height 387
click at [249, 413] on div "Asset Type industrial" at bounding box center [220, 404] width 289 height 22
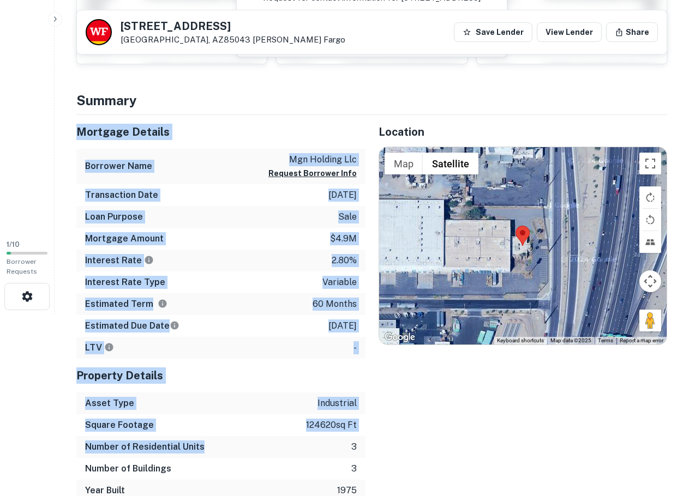
drag, startPoint x: 274, startPoint y: 451, endPoint x: 242, endPoint y: 90, distance: 362.9
click at [241, 91] on h4 "Summary" at bounding box center [371, 101] width 590 height 20
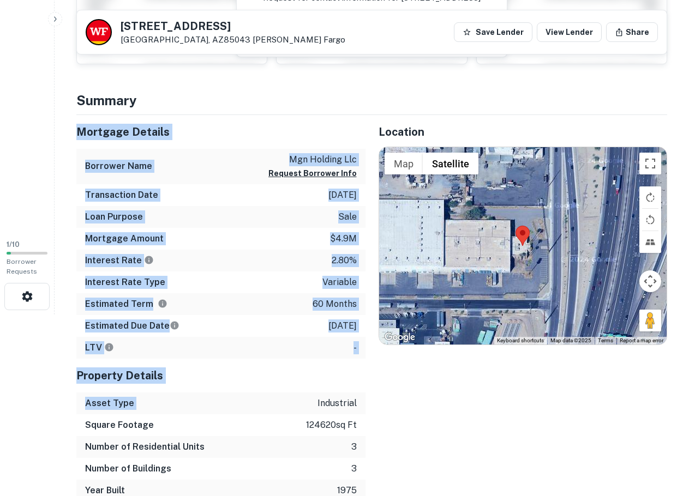
drag, startPoint x: 240, startPoint y: 129, endPoint x: 264, endPoint y: 401, distance: 272.6
click at [264, 401] on div "Asset Type industrial" at bounding box center [220, 404] width 289 height 22
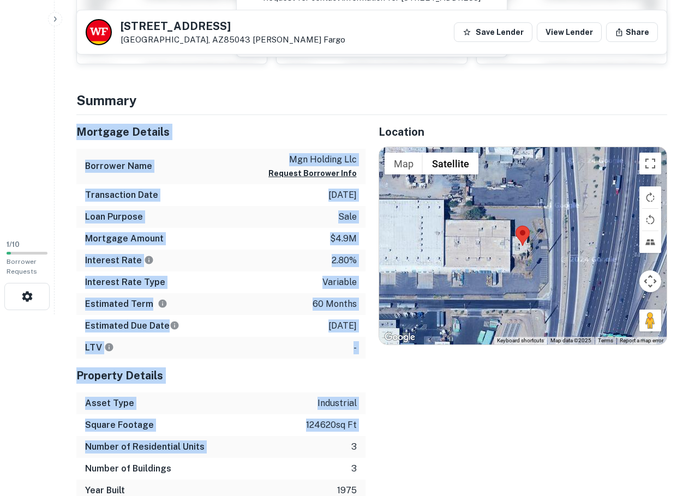
drag, startPoint x: 291, startPoint y: 409, endPoint x: 191, endPoint y: 89, distance: 335.1
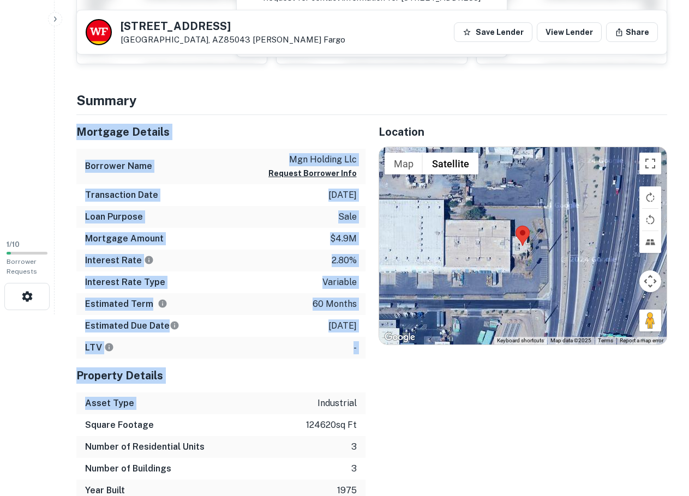
drag, startPoint x: 215, startPoint y: 198, endPoint x: 226, endPoint y: 400, distance: 202.1
click at [226, 400] on div "Asset Type industrial" at bounding box center [220, 404] width 289 height 22
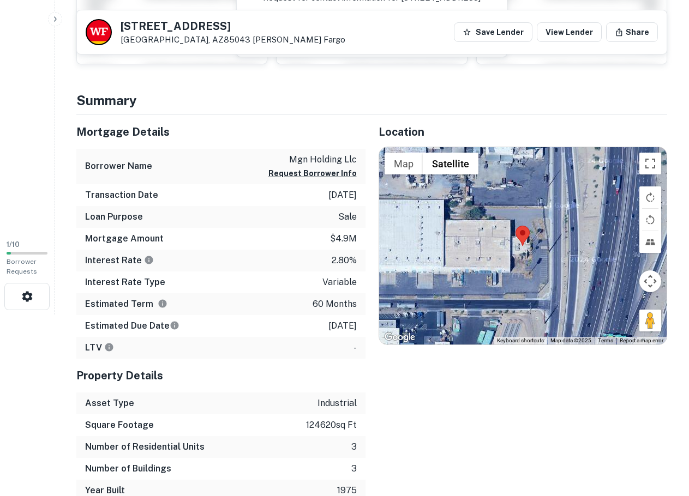
drag, startPoint x: 210, startPoint y: 341, endPoint x: 244, endPoint y: 176, distance: 168.6
click at [206, 339] on div "LTV -" at bounding box center [220, 348] width 289 height 22
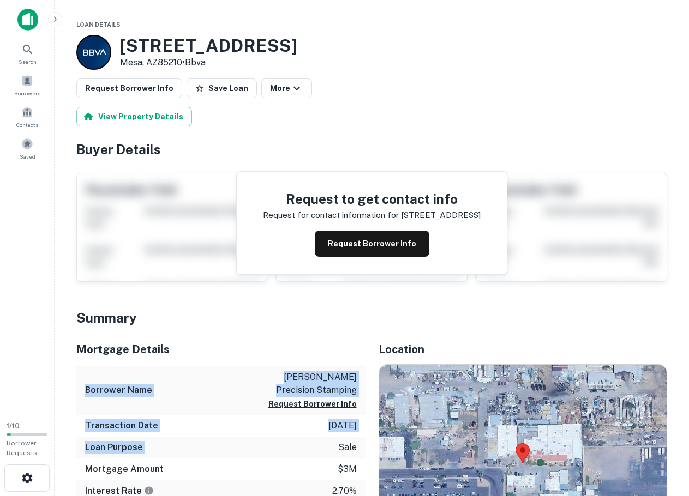
click at [307, 439] on div "Mortgage Details Borrower Name [PERSON_NAME] precision stamping Request Borrowe…" at bounding box center [220, 461] width 289 height 257
click at [307, 439] on div "Loan Purpose sale" at bounding box center [220, 448] width 289 height 22
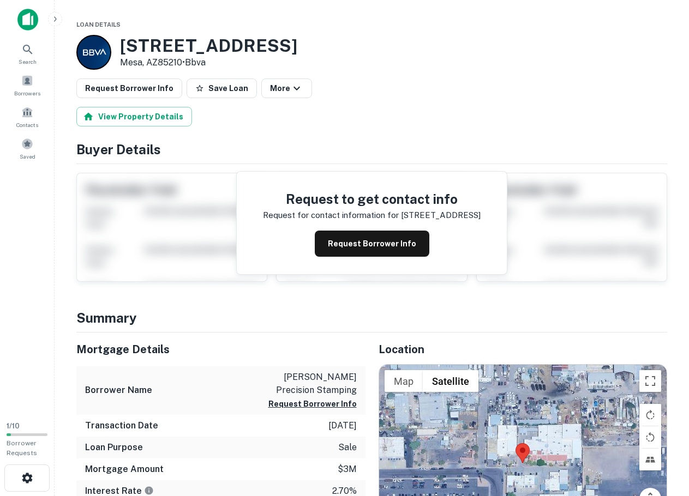
scroll to position [91, 0]
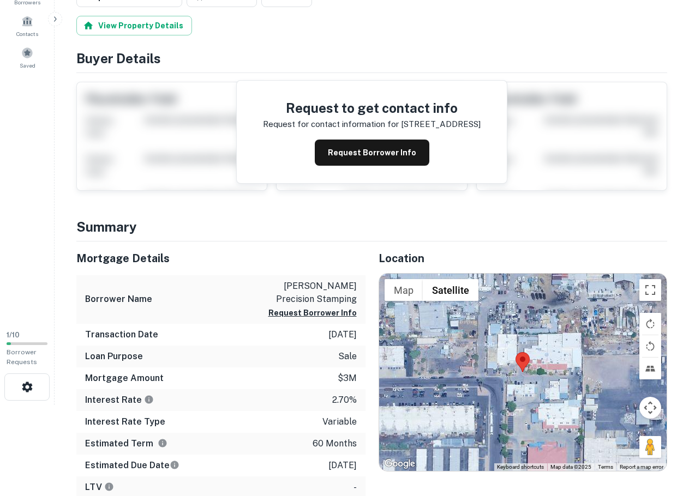
drag, startPoint x: 345, startPoint y: 442, endPoint x: 352, endPoint y: 465, distance: 24.3
click at [352, 465] on div "Mortgage Details Borrower Name [PERSON_NAME] precision stamping Request Borrowe…" at bounding box center [220, 370] width 289 height 257
click at [352, 465] on p "[DATE]" at bounding box center [342, 465] width 28 height 13
drag, startPoint x: 334, startPoint y: 417, endPoint x: 267, endPoint y: 257, distance: 173.3
click at [267, 257] on div "Mortgage Details Borrower Name [PERSON_NAME] precision stamping Request Borrowe…" at bounding box center [220, 370] width 289 height 257
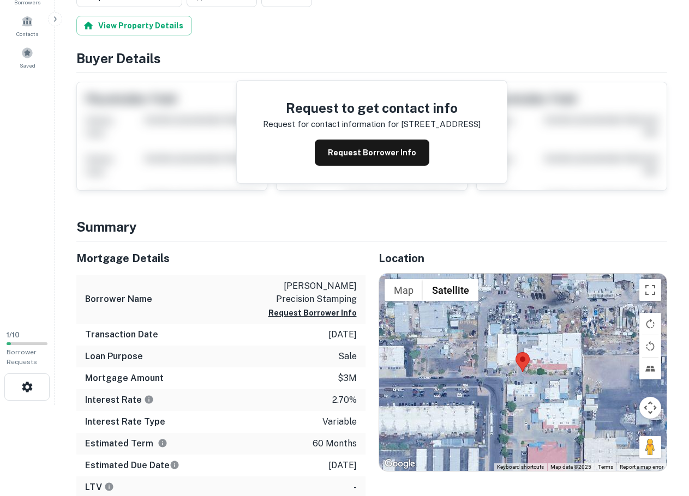
click at [250, 234] on h4 "Summary" at bounding box center [371, 227] width 590 height 20
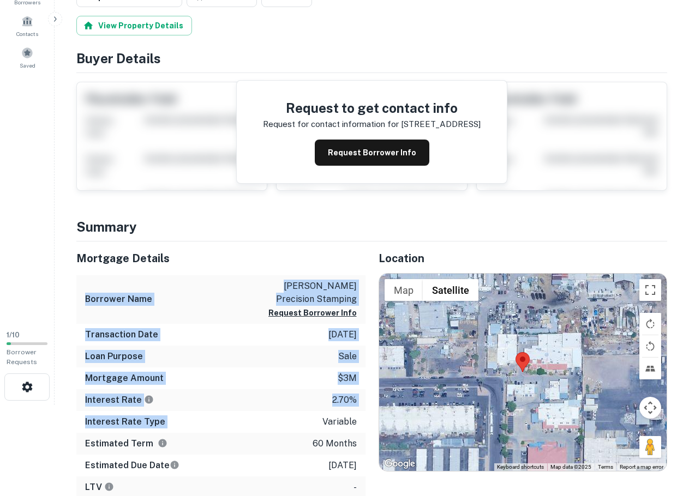
drag, startPoint x: 295, startPoint y: 381, endPoint x: 296, endPoint y: 417, distance: 36.5
click at [296, 417] on div "Mortgage Details Borrower Name [PERSON_NAME] precision stamping Request Borrowe…" at bounding box center [220, 370] width 289 height 257
click at [296, 416] on div "Interest Rate Type variable" at bounding box center [220, 422] width 289 height 22
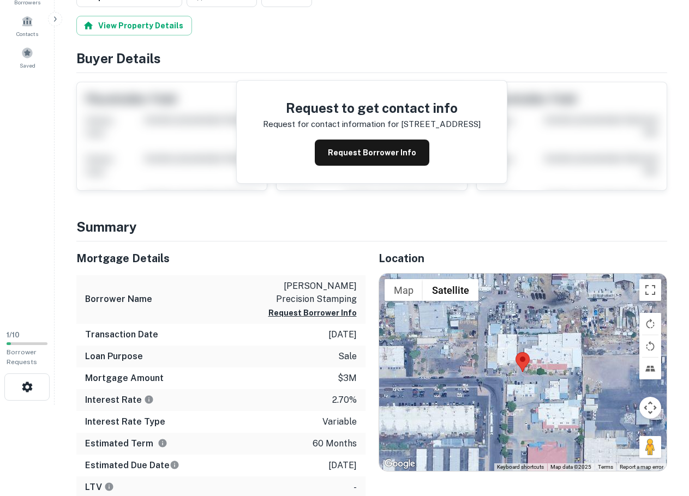
scroll to position [273, 0]
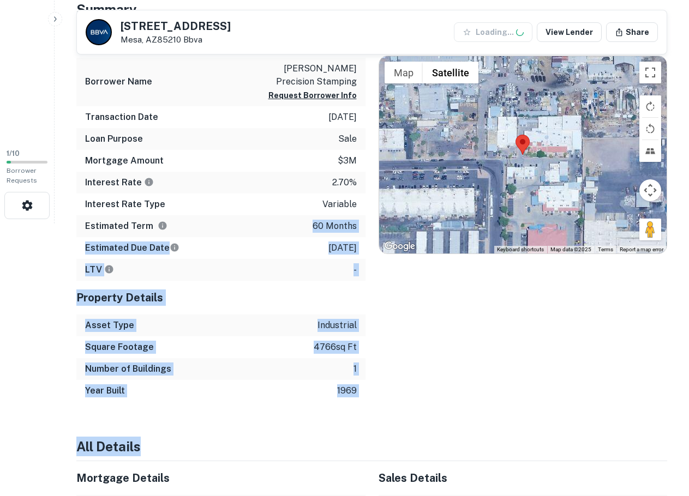
drag, startPoint x: 272, startPoint y: 224, endPoint x: 318, endPoint y: 433, distance: 214.3
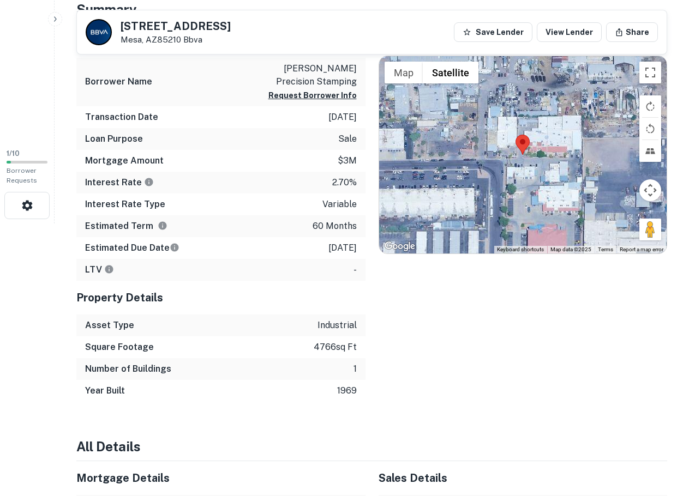
scroll to position [545, 0]
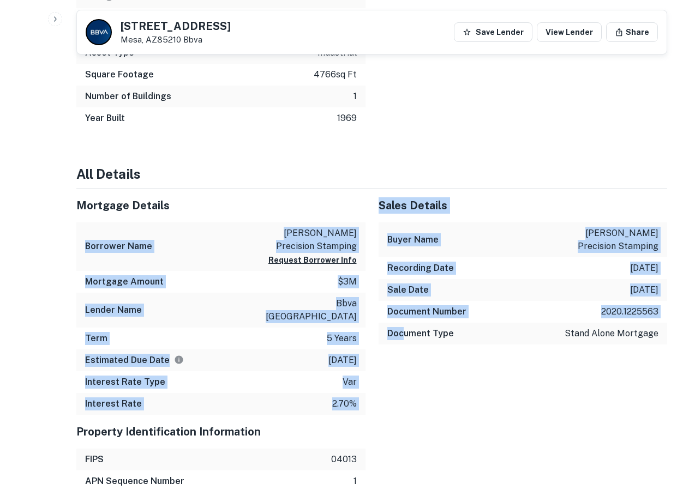
drag, startPoint x: 301, startPoint y: 241, endPoint x: 403, endPoint y: 427, distance: 212.3
drag, startPoint x: 287, startPoint y: 218, endPoint x: 274, endPoint y: 176, distance: 43.3
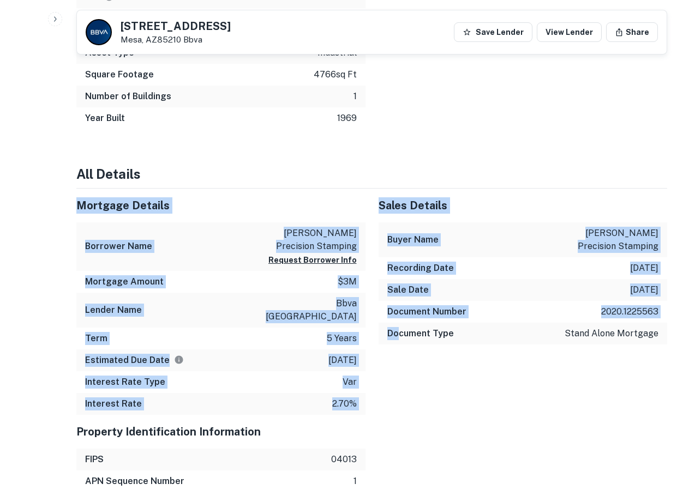
click at [274, 176] on h4 "All Details" at bounding box center [371, 174] width 590 height 20
drag, startPoint x: 430, startPoint y: 316, endPoint x: 501, endPoint y: 397, distance: 107.5
click at [501, 397] on div "Sales Details Buyer Name [PERSON_NAME] precision stamping Recording Date [DATE]…" at bounding box center [516, 302] width 302 height 226
drag, startPoint x: 292, startPoint y: 187, endPoint x: 435, endPoint y: 412, distance: 266.2
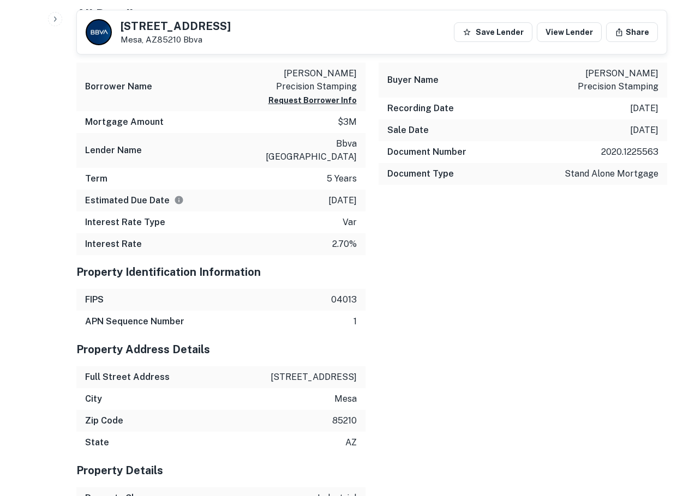
scroll to position [727, 0]
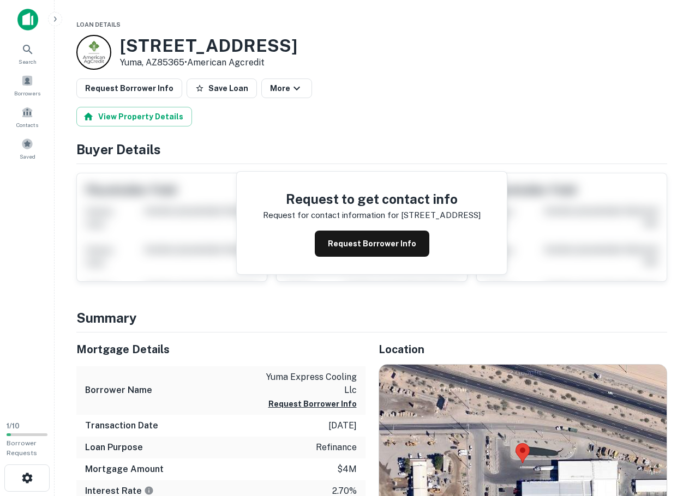
click at [141, 49] on h3 "[STREET_ADDRESS]" at bounding box center [208, 45] width 177 height 21
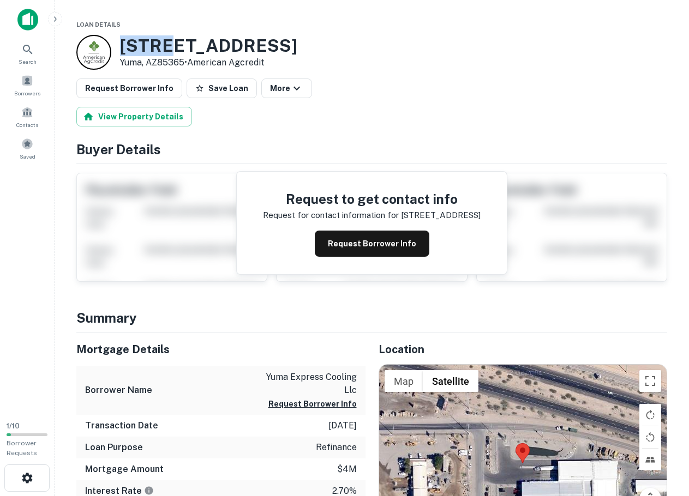
click at [141, 49] on h3 "[STREET_ADDRESS]" at bounding box center [208, 45] width 177 height 21
copy h3 "[STREET_ADDRESS]"
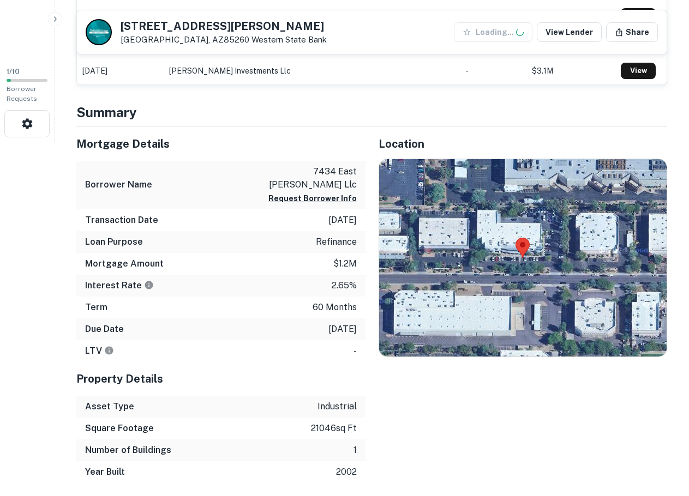
scroll to position [364, 0]
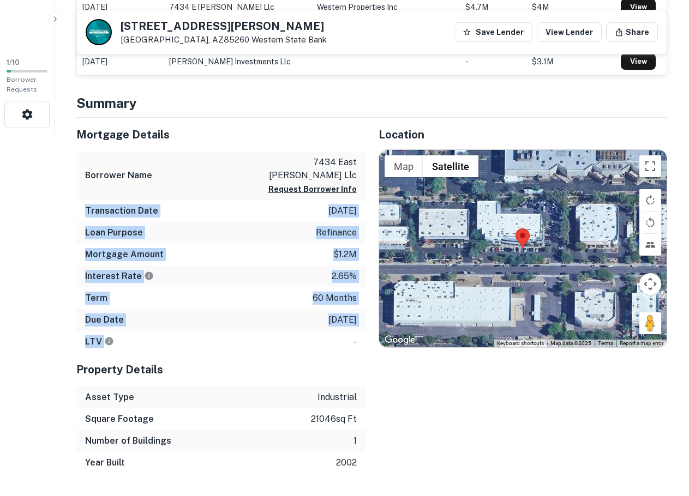
drag, startPoint x: 257, startPoint y: 199, endPoint x: 317, endPoint y: 340, distance: 152.9
click at [317, 340] on div "Mortgage Details Borrower Name 7434 east [PERSON_NAME] llc Request Borrower Inf…" at bounding box center [220, 235] width 289 height 235
click at [317, 340] on div "LTV -" at bounding box center [220, 342] width 289 height 22
drag, startPoint x: 321, startPoint y: 286, endPoint x: 312, endPoint y: 139, distance: 146.9
click at [312, 139] on div "Mortgage Details Borrower Name 7434 east [PERSON_NAME] llc Request Borrower Inf…" at bounding box center [220, 235] width 289 height 235
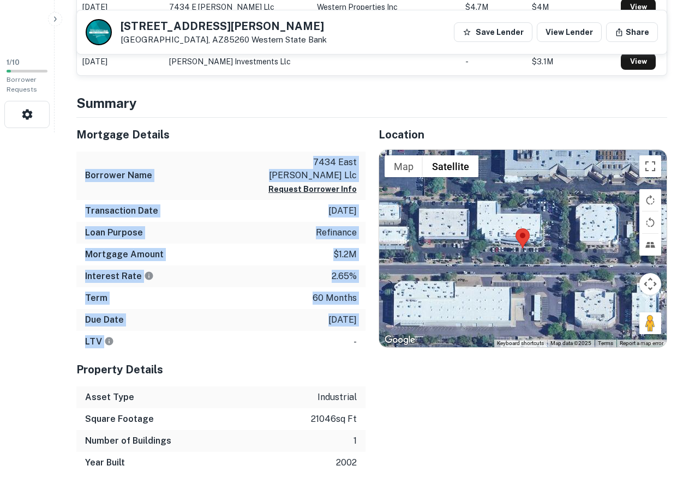
click at [312, 139] on h5 "Mortgage Details" at bounding box center [220, 134] width 289 height 16
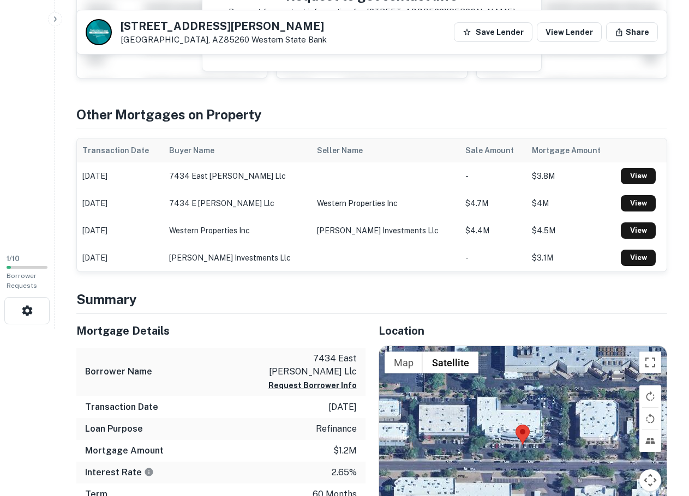
scroll to position [91, 0]
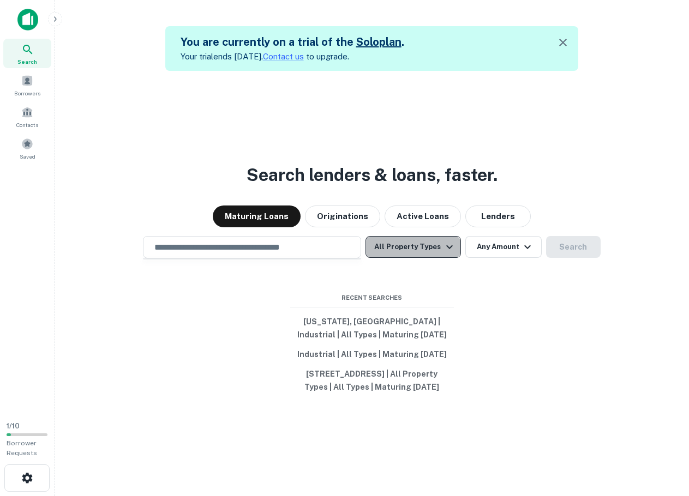
click at [423, 236] on button "All Property Types" at bounding box center [412, 247] width 95 height 22
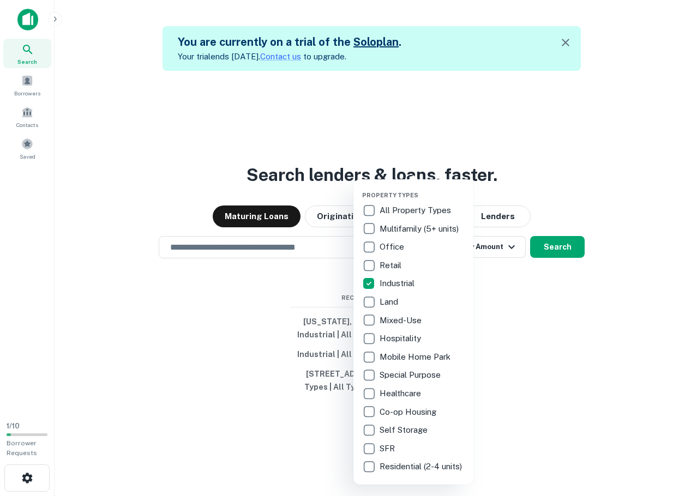
click at [279, 230] on div at bounding box center [348, 248] width 697 height 496
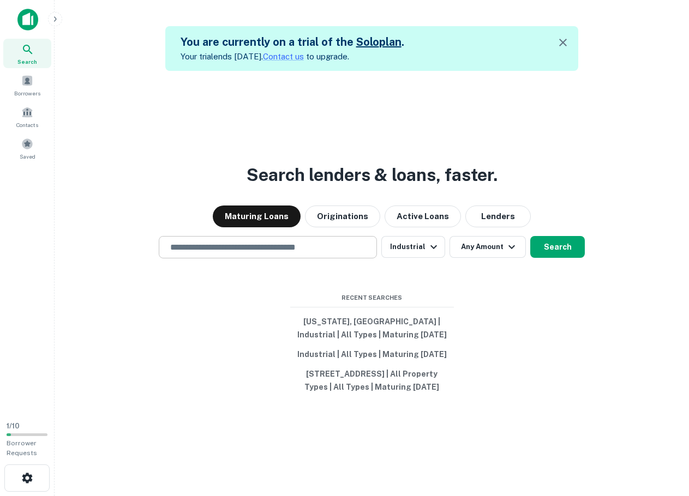
click at [266, 241] on input "text" at bounding box center [268, 247] width 208 height 13
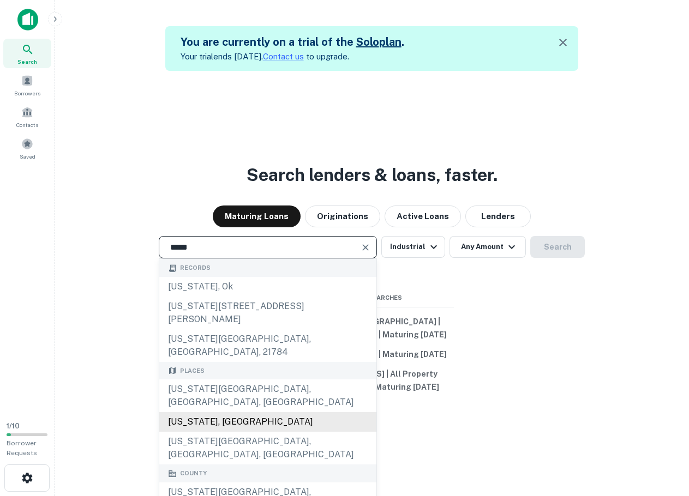
click at [228, 412] on div "[US_STATE], [GEOGRAPHIC_DATA]" at bounding box center [267, 422] width 217 height 20
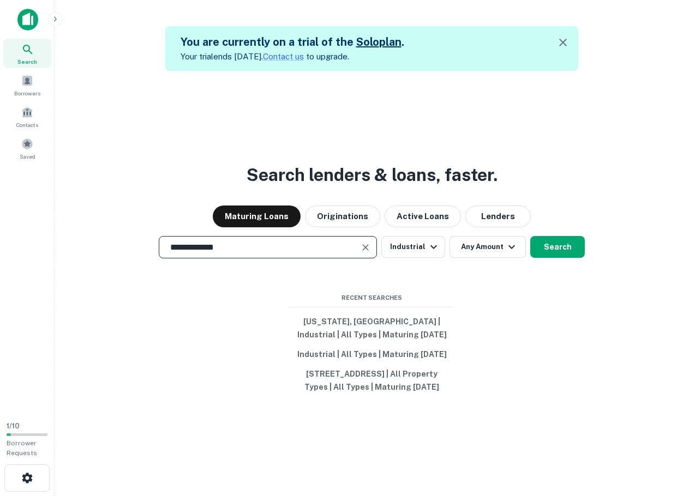
type input "**********"
click at [213, 317] on div "**********" at bounding box center [371, 319] width 617 height 496
click at [479, 236] on button "Any Amount" at bounding box center [487, 247] width 76 height 22
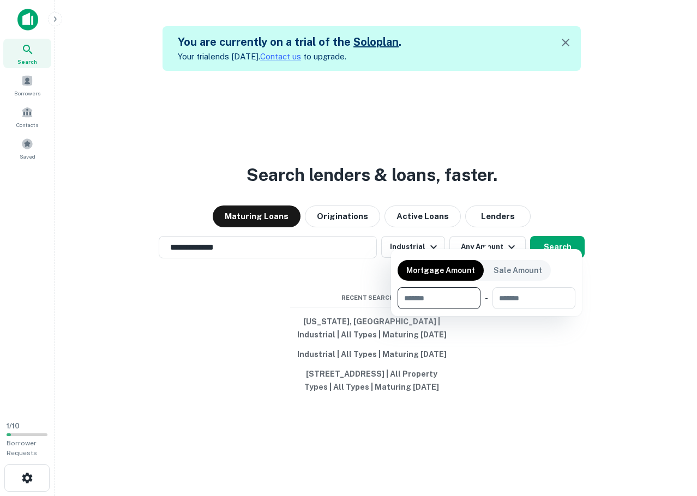
click at [563, 198] on div at bounding box center [348, 248] width 697 height 496
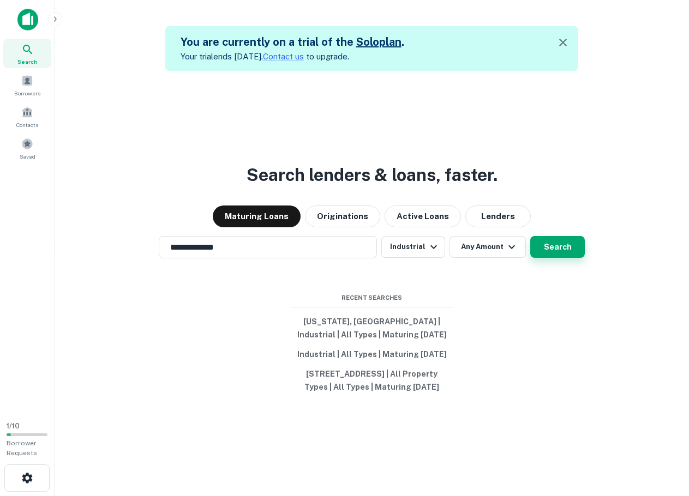
click at [557, 236] on button "Search" at bounding box center [557, 247] width 55 height 22
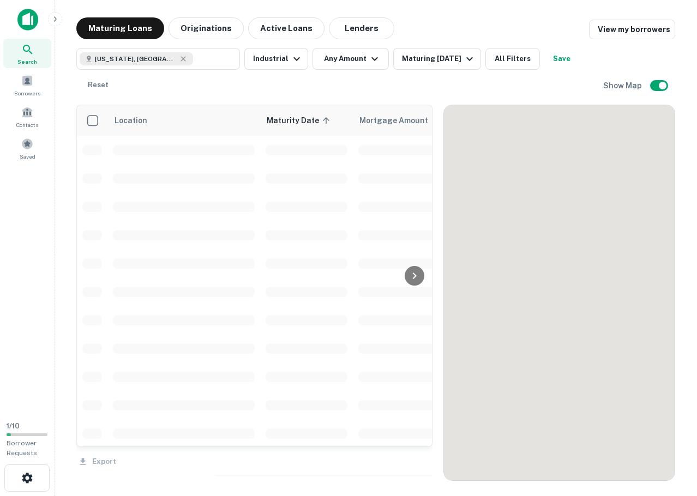
scroll to position [2533, 0]
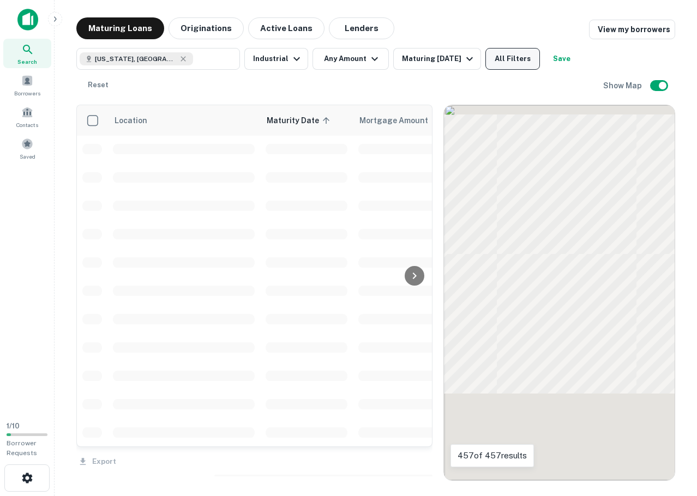
click at [496, 52] on button "All Filters" at bounding box center [512, 59] width 55 height 22
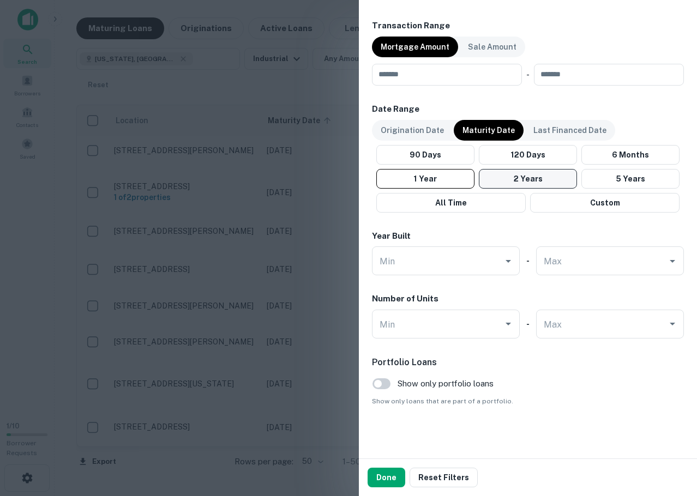
scroll to position [1568, 0]
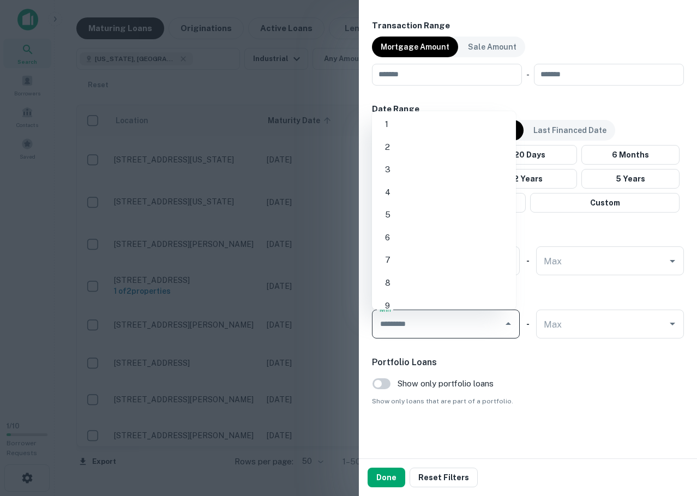
click at [475, 321] on input "Min" at bounding box center [438, 324] width 122 height 19
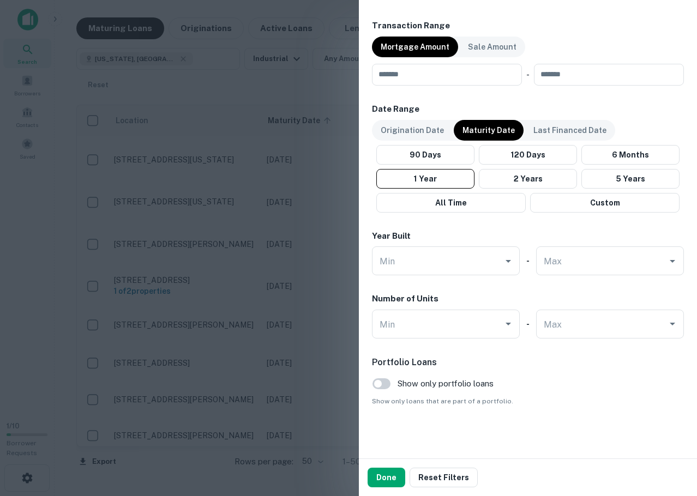
click at [539, 356] on h6 "Portfolio Loans" at bounding box center [528, 362] width 312 height 13
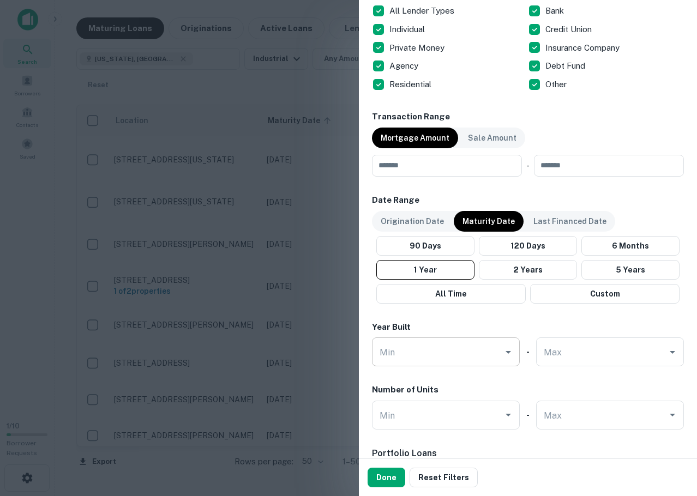
click at [501, 349] on button "Open" at bounding box center [508, 352] width 15 height 15
click at [546, 327] on div "Year Built" at bounding box center [528, 327] width 312 height 13
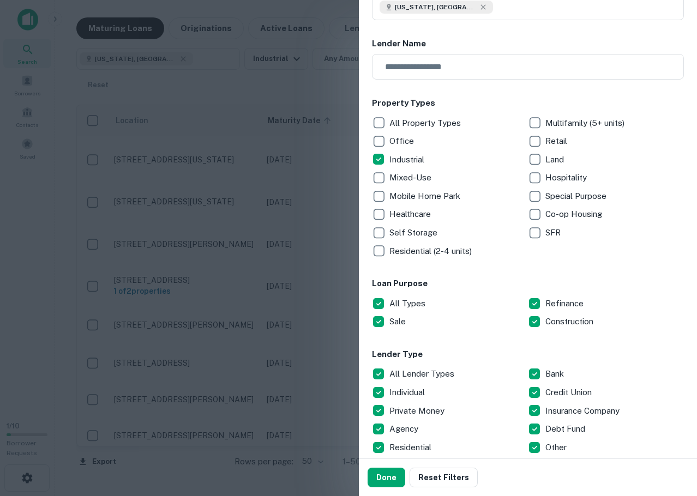
scroll to position [275, 0]
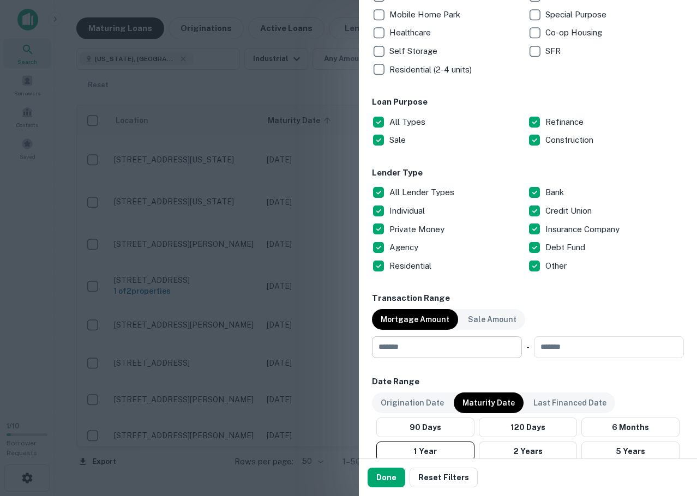
click at [427, 341] on input "number" at bounding box center [443, 347] width 142 height 22
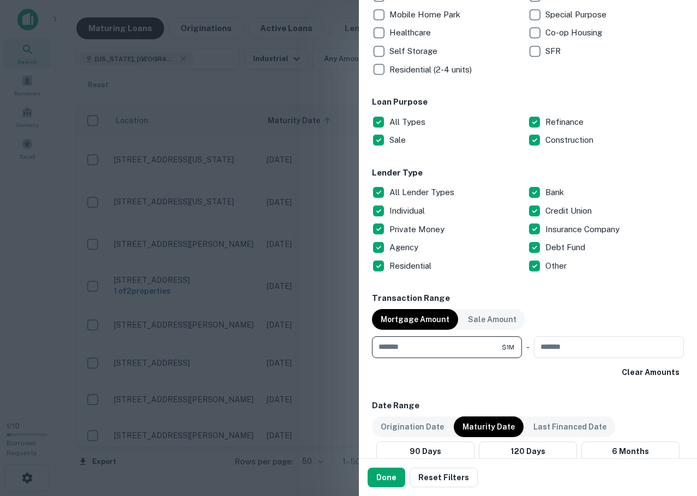
click at [432, 369] on div "Clear Amounts" at bounding box center [528, 373] width 312 height 20
drag, startPoint x: 392, startPoint y: 349, endPoint x: 340, endPoint y: 349, distance: 51.8
click at [340, 349] on div "Customize data sources and filters All Sources CMBS GSE Location Oklahoma, USA …" at bounding box center [348, 248] width 697 height 496
type input "******"
click at [405, 370] on div "Clear Amounts" at bounding box center [528, 373] width 312 height 20
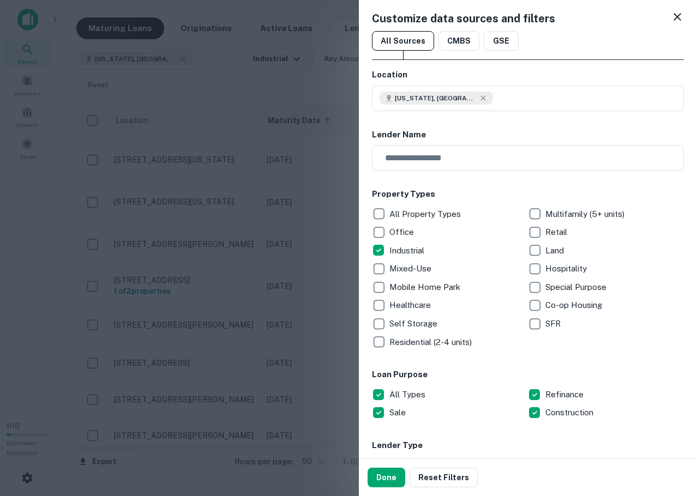
scroll to position [0, 0]
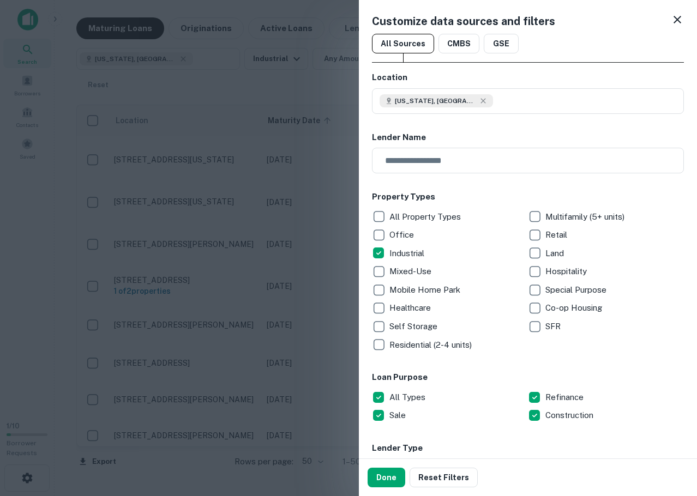
click at [398, 478] on button "Done" at bounding box center [386, 478] width 38 height 20
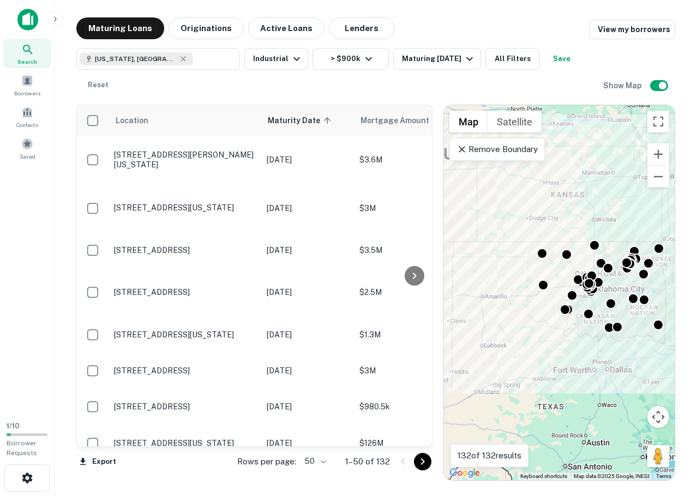
click at [322, 461] on body "Search Borrowers Contacts Saved 1 / 10 Borrower Requests Maturing Loans Origina…" at bounding box center [348, 248] width 697 height 496
click at [318, 472] on li "100" at bounding box center [316, 473] width 32 height 20
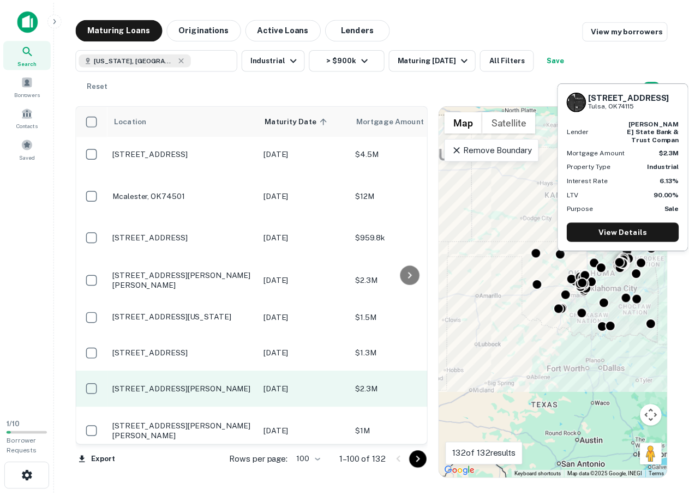
scroll to position [2635, 0]
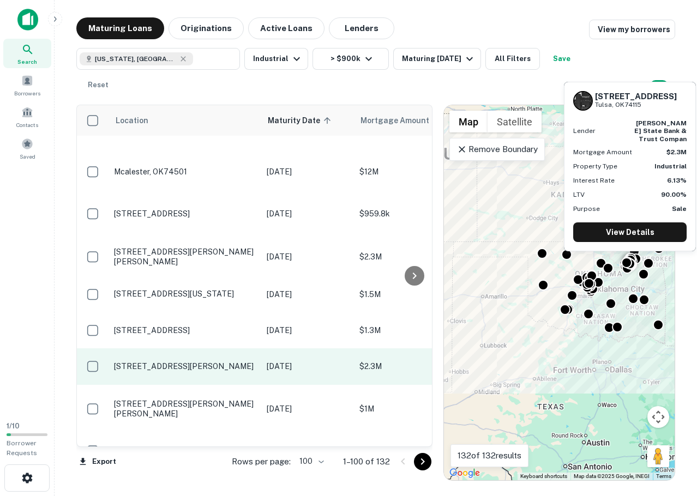
click at [206, 348] on td "1506 N Memorial Dr Tulsa, OK74115" at bounding box center [185, 366] width 153 height 36
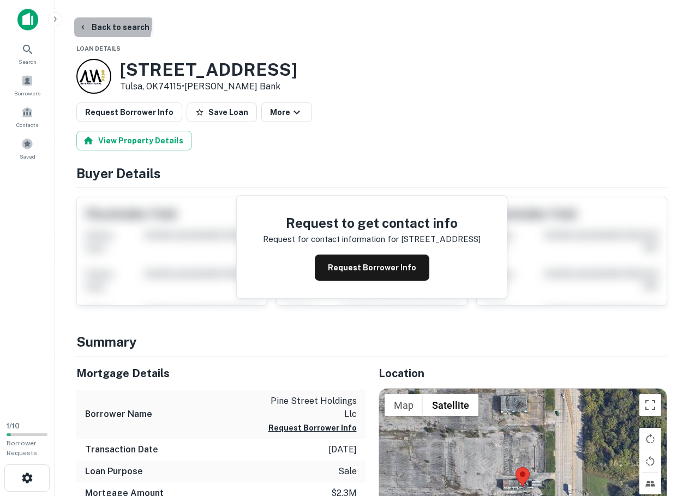
click at [97, 22] on button "Back to search" at bounding box center [114, 27] width 80 height 20
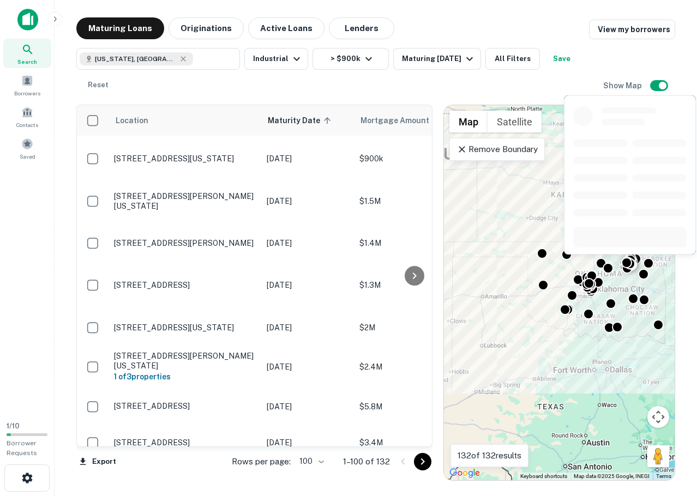
scroll to position [3587, 0]
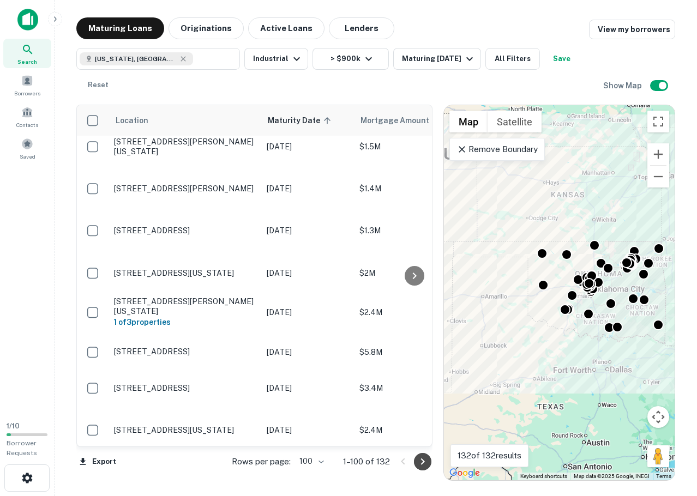
click at [417, 462] on icon "Go to next page" at bounding box center [422, 461] width 13 height 13
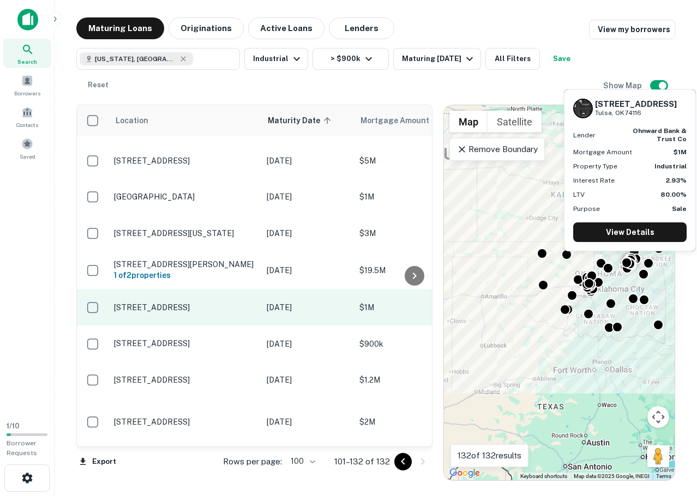
scroll to position [924, 0]
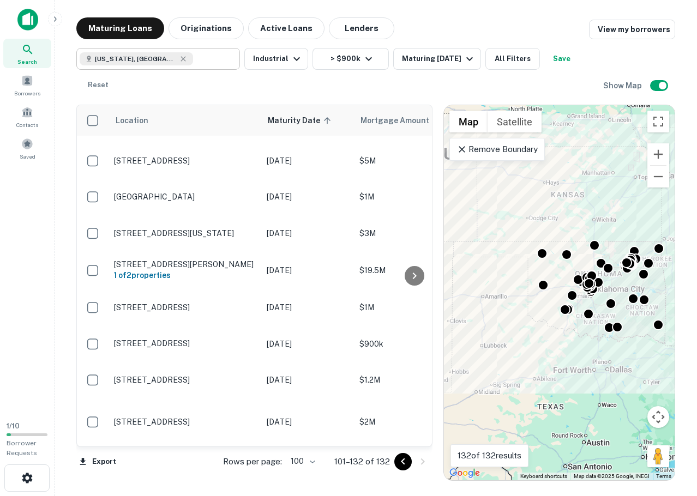
drag, startPoint x: 150, startPoint y: 59, endPoint x: 162, endPoint y: 57, distance: 11.7
click at [180, 59] on icon at bounding box center [182, 58] width 5 height 5
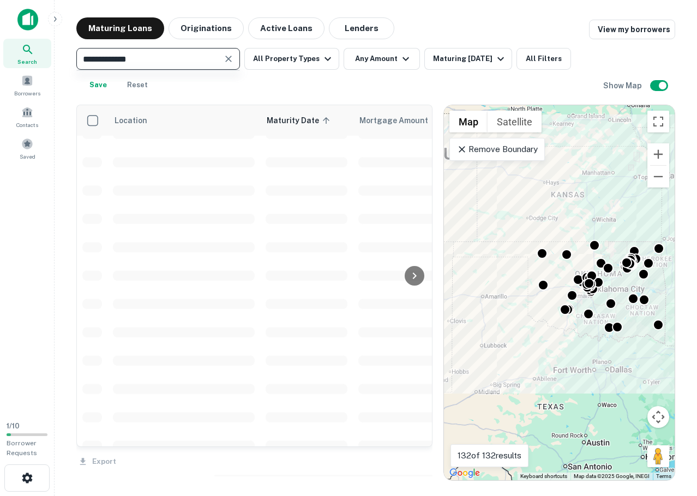
scroll to position [897, 0]
click at [162, 57] on input "**********" at bounding box center [149, 58] width 139 height 15
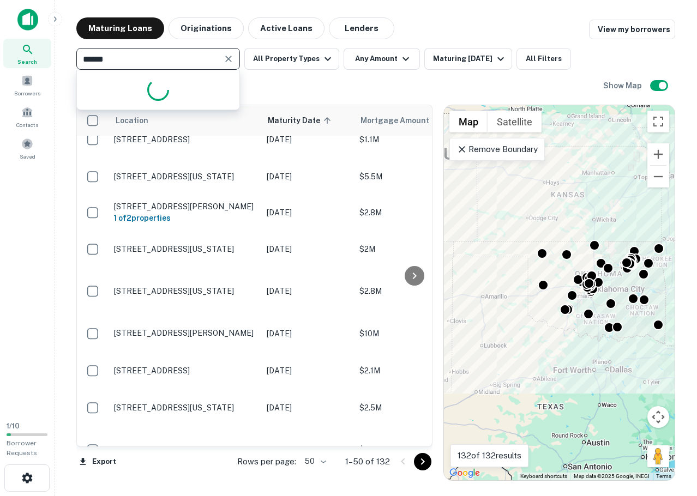
type input "*******"
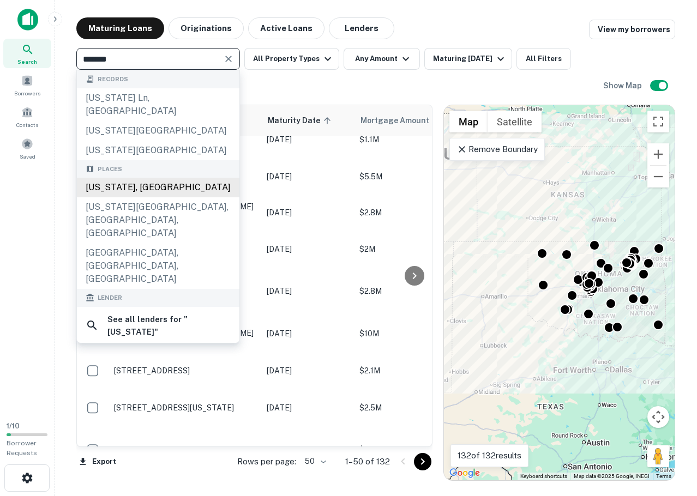
click at [141, 178] on div "Arizona, USA" at bounding box center [158, 188] width 162 height 20
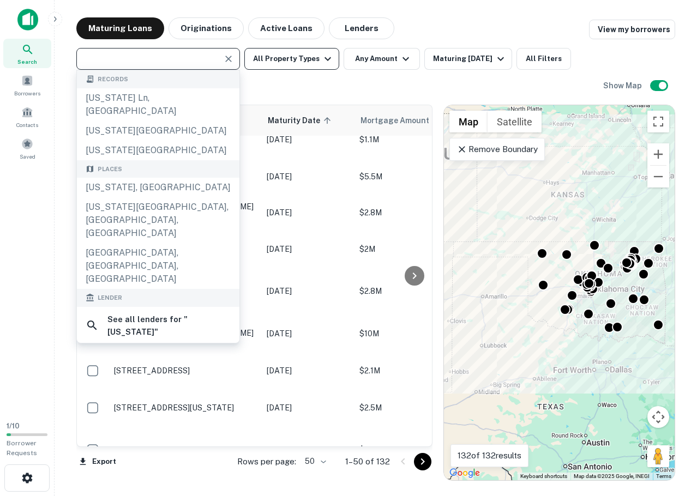
click at [306, 56] on button "All Property Types" at bounding box center [291, 59] width 95 height 22
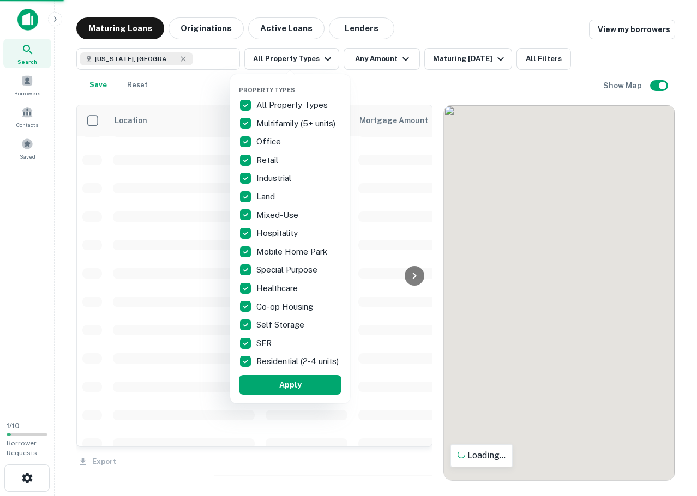
click at [236, 105] on div "Property Types All Property Types Multifamily (5+ units) Office Retail Industri…" at bounding box center [290, 238] width 120 height 329
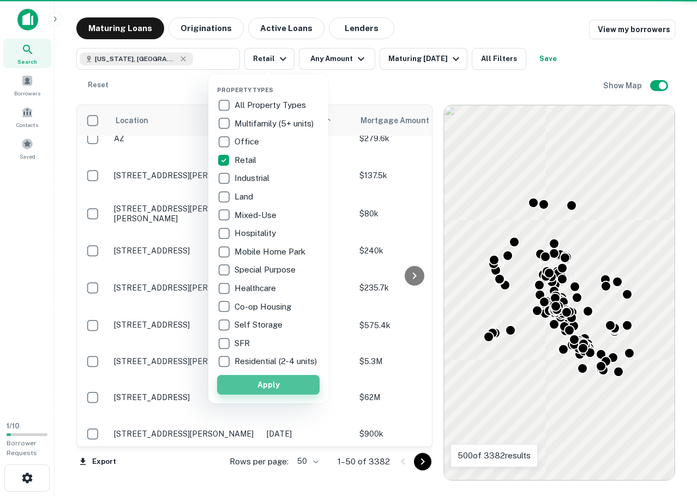
click at [269, 395] on button "Apply" at bounding box center [268, 385] width 103 height 20
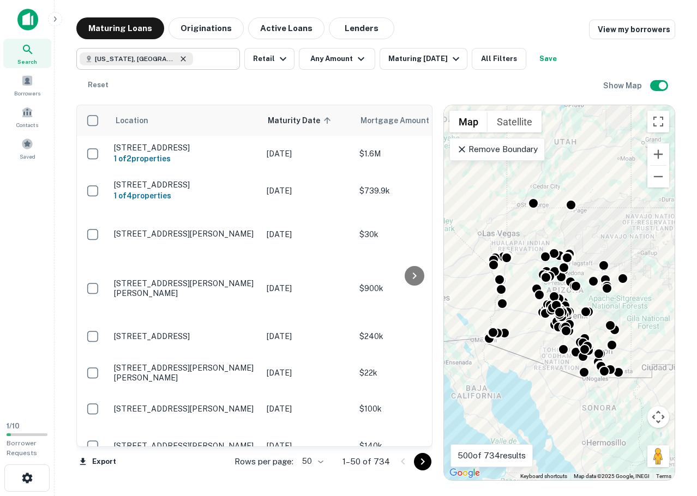
click at [179, 59] on icon at bounding box center [183, 59] width 9 height 9
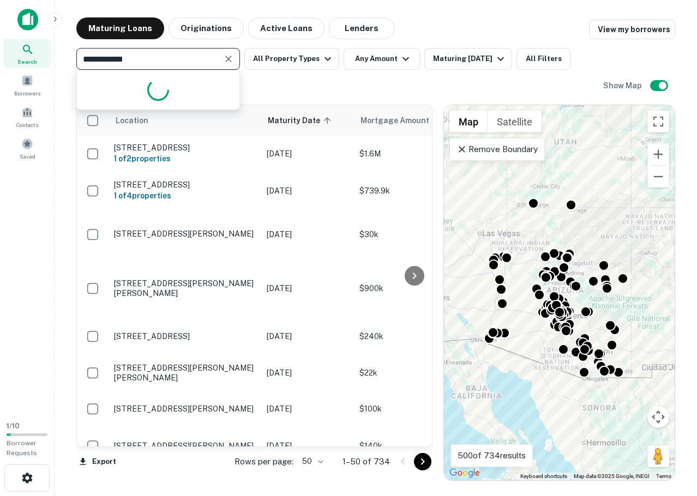
click at [170, 60] on input "**********" at bounding box center [149, 58] width 139 height 15
type input "*******"
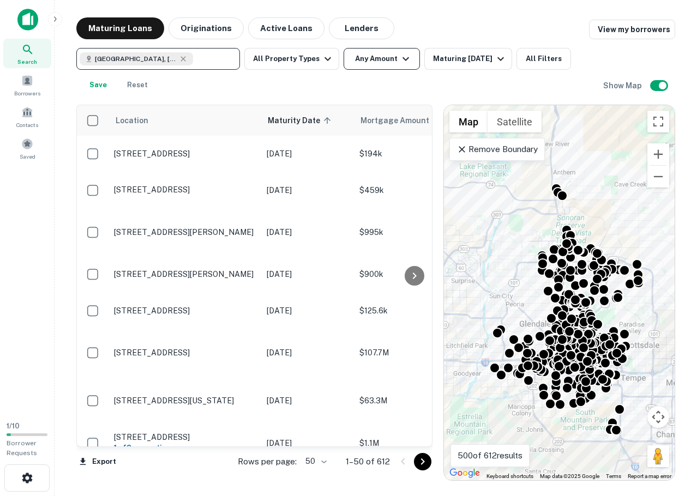
click at [383, 63] on button "Any Amount" at bounding box center [381, 59] width 76 height 22
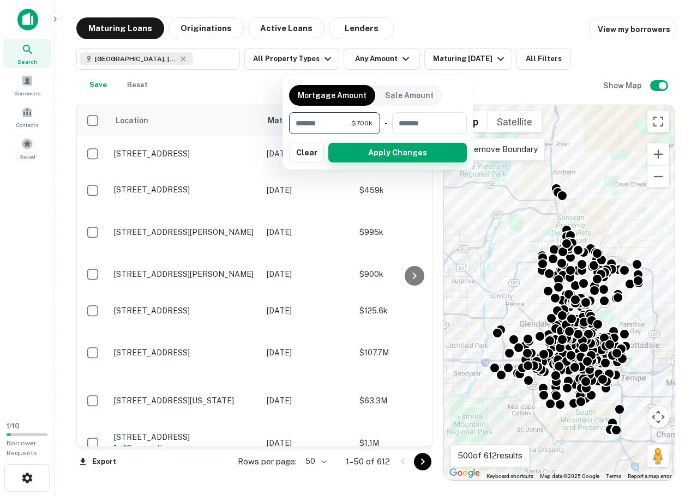
type input "******"
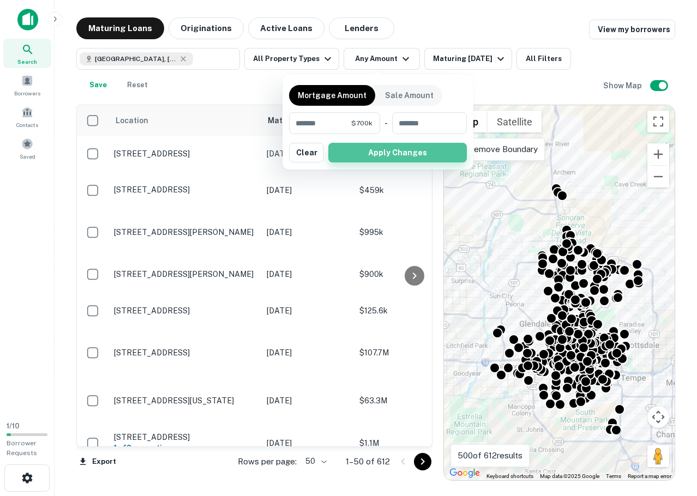
click at [379, 152] on button "Apply Changes" at bounding box center [397, 153] width 138 height 20
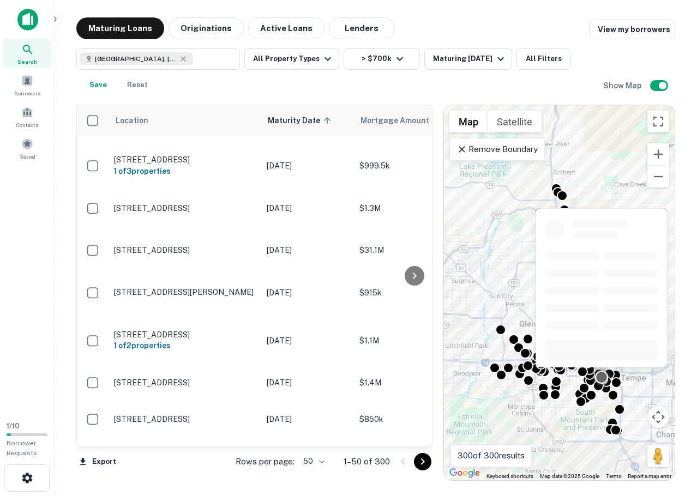
scroll to position [1621, 0]
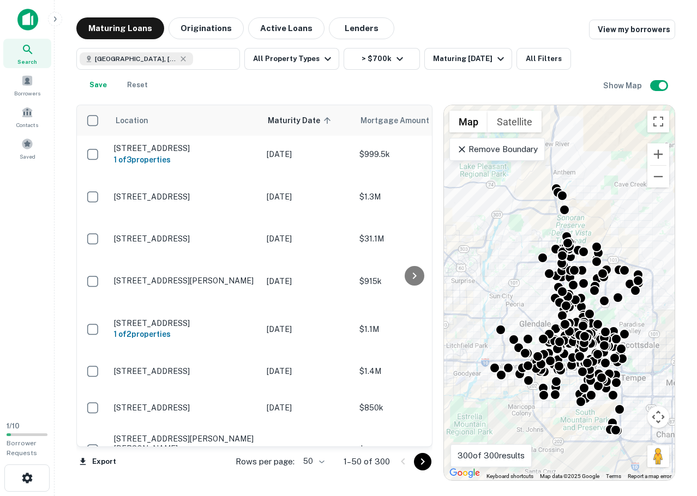
click at [322, 459] on body "Search Borrowers Contacts Saved 1 / 10 Borrower Requests Maturing Loans Origina…" at bounding box center [348, 248] width 697 height 496
click at [310, 473] on li "100" at bounding box center [314, 473] width 32 height 20
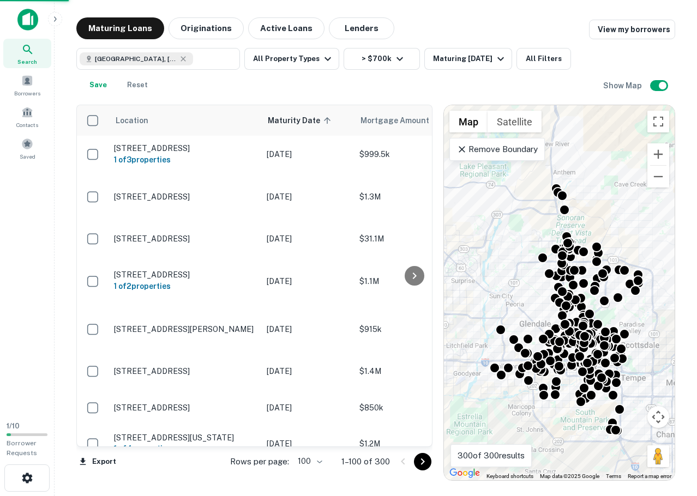
click at [417, 463] on icon "Go to next page" at bounding box center [422, 461] width 13 height 13
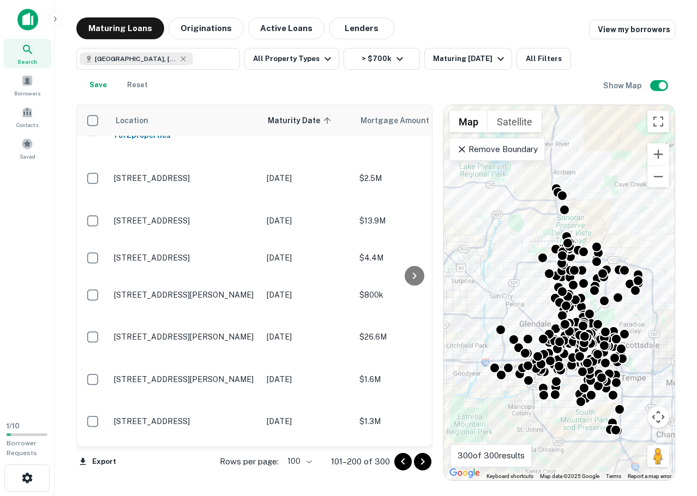
click at [399, 458] on icon "Go to previous page" at bounding box center [402, 461] width 13 height 13
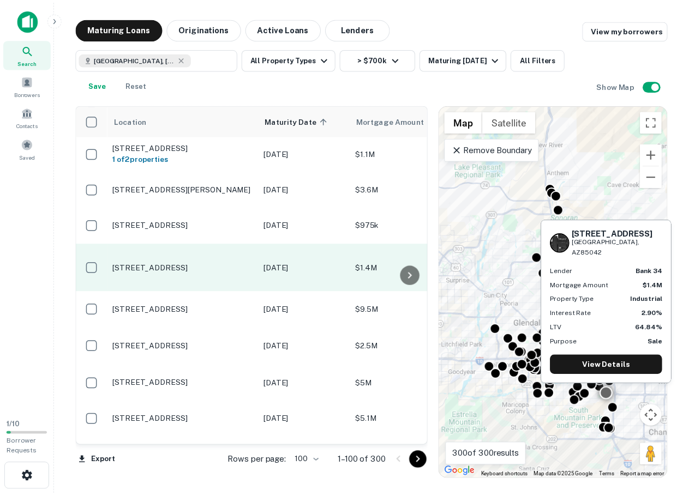
scroll to position [273, 0]
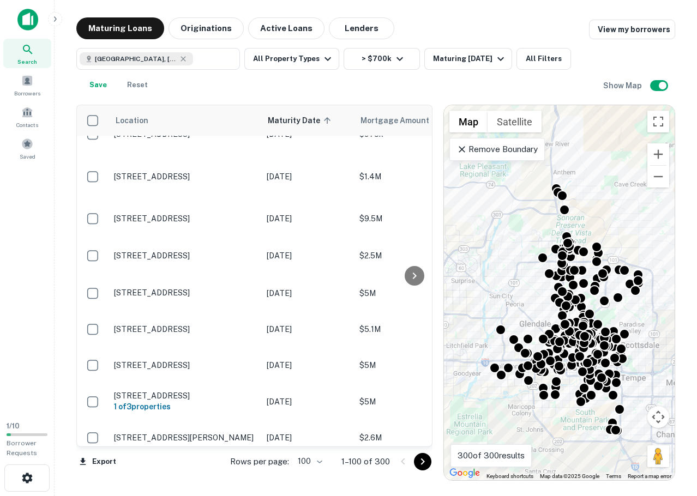
click at [25, 16] on img at bounding box center [27, 20] width 21 height 22
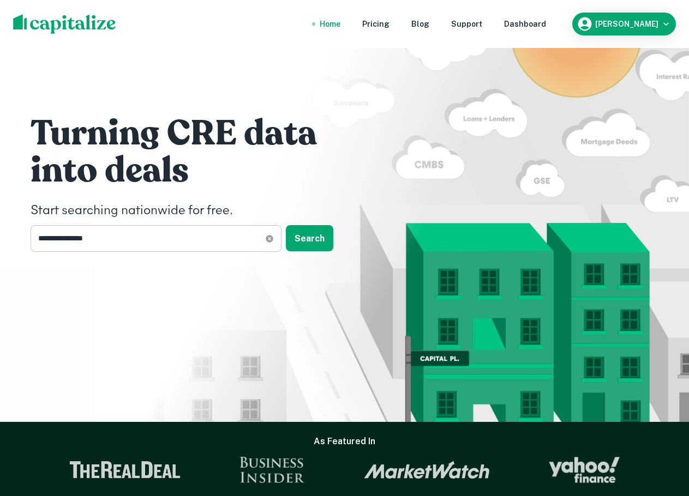
click at [147, 238] on input "**********" at bounding box center [148, 238] width 234 height 27
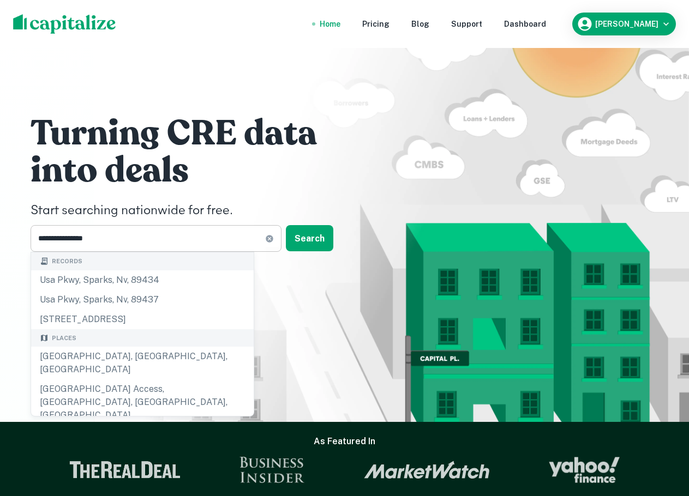
click at [111, 238] on input "**********" at bounding box center [148, 238] width 234 height 27
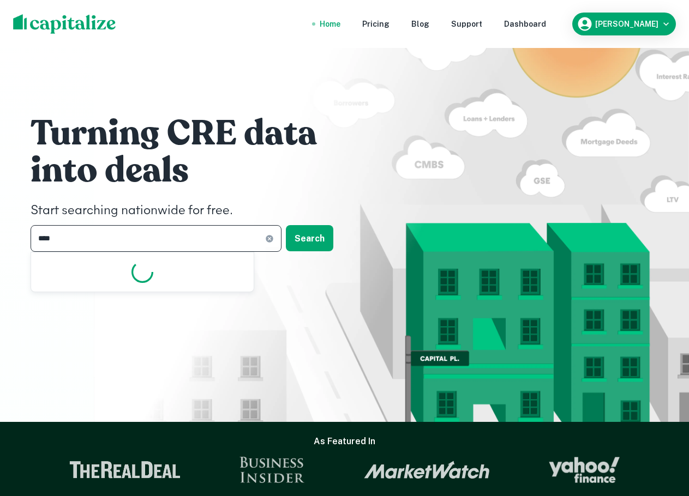
type input "*****"
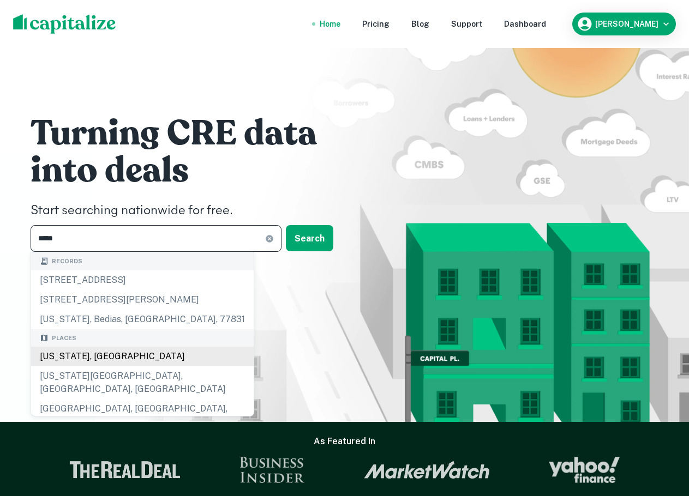
click at [116, 359] on div "[US_STATE], [GEOGRAPHIC_DATA]" at bounding box center [142, 357] width 222 height 20
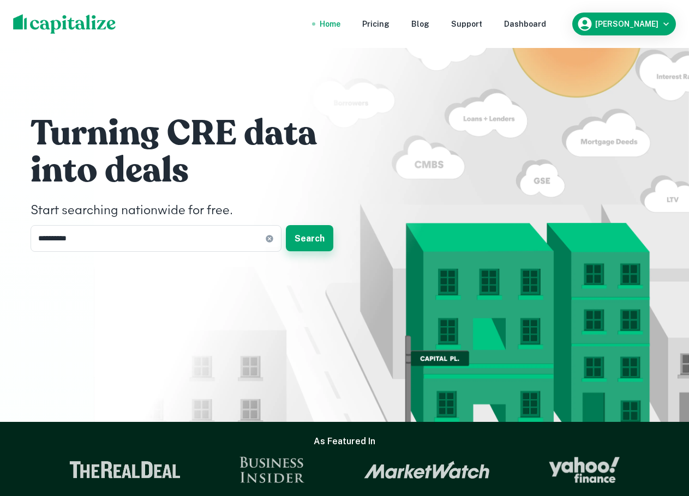
click at [302, 245] on button "Search" at bounding box center [309, 238] width 47 height 26
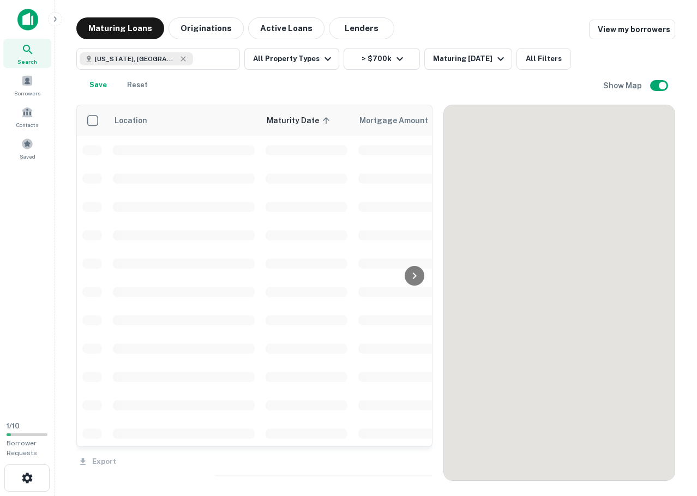
scroll to position [273, 0]
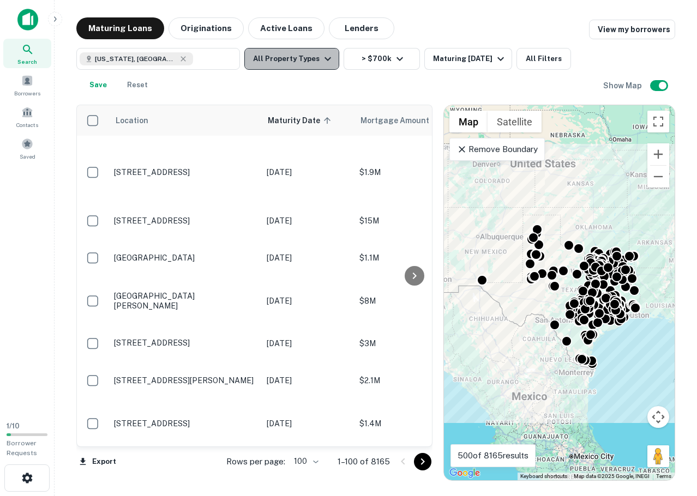
click at [292, 60] on button "All Property Types" at bounding box center [291, 59] width 95 height 22
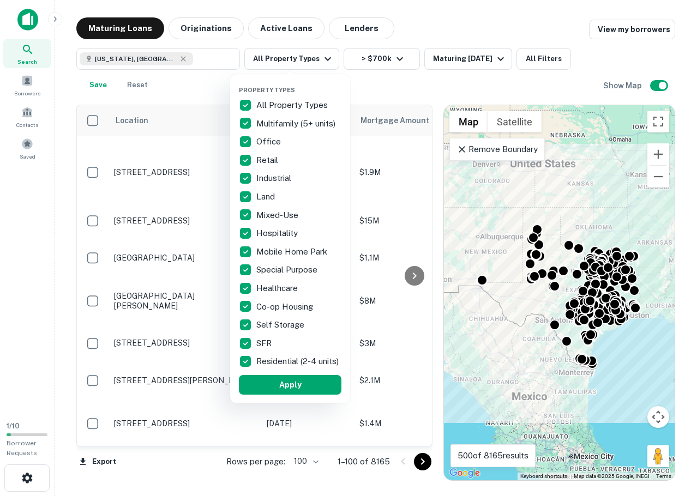
click at [238, 105] on div "Property Types All Property Types Multifamily (5+ units) Office Retail Industri…" at bounding box center [290, 238] width 120 height 329
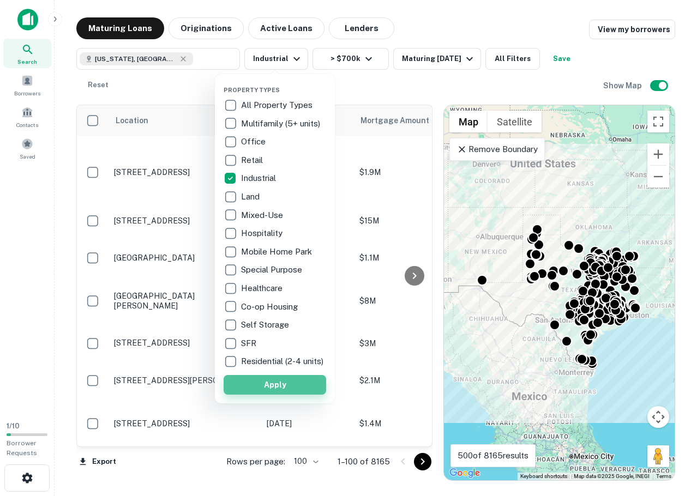
click at [257, 395] on button "Apply" at bounding box center [275, 385] width 103 height 20
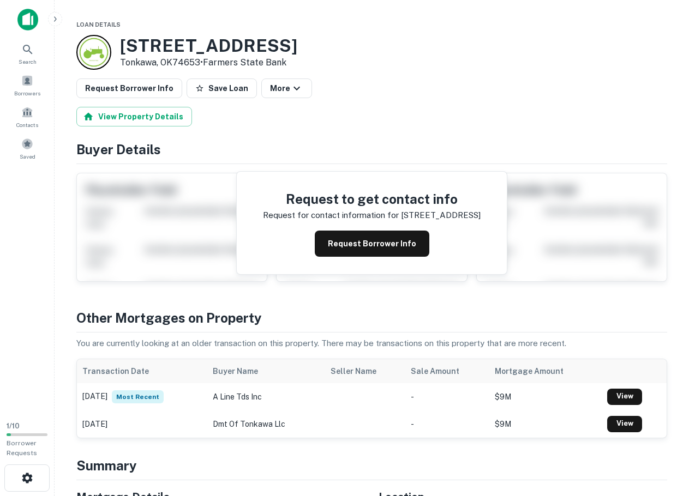
click at [217, 40] on h3 "[STREET_ADDRESS]" at bounding box center [208, 45] width 177 height 21
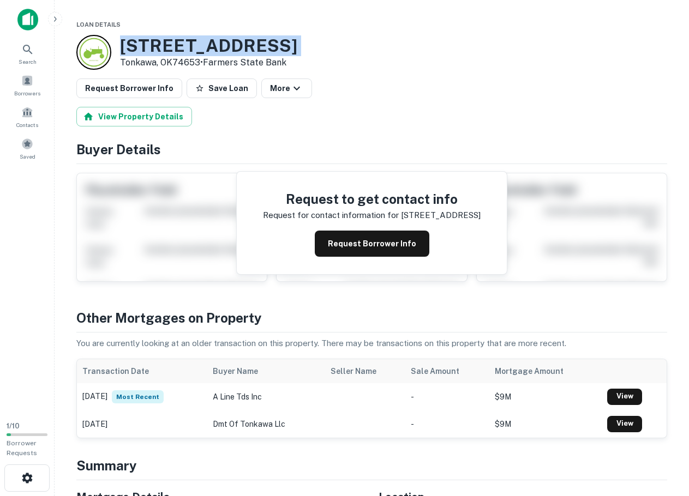
click at [217, 40] on h3 "[STREET_ADDRESS]" at bounding box center [208, 45] width 177 height 21
copy h3 "[STREET_ADDRESS]"
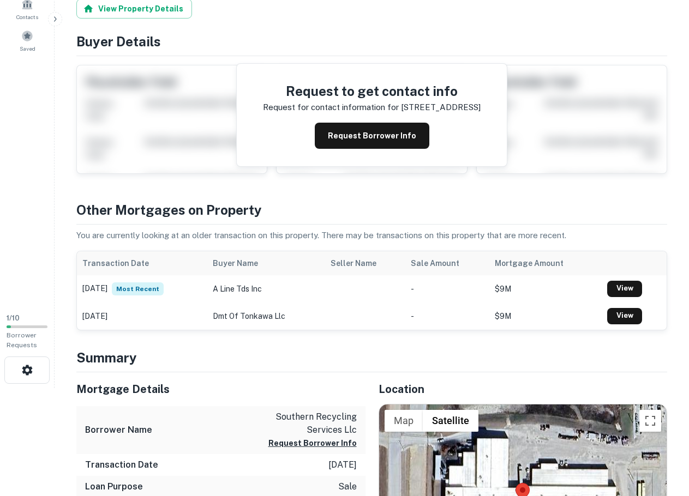
scroll to position [273, 0]
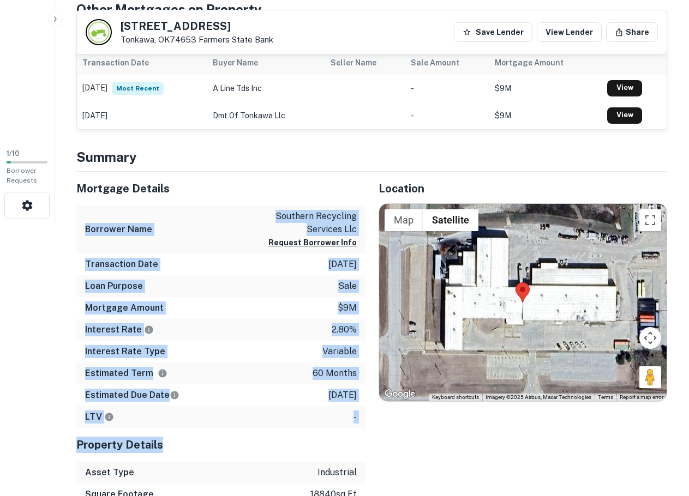
drag, startPoint x: 240, startPoint y: 200, endPoint x: 282, endPoint y: 428, distance: 232.3
click at [282, 431] on div "Mortgage Details Borrower Name southern recycling services llc Request Borrower…" at bounding box center [220, 361] width 289 height 378
click at [282, 426] on div "LTV -" at bounding box center [220, 417] width 289 height 22
drag, startPoint x: 282, startPoint y: 426, endPoint x: 200, endPoint y: 181, distance: 259.0
click at [200, 181] on div "Mortgage Details Borrower Name southern recycling services llc Request Borrower…" at bounding box center [220, 300] width 289 height 257
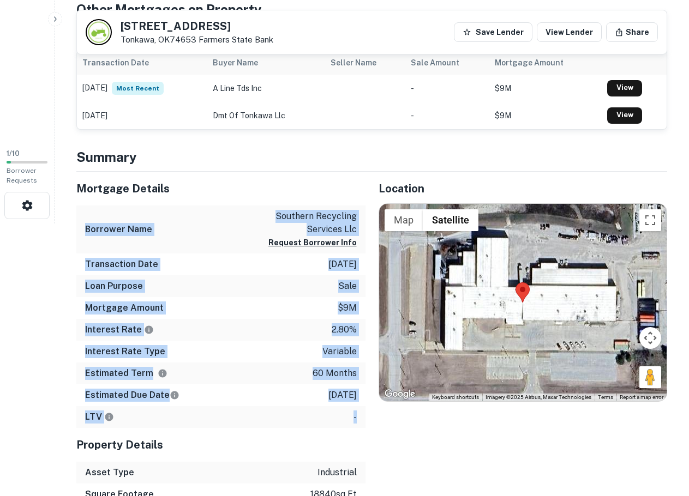
click at [200, 181] on h5 "Mortgage Details" at bounding box center [220, 188] width 289 height 16
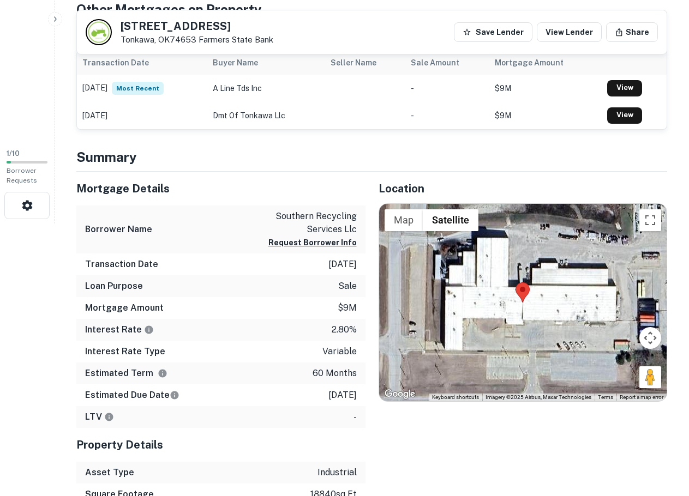
click at [224, 272] on div "Transaction Date [DATE]" at bounding box center [220, 265] width 289 height 22
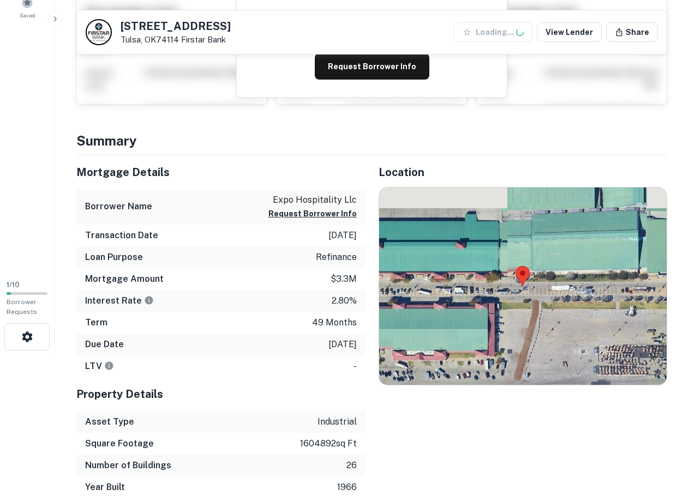
scroll to position [273, 0]
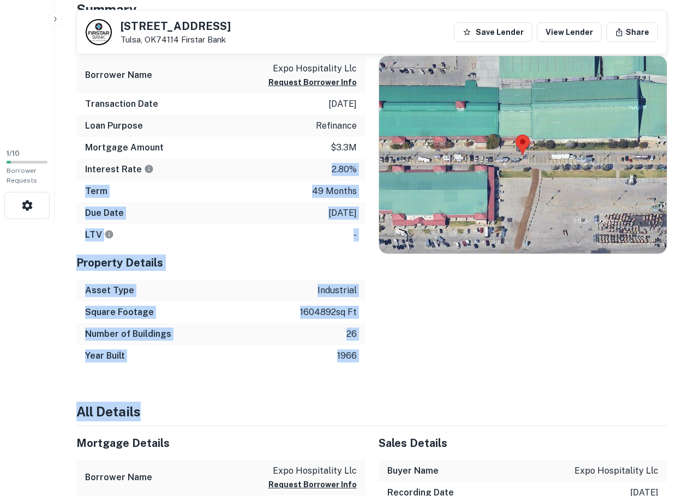
drag, startPoint x: 245, startPoint y: 230, endPoint x: 346, endPoint y: 369, distance: 172.1
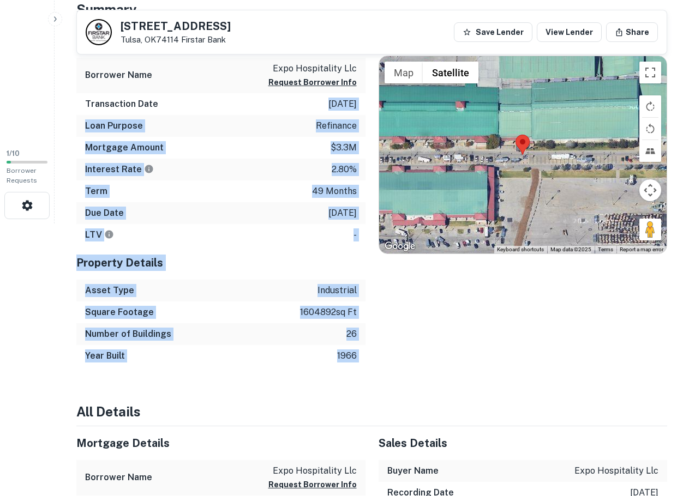
drag, startPoint x: 323, startPoint y: 264, endPoint x: 281, endPoint y: 111, distance: 159.0
click at [281, 111] on div "Transaction Date [DATE]" at bounding box center [220, 104] width 289 height 22
drag, startPoint x: 281, startPoint y: 160, endPoint x: 320, endPoint y: 411, distance: 253.2
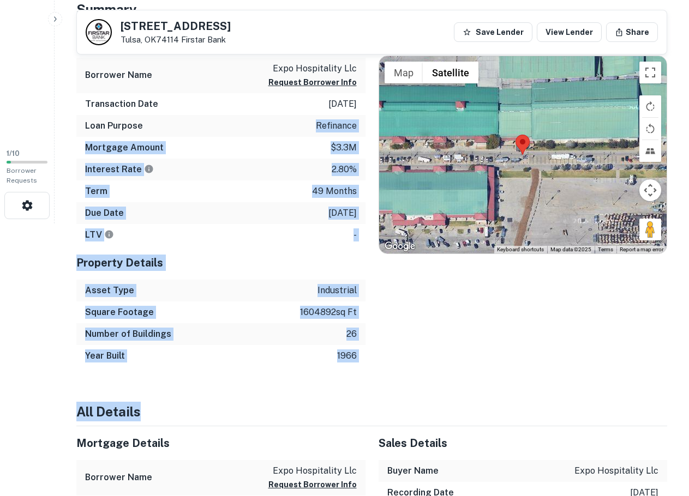
click at [320, 411] on h4 "All Details" at bounding box center [371, 412] width 590 height 20
drag, startPoint x: 318, startPoint y: 396, endPoint x: 263, endPoint y: 151, distance: 250.9
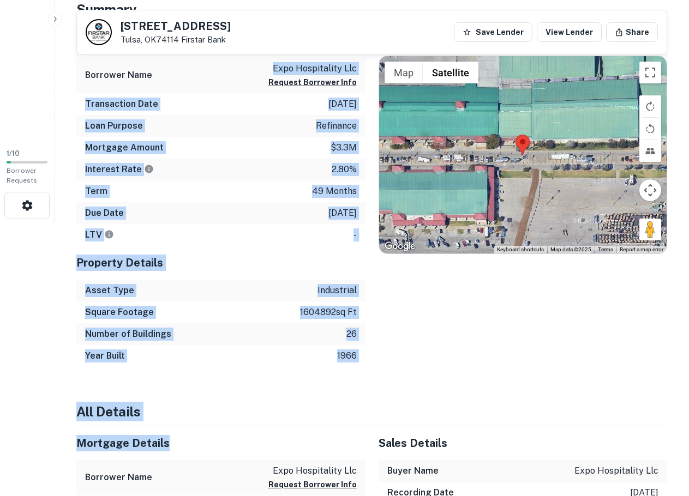
drag, startPoint x: 195, startPoint y: 93, endPoint x: 278, endPoint y: 442, distance: 358.8
click at [278, 442] on h5 "Mortgage Details" at bounding box center [220, 443] width 289 height 16
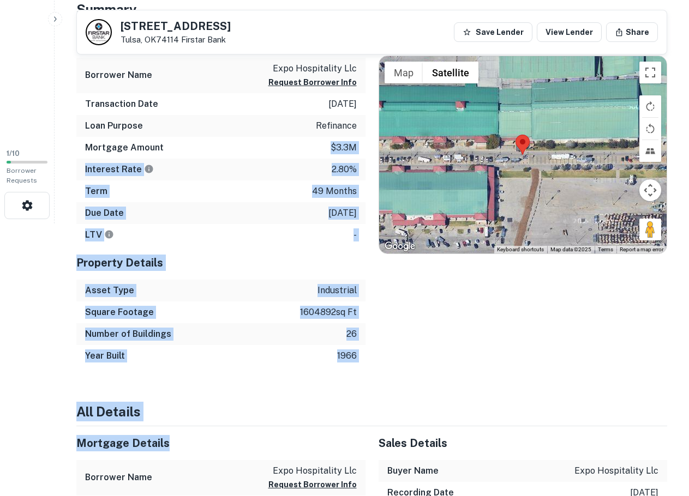
drag, startPoint x: 251, startPoint y: 306, endPoint x: 205, endPoint y: 125, distance: 186.9
click at [205, 125] on div "Loan Purpose refinance" at bounding box center [220, 126] width 289 height 22
drag, startPoint x: 194, startPoint y: 123, endPoint x: 243, endPoint y: 371, distance: 253.4
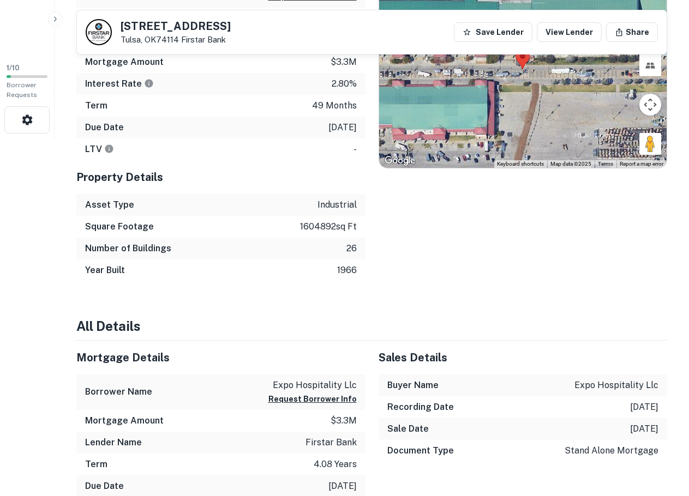
scroll to position [454, 0]
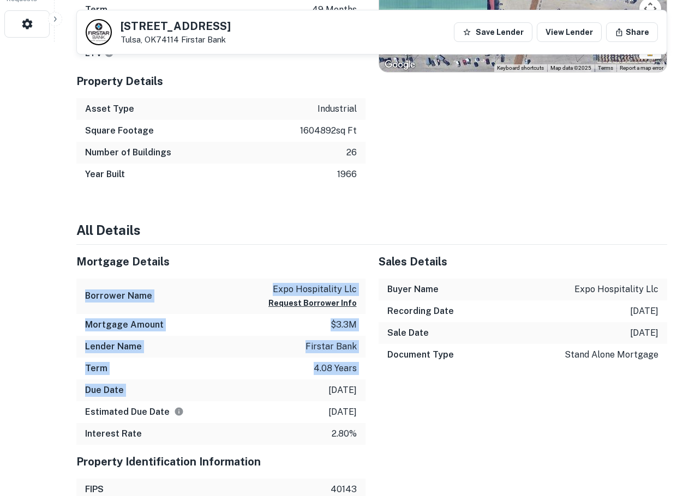
drag, startPoint x: 278, startPoint y: 353, endPoint x: 291, endPoint y: 395, distance: 43.5
click at [291, 395] on div "Mortgage Details Borrower Name expo hospitality llc Request Borrower Info Mortg…" at bounding box center [220, 345] width 289 height 200
click at [291, 395] on div "Due Date [DATE]" at bounding box center [220, 390] width 289 height 22
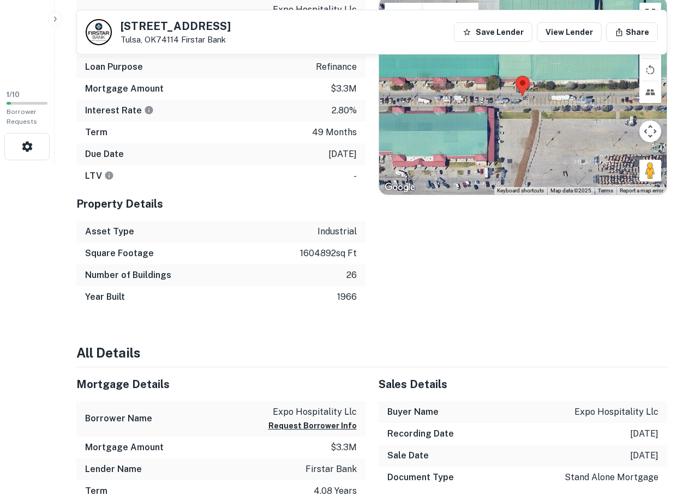
scroll to position [182, 0]
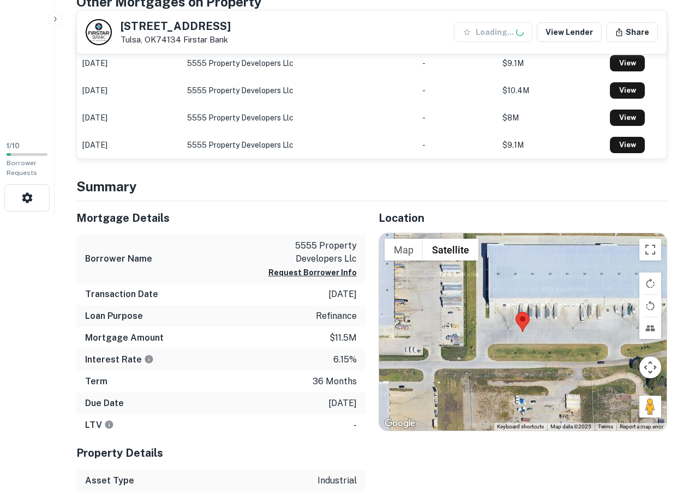
scroll to position [364, 0]
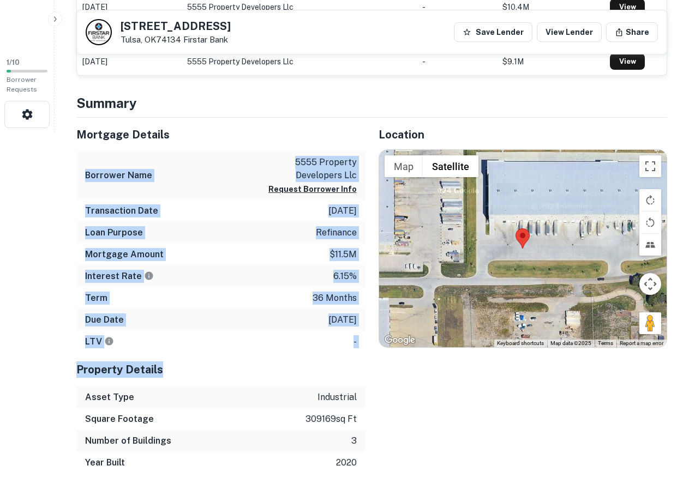
drag, startPoint x: 234, startPoint y: 145, endPoint x: 277, endPoint y: 359, distance: 217.9
click at [277, 359] on div "Mortgage Details Borrower Name 5555 property developers llc Request Borrower In…" at bounding box center [220, 296] width 289 height 356
click at [277, 359] on div "Property Details" at bounding box center [220, 370] width 289 height 34
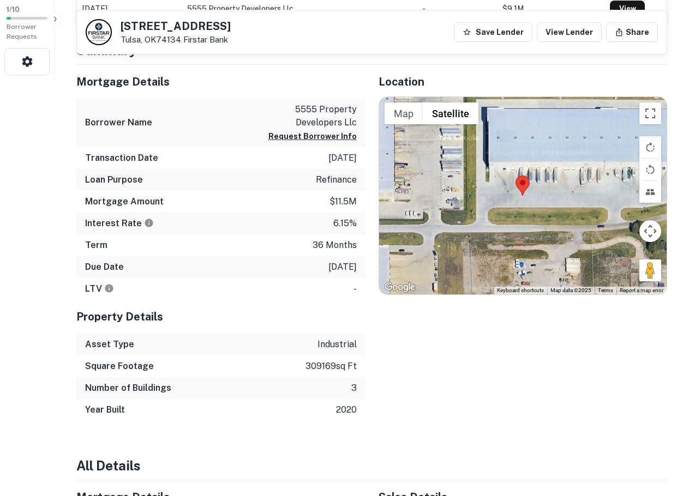
scroll to position [454, 0]
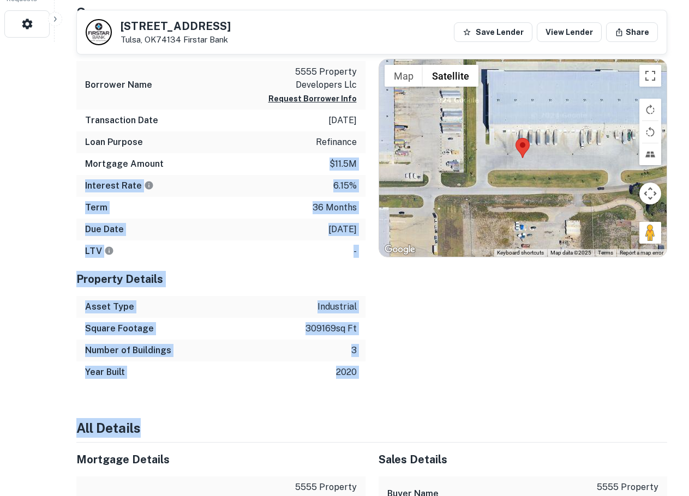
drag, startPoint x: 303, startPoint y: 162, endPoint x: 318, endPoint y: 386, distance: 224.6
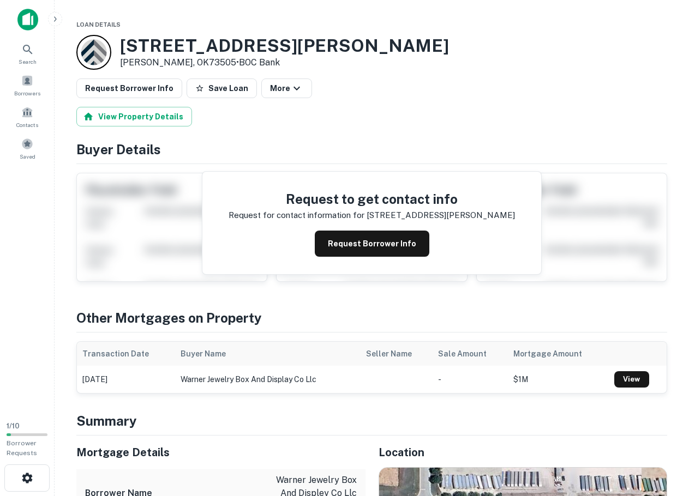
click at [160, 41] on h3 "[STREET_ADDRESS][PERSON_NAME]" at bounding box center [284, 45] width 329 height 21
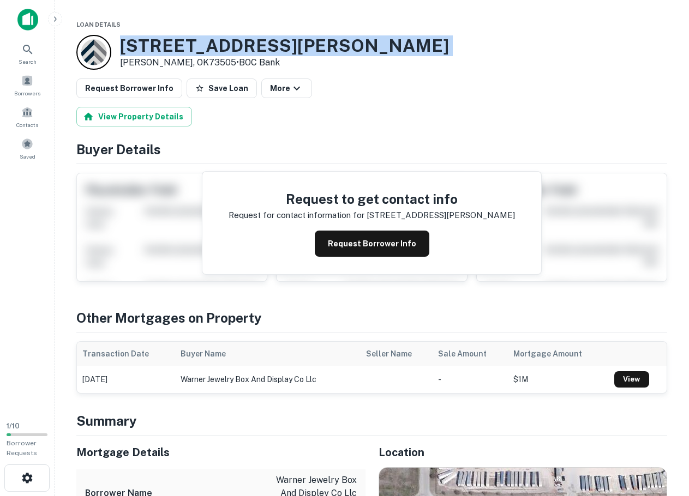
click at [160, 41] on h3 "[STREET_ADDRESS][PERSON_NAME]" at bounding box center [284, 45] width 329 height 21
copy h3 "[STREET_ADDRESS][PERSON_NAME]"
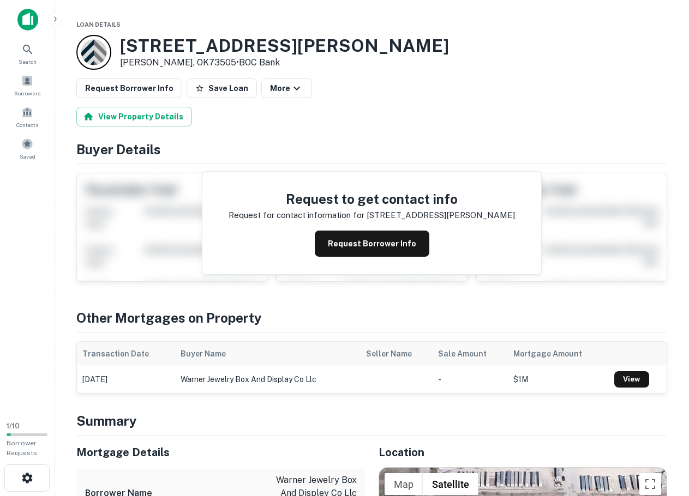
click at [279, 7] on main "Loan Details [STREET_ADDRESS][PERSON_NAME][PERSON_NAME] • BOC Bank Request Borr…" at bounding box center [372, 248] width 634 height 496
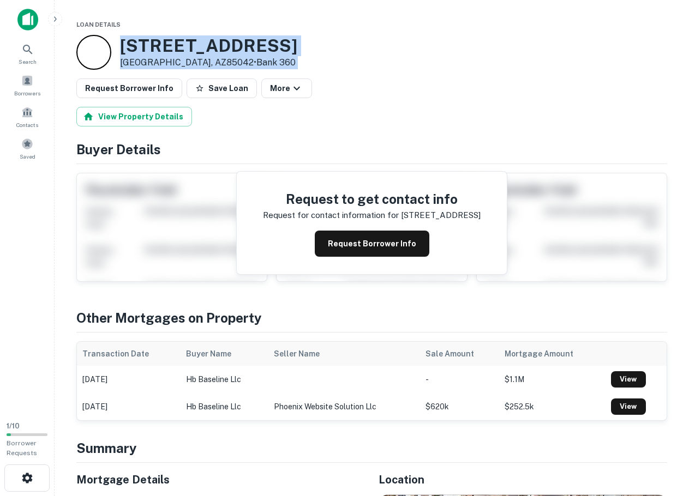
drag, startPoint x: 221, startPoint y: 13, endPoint x: 394, endPoint y: 101, distance: 194.6
click at [394, 101] on main "Loan Details [STREET_ADDRESS] • Bank 360 Request Borrower Info Save Loan More V…" at bounding box center [372, 248] width 634 height 496
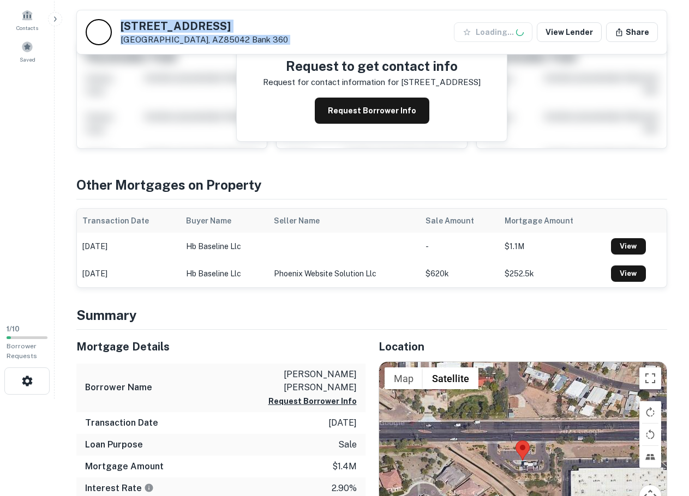
scroll to position [273, 0]
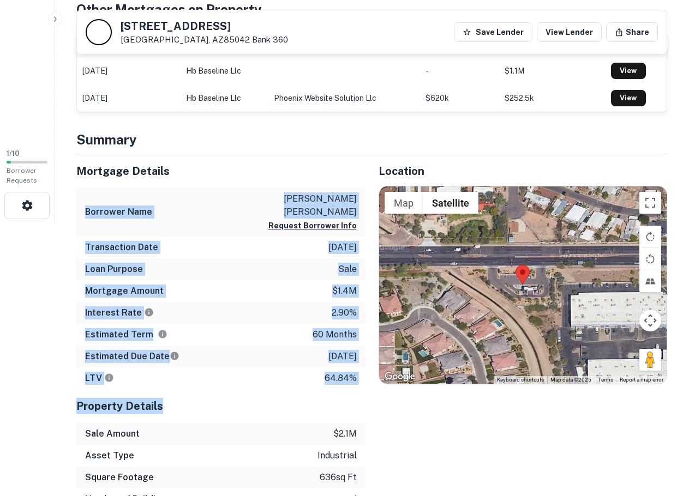
drag, startPoint x: 264, startPoint y: 183, endPoint x: 273, endPoint y: 400, distance: 217.2
click at [273, 400] on div "Mortgage Details Borrower Name [PERSON_NAME] [PERSON_NAME] Request Borrower Inf…" at bounding box center [220, 343] width 289 height 378
click at [273, 400] on h5 "Property Details" at bounding box center [220, 406] width 289 height 16
drag, startPoint x: 192, startPoint y: 210, endPoint x: 172, endPoint y: 156, distance: 57.3
click at [172, 156] on div "Mortgage Details Borrower Name [PERSON_NAME] [PERSON_NAME] Request Borrower Inf…" at bounding box center [220, 343] width 289 height 378
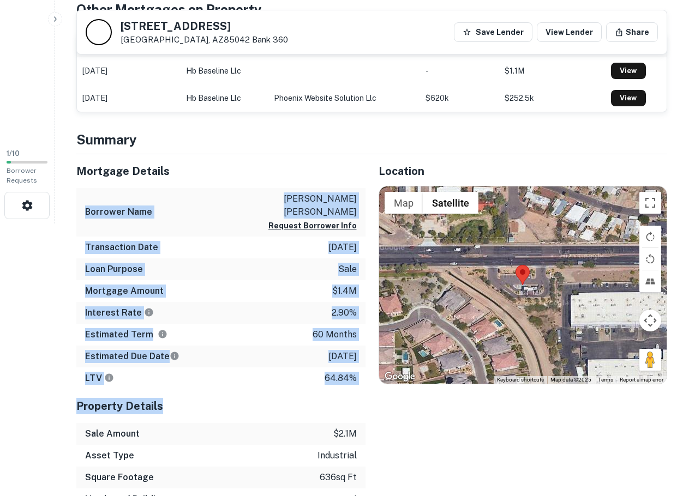
drag, startPoint x: 171, startPoint y: 156, endPoint x: 171, endPoint y: 167, distance: 10.9
click at [171, 155] on div "Mortgage Details" at bounding box center [220, 171] width 289 height 34
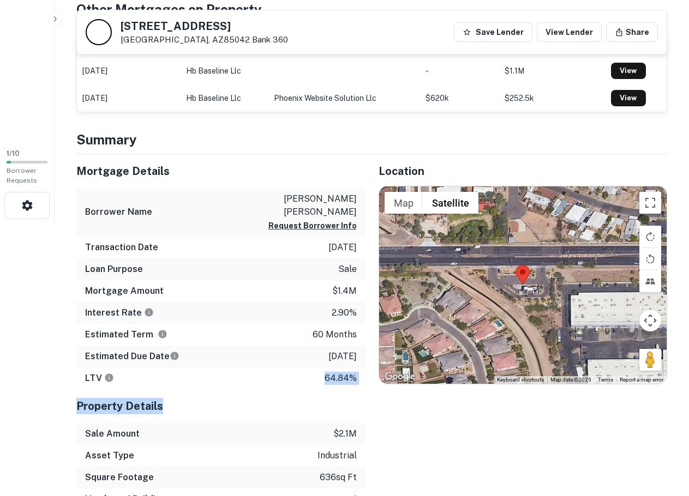
drag, startPoint x: 171, startPoint y: 167, endPoint x: 294, endPoint y: 365, distance: 233.1
click at [294, 365] on div "Mortgage Details Borrower Name [PERSON_NAME] [PERSON_NAME] Request Borrower Inf…" at bounding box center [220, 271] width 289 height 235
click at [294, 367] on div "LTV 64.84%" at bounding box center [220, 378] width 289 height 22
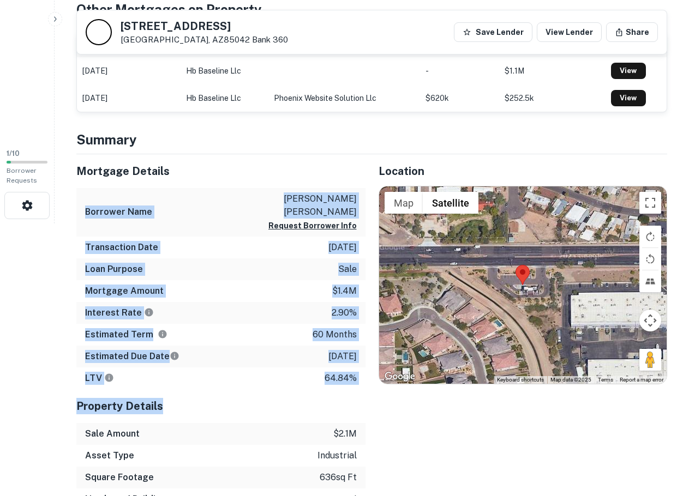
drag, startPoint x: 267, startPoint y: 310, endPoint x: 205, endPoint y: 170, distance: 153.6
click at [204, 155] on div "Mortgage Details Borrower Name [PERSON_NAME] [PERSON_NAME] Request Borrower Inf…" at bounding box center [220, 343] width 289 height 378
click at [203, 176] on h5 "Mortgage Details" at bounding box center [220, 171] width 289 height 16
drag, startPoint x: 221, startPoint y: 324, endPoint x: 237, endPoint y: 409, distance: 87.0
click at [237, 409] on div "Mortgage Details Borrower Name [PERSON_NAME] [PERSON_NAME] Request Borrower Inf…" at bounding box center [220, 343] width 289 height 378
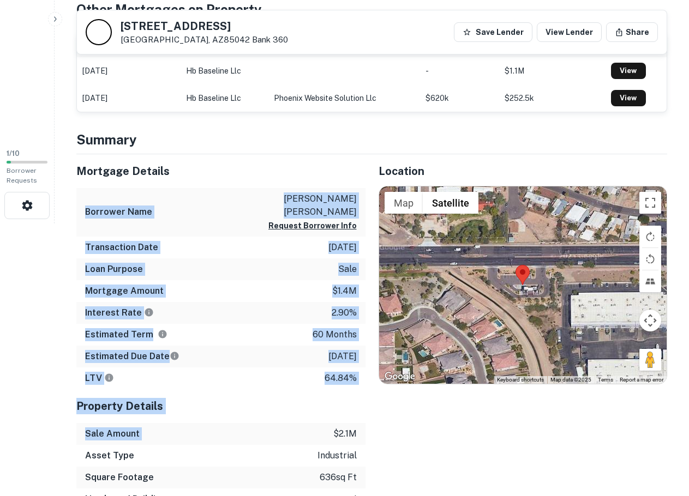
click at [237, 423] on div "Sale Amount $2.1m" at bounding box center [220, 434] width 289 height 22
drag, startPoint x: 236, startPoint y: 384, endPoint x: 204, endPoint y: 156, distance: 230.1
click at [204, 156] on div "Mortgage Details Borrower Name [PERSON_NAME] [PERSON_NAME] Request Borrower Inf…" at bounding box center [220, 343] width 289 height 378
click at [194, 165] on h5 "Mortgage Details" at bounding box center [220, 171] width 289 height 16
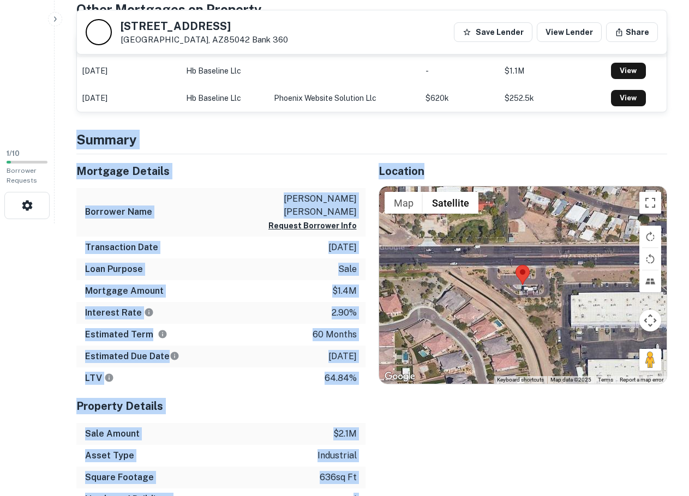
drag, startPoint x: 80, startPoint y: 132, endPoint x: 407, endPoint y: 451, distance: 456.5
drag, startPoint x: 407, startPoint y: 451, endPoint x: 401, endPoint y: 436, distance: 16.4
click at [406, 450] on div "Location ← Move left → Move right ↑ Move up ↓ Move down + Zoom in - Zoom out Ho…" at bounding box center [516, 343] width 302 height 378
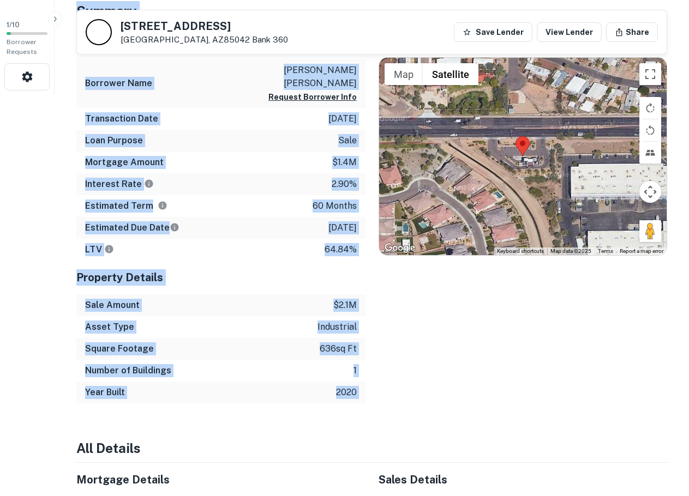
scroll to position [545, 0]
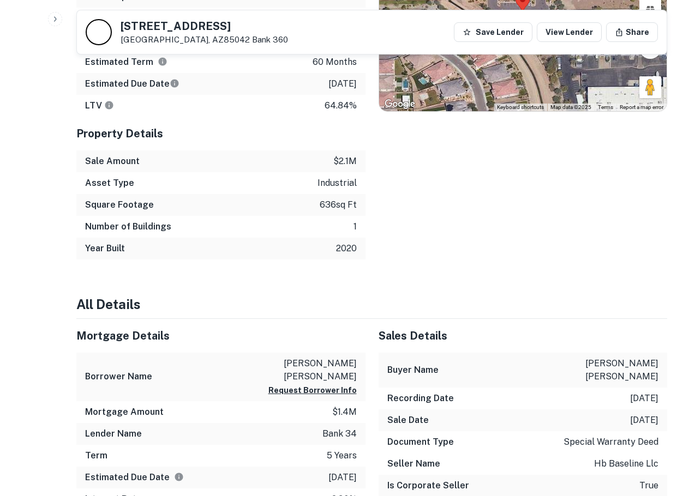
click at [390, 414] on h6 "Sale Date" at bounding box center [407, 420] width 41 height 13
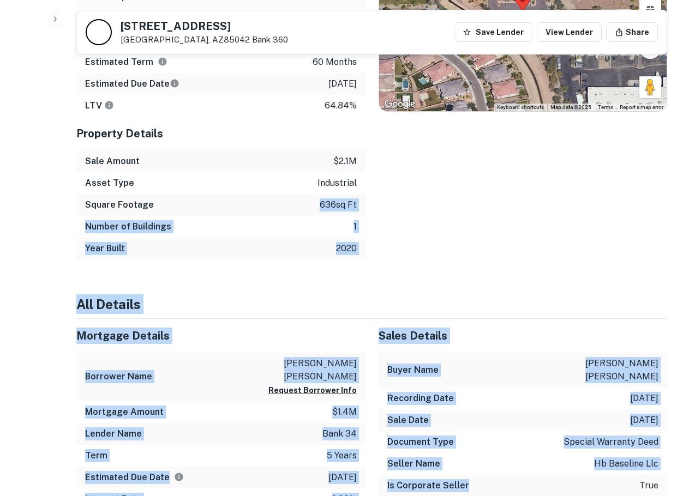
drag, startPoint x: 463, startPoint y: 436, endPoint x: 286, endPoint y: 191, distance: 302.2
click at [286, 194] on div "Square Footage 636 sq ft" at bounding box center [220, 205] width 289 height 22
drag, startPoint x: 337, startPoint y: 262, endPoint x: 505, endPoint y: 454, distance: 255.4
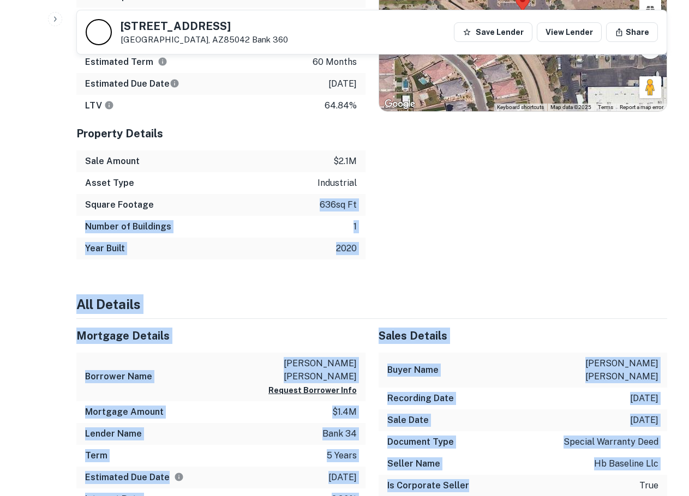
click at [505, 475] on div "Is Corporate Seller true" at bounding box center [522, 486] width 289 height 22
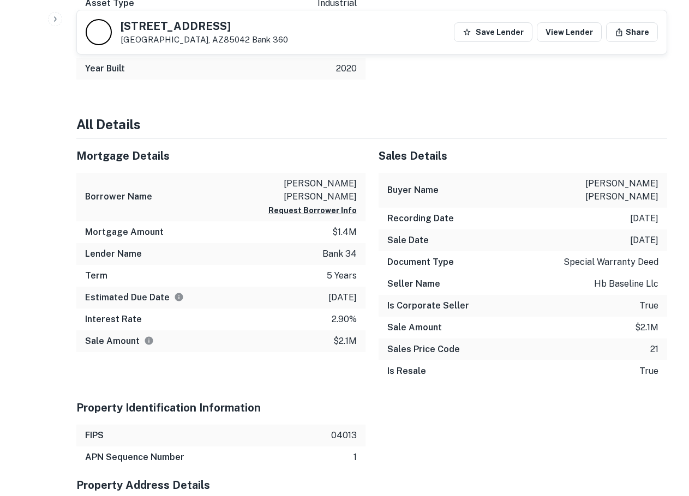
scroll to position [818, 0]
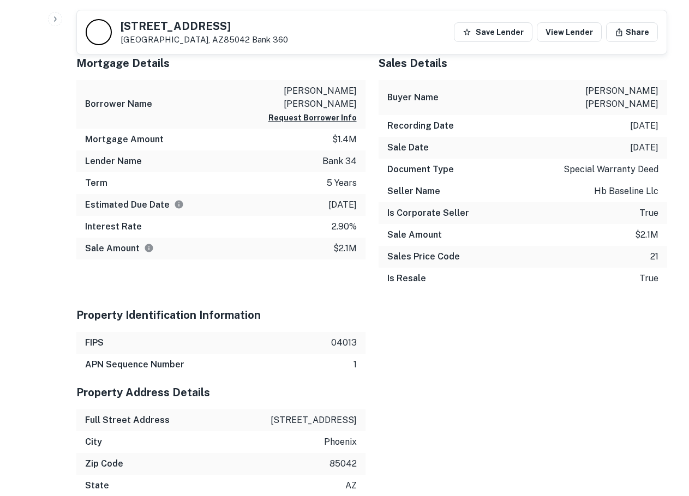
drag, startPoint x: 487, startPoint y: 395, endPoint x: 359, endPoint y: 77, distance: 343.0
click at [397, 137] on div "Sale Date [DATE]" at bounding box center [522, 148] width 289 height 22
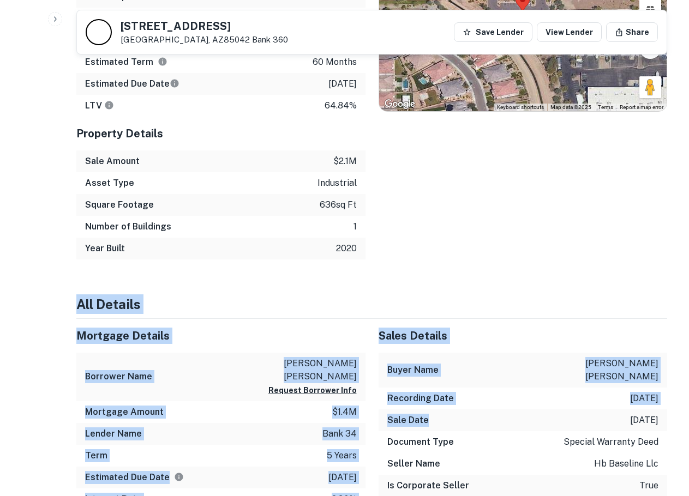
drag, startPoint x: 391, startPoint y: 196, endPoint x: 457, endPoint y: 387, distance: 202.1
click at [457, 409] on div "Sale Date [DATE]" at bounding box center [522, 420] width 289 height 22
drag, startPoint x: 364, startPoint y: 258, endPoint x: 492, endPoint y: 423, distance: 207.9
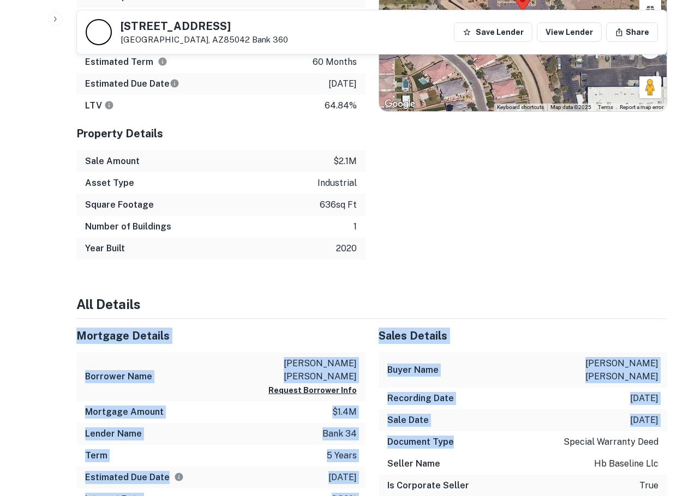
click at [494, 431] on div "Document Type special warranty deed" at bounding box center [522, 442] width 289 height 22
drag, startPoint x: 503, startPoint y: 447, endPoint x: 453, endPoint y: 243, distance: 209.6
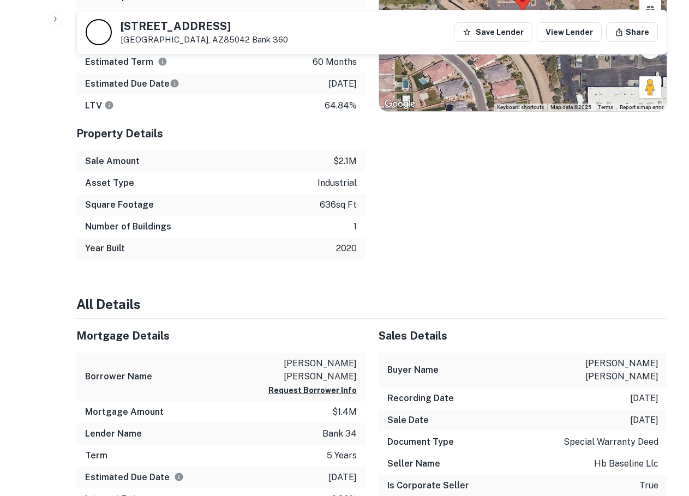
click at [453, 243] on div "Location ← Move left → Move right ↑ Move up ↓ Move down + Zoom in - Zoom out Ho…" at bounding box center [516, 71] width 302 height 378
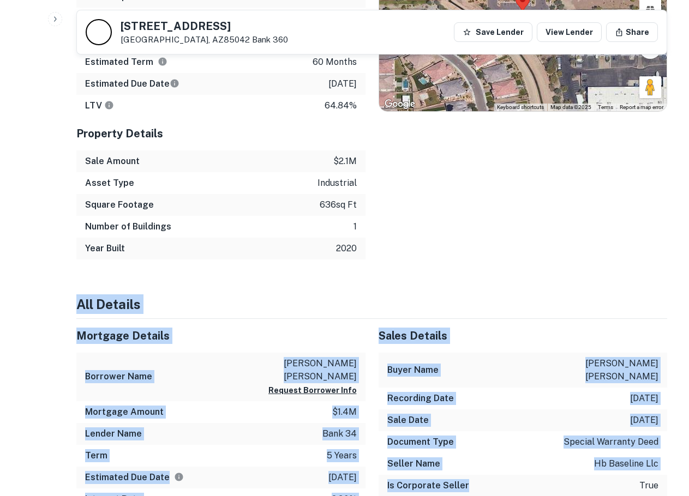
drag, startPoint x: 449, startPoint y: 247, endPoint x: 493, endPoint y: 453, distance: 210.8
click at [487, 431] on div "Document Type special warranty deed" at bounding box center [522, 442] width 289 height 22
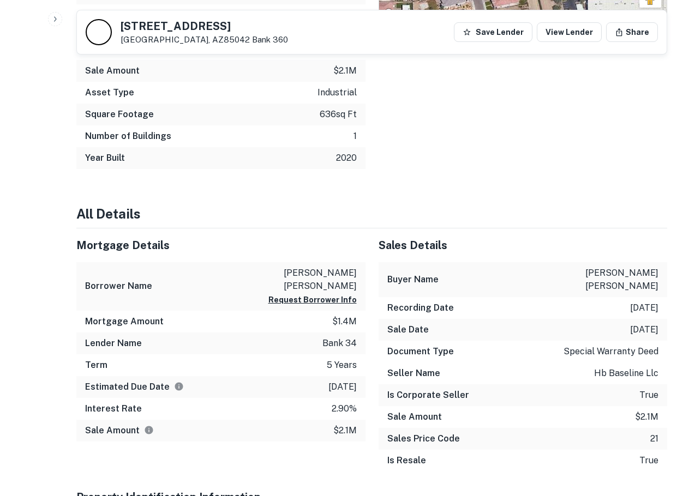
scroll to position [636, 0]
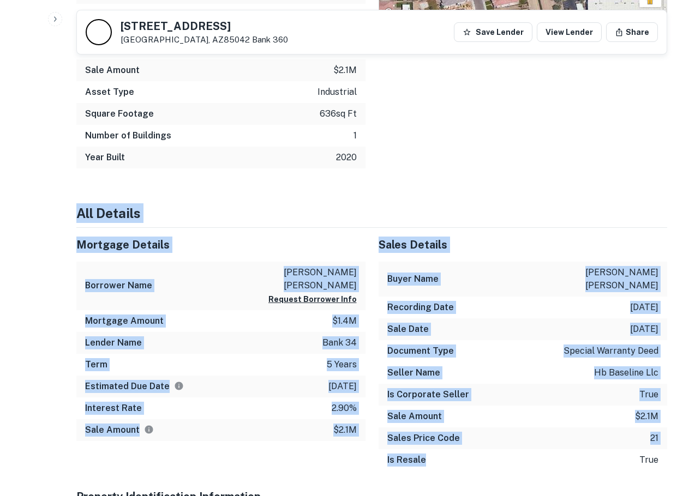
drag, startPoint x: 416, startPoint y: 147, endPoint x: 524, endPoint y: 451, distance: 322.3
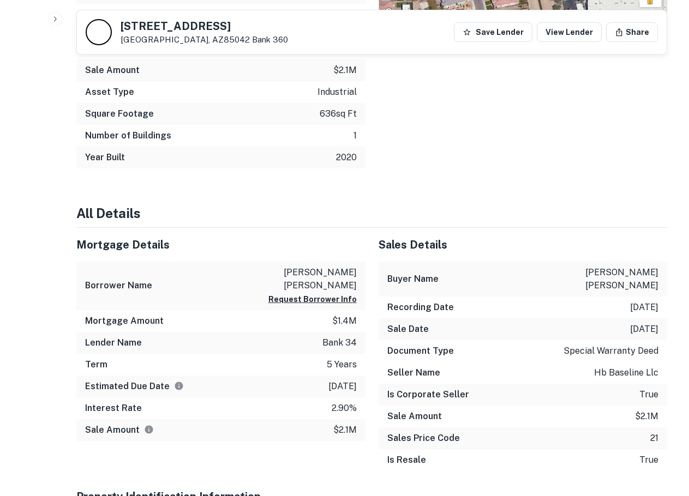
click at [301, 106] on div "Square Footage 636 sq ft" at bounding box center [220, 114] width 289 height 22
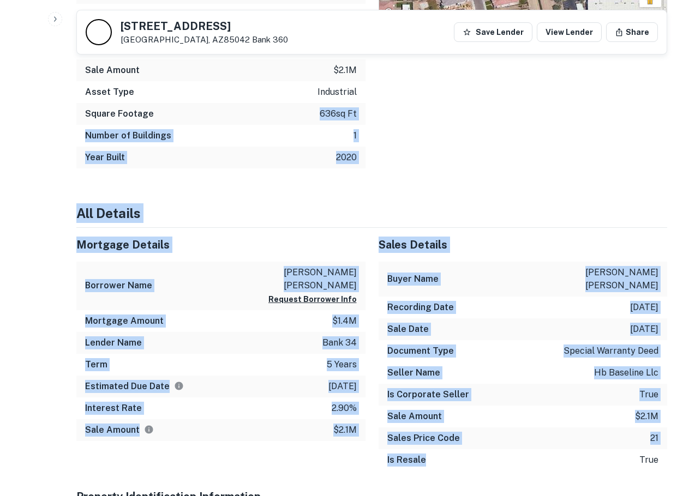
drag, startPoint x: 524, startPoint y: 484, endPoint x: 519, endPoint y: 471, distance: 14.7
click at [499, 449] on div "Is Resale true" at bounding box center [522, 460] width 289 height 22
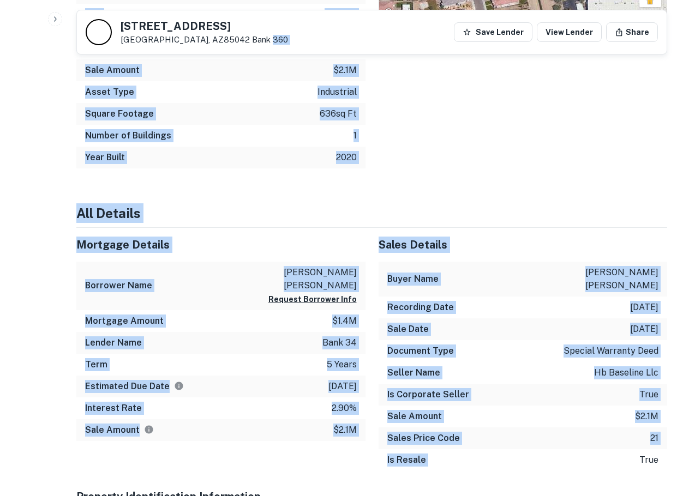
drag, startPoint x: 499, startPoint y: 441, endPoint x: 220, endPoint y: 50, distance: 479.6
click at [220, 50] on div "4377 E BASELINE RD Phoenix, AZ85042 Bank 360 Save Lender View Lender Share View…" at bounding box center [371, 404] width 617 height 2046
click at [220, 50] on div "4377 E BASELINE RD Phoenix, AZ85042 Bank 360 Save Lender View Lender Share" at bounding box center [371, 32] width 589 height 44
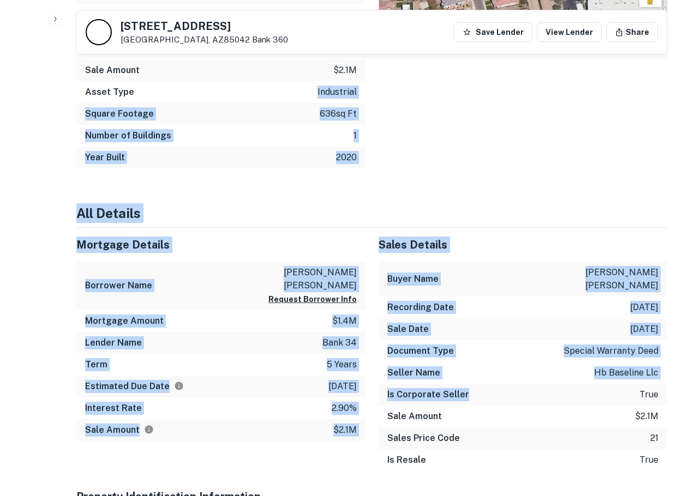
drag, startPoint x: 444, startPoint y: 334, endPoint x: 477, endPoint y: 377, distance: 54.4
click at [477, 384] on div "Is Corporate Seller true" at bounding box center [522, 395] width 289 height 22
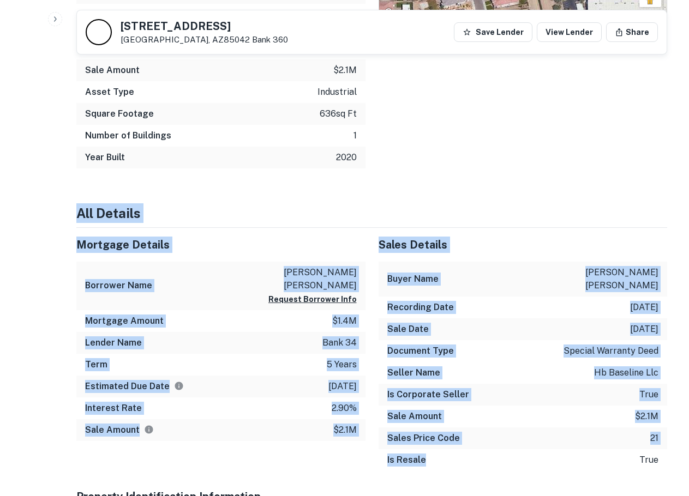
drag, startPoint x: 455, startPoint y: 317, endPoint x: 365, endPoint y: 140, distance: 198.7
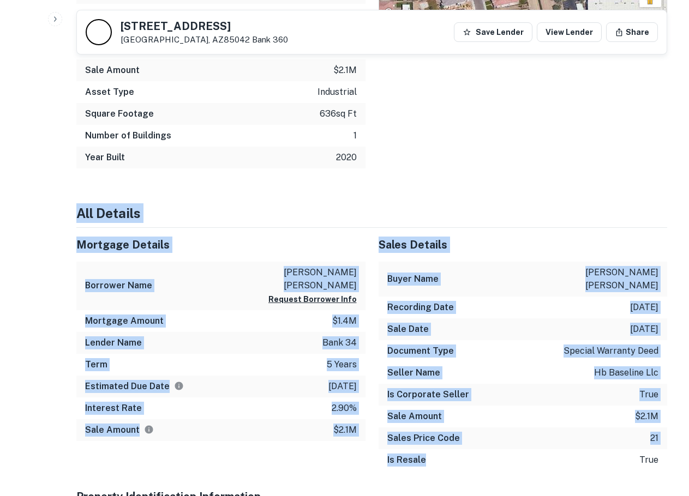
drag, startPoint x: 362, startPoint y: 148, endPoint x: 495, endPoint y: 436, distance: 317.1
click at [495, 449] on div "Is Resale true" at bounding box center [522, 460] width 289 height 22
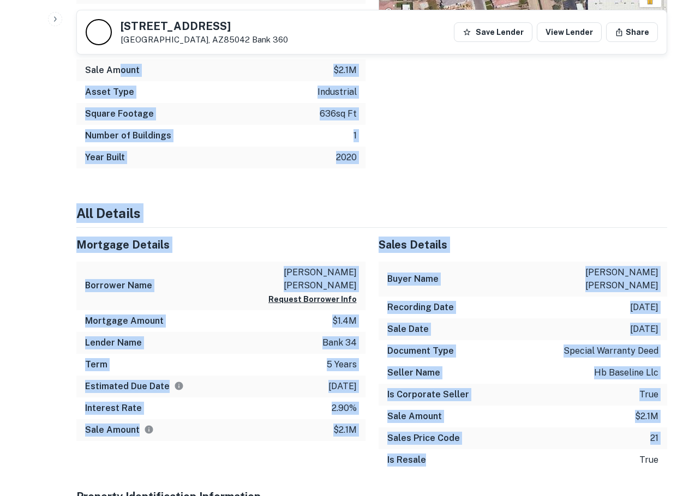
drag, startPoint x: 483, startPoint y: 414, endPoint x: 117, endPoint y: 61, distance: 509.0
click at [118, 64] on h6 "Sale Amount" at bounding box center [112, 70] width 55 height 13
drag, startPoint x: 231, startPoint y: 182, endPoint x: 486, endPoint y: 435, distance: 358.9
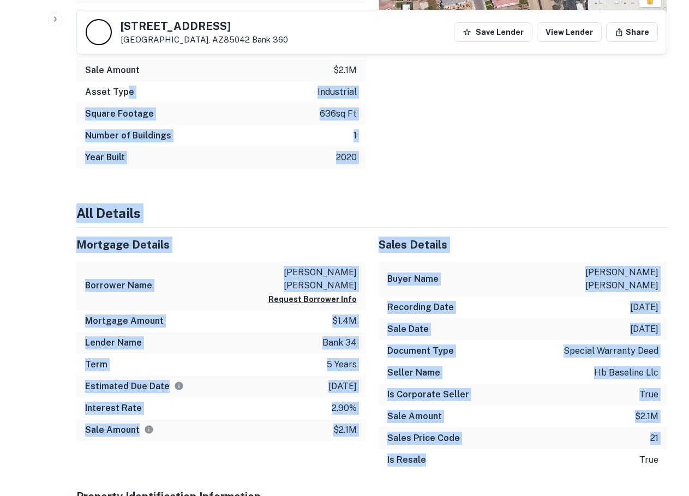
click at [482, 449] on div "Is Resale true" at bounding box center [522, 460] width 289 height 22
drag, startPoint x: 285, startPoint y: 205, endPoint x: 126, endPoint y: 65, distance: 211.7
click at [126, 65] on div "Sale Amount $2.1m" at bounding box center [220, 70] width 289 height 22
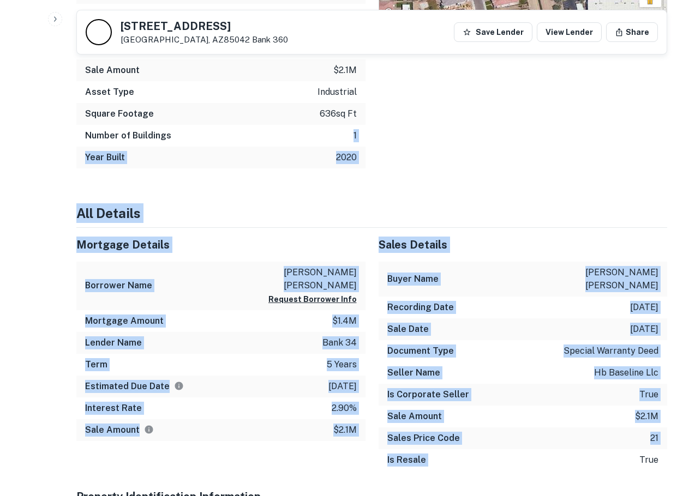
click at [528, 449] on div "Is Resale true" at bounding box center [522, 460] width 289 height 22
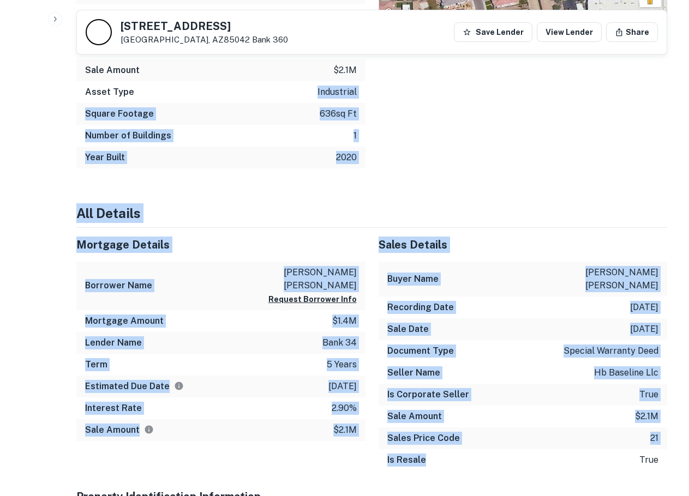
drag, startPoint x: 371, startPoint y: 256, endPoint x: 140, endPoint y: 85, distance: 287.2
drag, startPoint x: 140, startPoint y: 85, endPoint x: 308, endPoint y: 237, distance: 225.8
click at [142, 85] on div "Asset Type industrial" at bounding box center [220, 92] width 289 height 22
click at [449, 406] on div "Sale Amount $2.1m" at bounding box center [522, 417] width 289 height 22
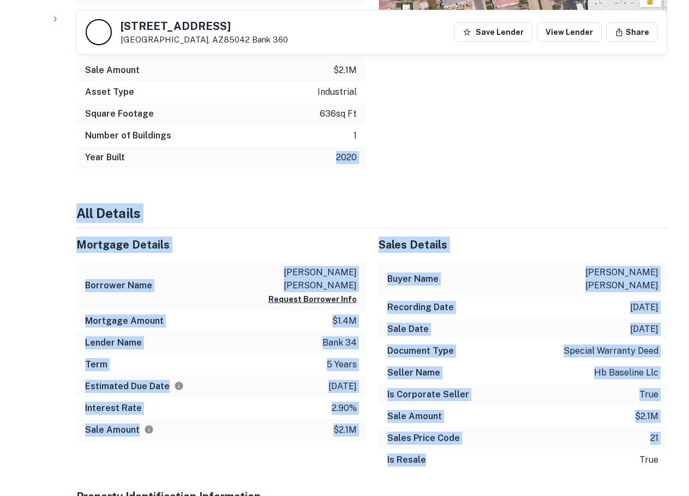
drag, startPoint x: 468, startPoint y: 437, endPoint x: 212, endPoint y: 118, distance: 409.1
click at [212, 125] on div "Number of Buildings 1" at bounding box center [220, 136] width 289 height 22
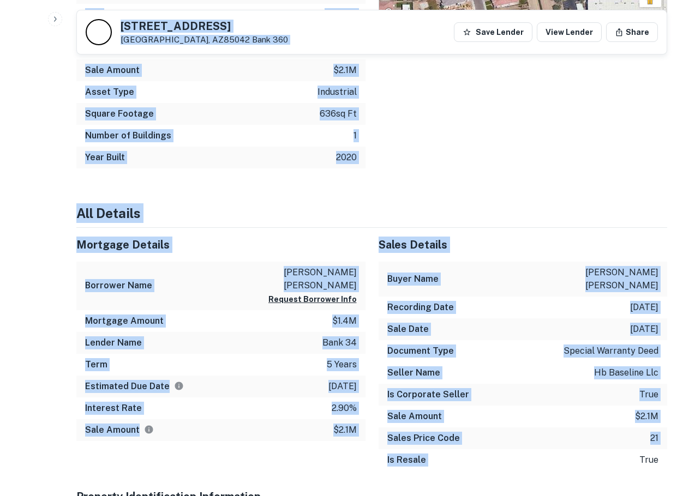
drag, startPoint x: 276, startPoint y: 204, endPoint x: 45, endPoint y: 20, distance: 295.3
click at [114, 107] on h6 "Square Footage" at bounding box center [119, 113] width 69 height 13
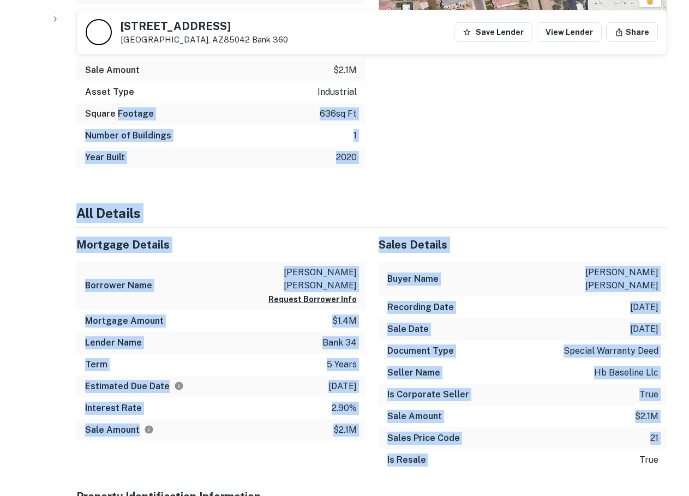
click at [610, 449] on div "Is Resale true" at bounding box center [522, 460] width 289 height 22
drag, startPoint x: 603, startPoint y: 431, endPoint x: 281, endPoint y: 128, distance: 442.4
click at [281, 128] on div "Number of Buildings 1" at bounding box center [220, 136] width 289 height 22
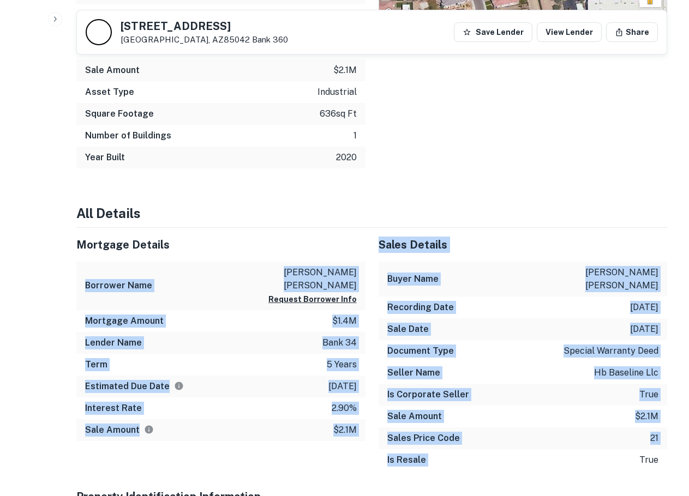
drag, startPoint x: 550, startPoint y: 407, endPoint x: 563, endPoint y: 423, distance: 20.5
click at [558, 427] on div "Sales Price Code 21" at bounding box center [522, 438] width 289 height 22
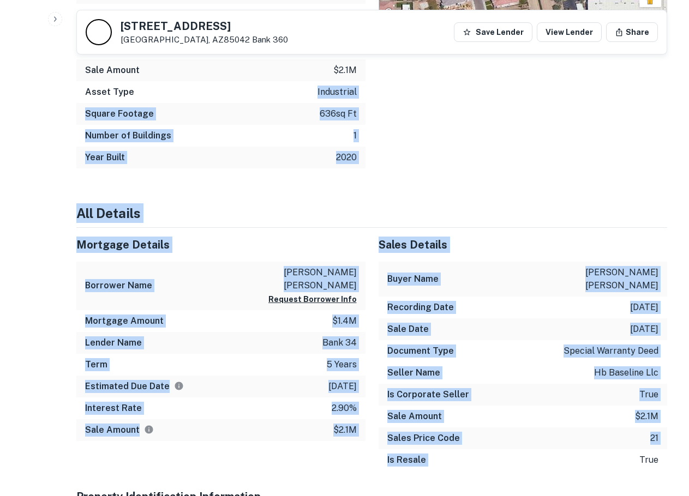
drag, startPoint x: 572, startPoint y: 444, endPoint x: 179, endPoint y: 88, distance: 529.6
click at [179, 88] on div "Asset Type industrial" at bounding box center [220, 92] width 289 height 22
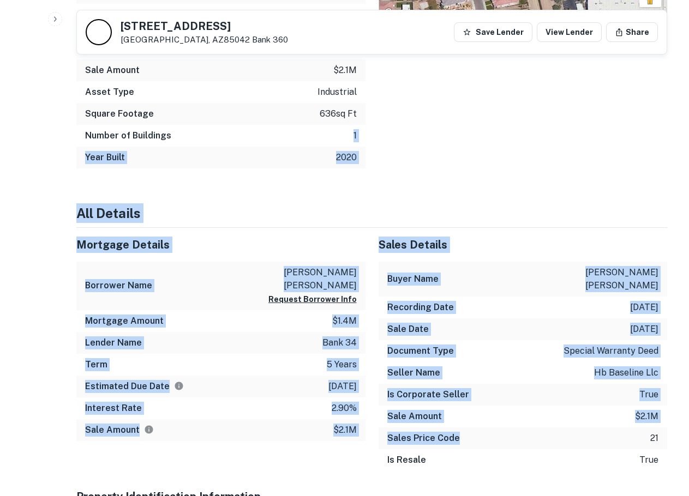
click at [546, 427] on div "Sales Price Code 21" at bounding box center [522, 438] width 289 height 22
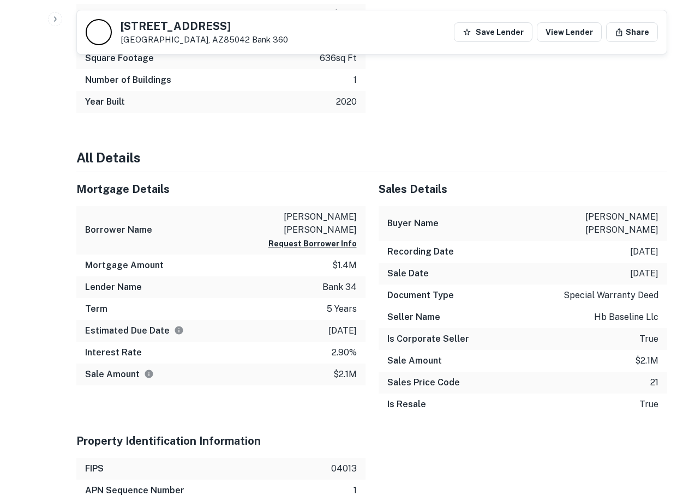
scroll to position [454, 0]
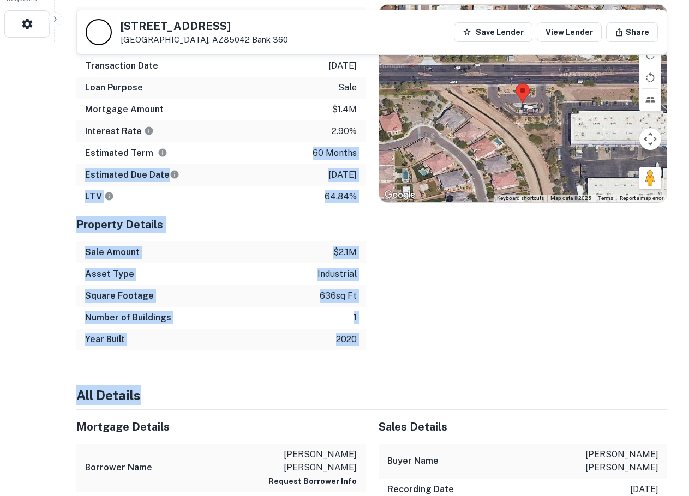
drag, startPoint x: 252, startPoint y: 168, endPoint x: 237, endPoint y: 147, distance: 25.9
click at [237, 147] on div "Estimated Term 60 months" at bounding box center [220, 153] width 289 height 22
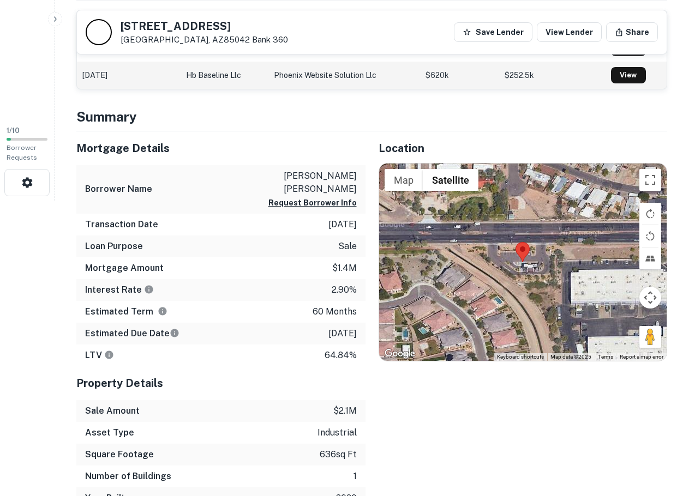
scroll to position [182, 0]
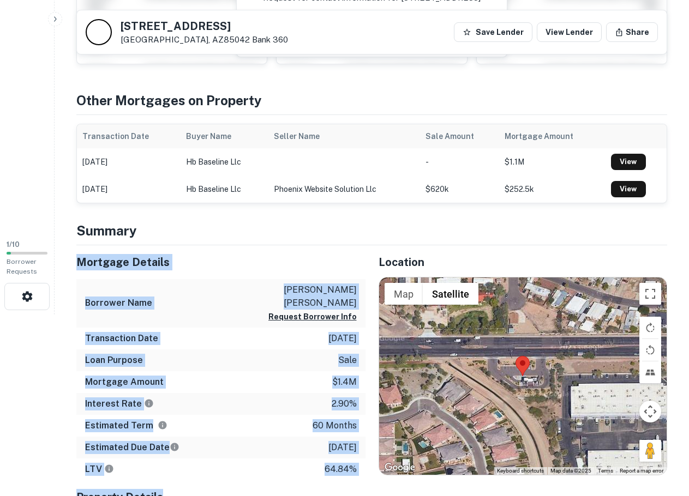
drag, startPoint x: 278, startPoint y: 351, endPoint x: 322, endPoint y: 471, distance: 127.5
click at [322, 480] on div "Property Details" at bounding box center [220, 497] width 289 height 34
drag, startPoint x: 253, startPoint y: 298, endPoint x: 224, endPoint y: 249, distance: 56.9
click at [224, 249] on div "Mortgage Details Borrower Name garceau guy claude Request Borrower Info Transac…" at bounding box center [220, 362] width 289 height 235
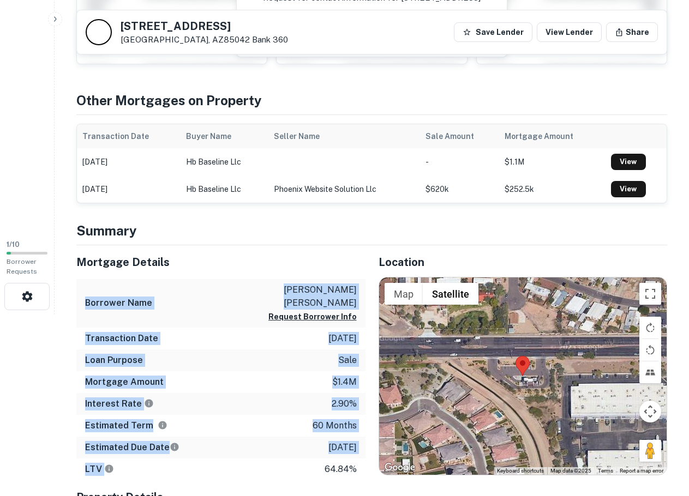
click at [223, 248] on div "Mortgage Details" at bounding box center [220, 262] width 289 height 34
drag, startPoint x: 214, startPoint y: 314, endPoint x: 251, endPoint y: 426, distance: 118.1
click at [251, 437] on div "Estimated Due Date 8/26/2025" at bounding box center [220, 448] width 289 height 22
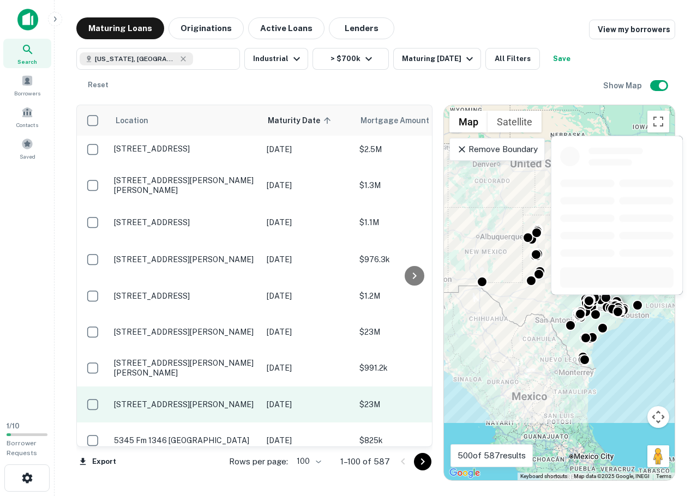
scroll to position [1272, 0]
